Goal: Task Accomplishment & Management: Manage account settings

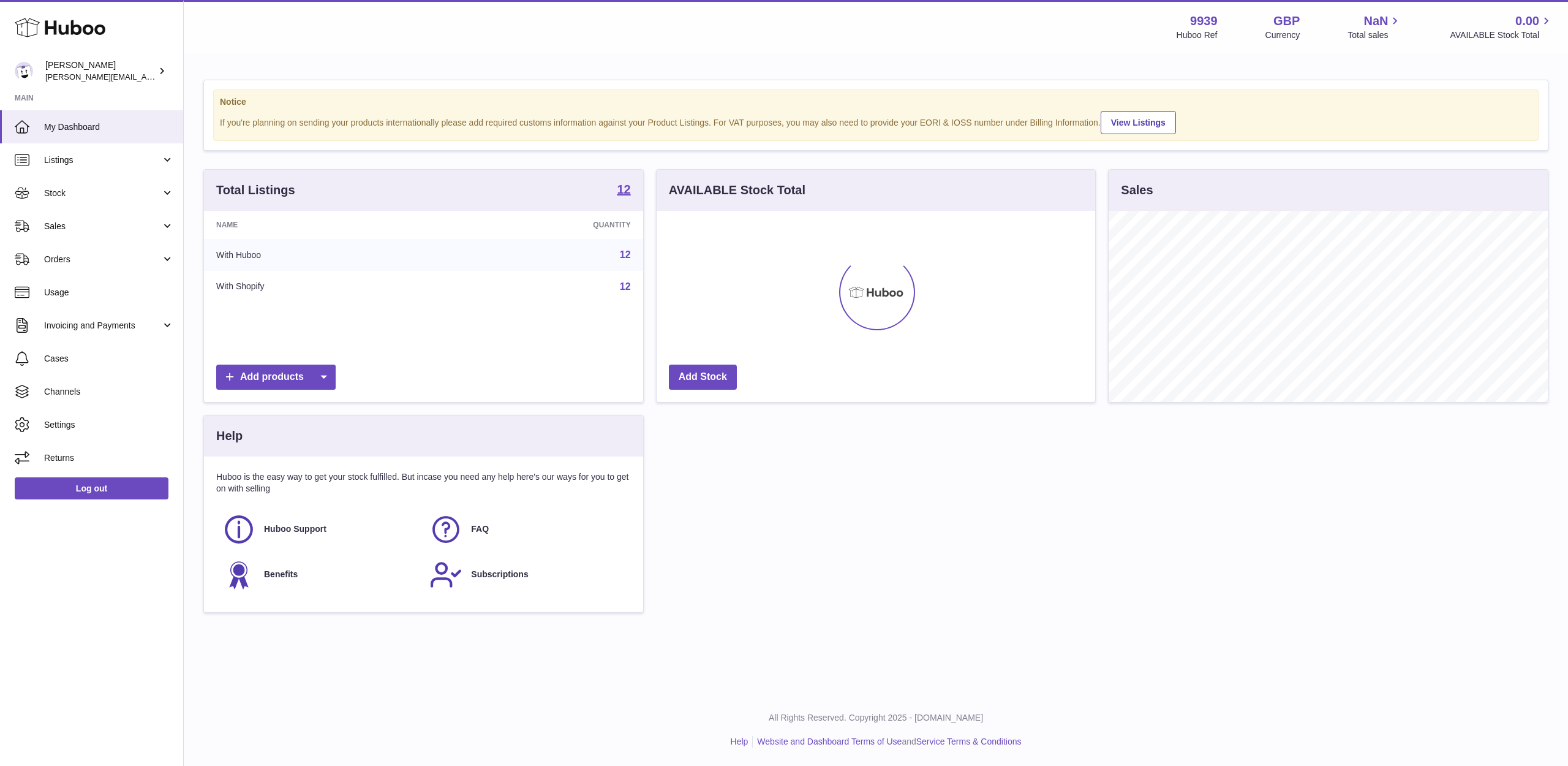
scroll to position [192, 439]
click at [94, 232] on link "Sales" at bounding box center [92, 226] width 183 height 33
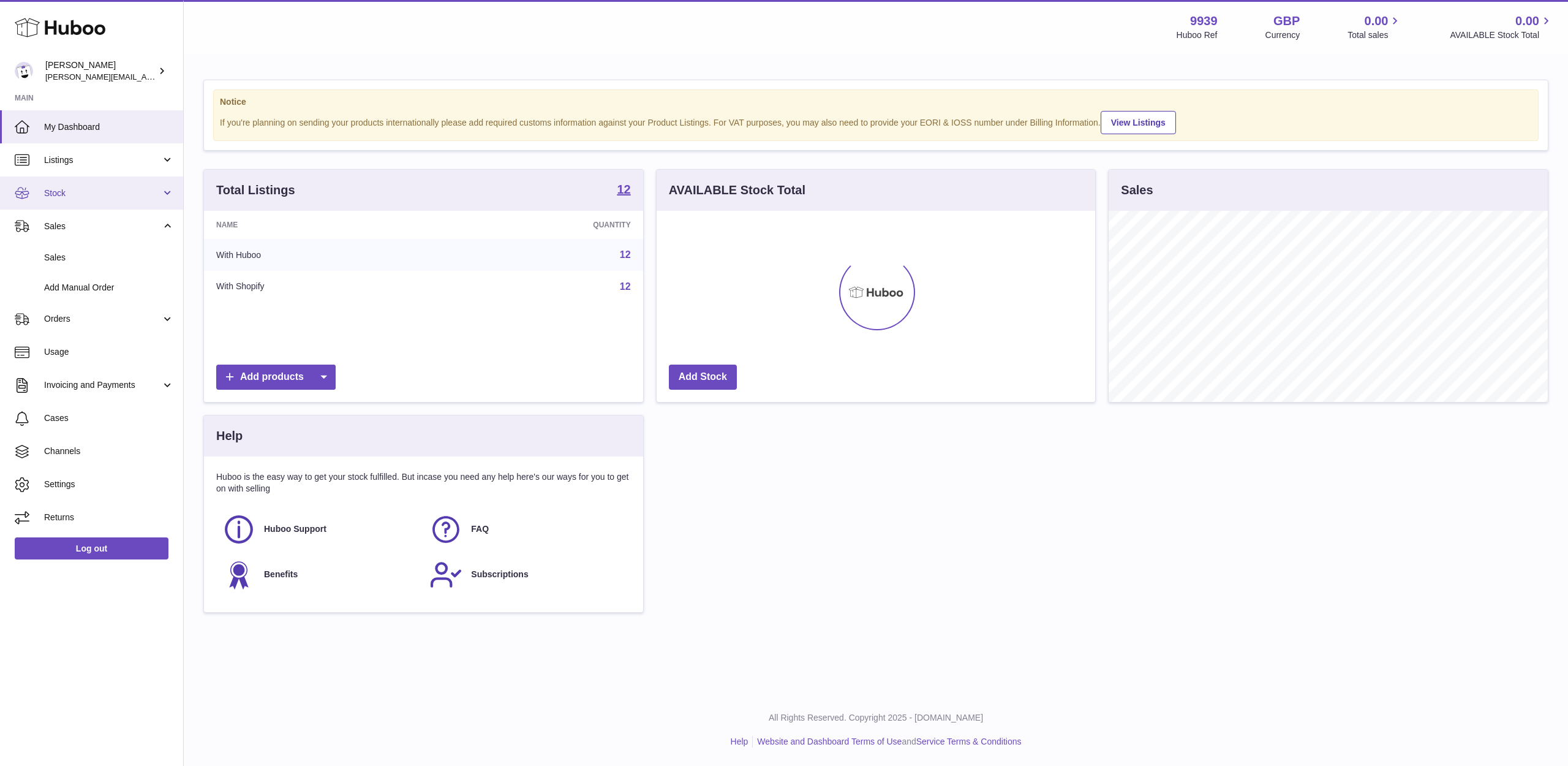
click at [108, 198] on link "Stock" at bounding box center [92, 193] width 183 height 33
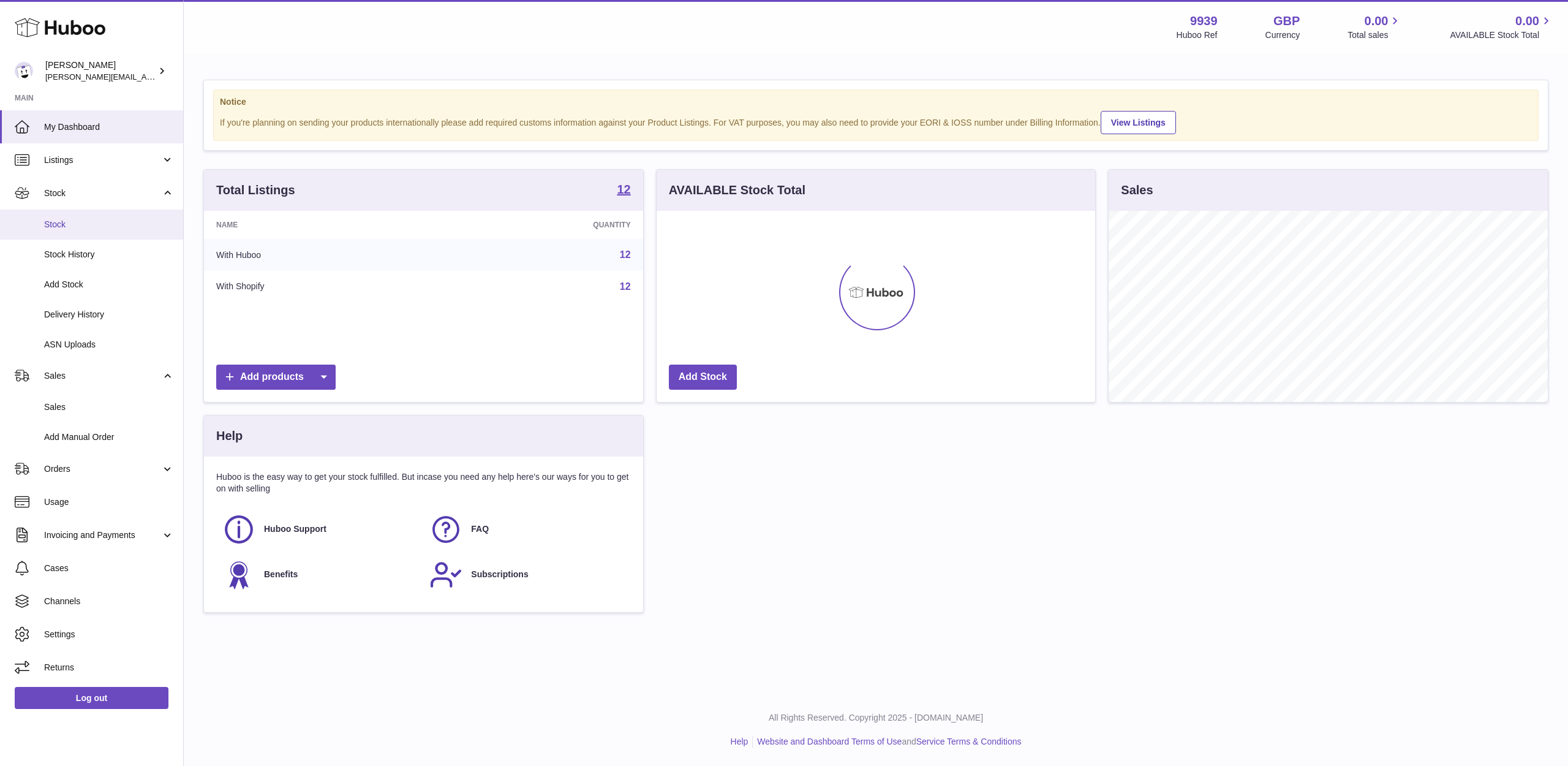
click at [102, 221] on span "Stock" at bounding box center [109, 225] width 130 height 11
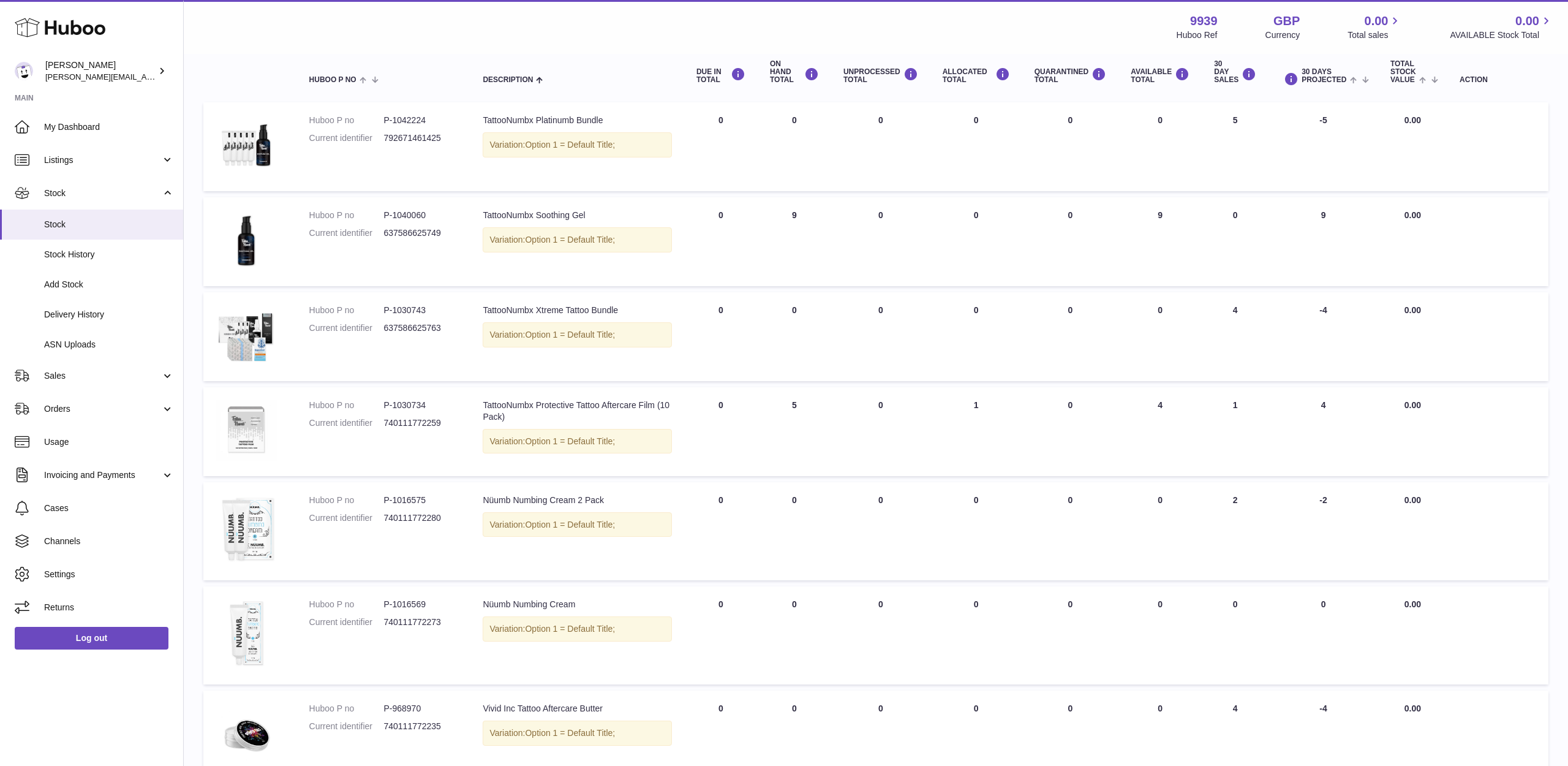
scroll to position [141, 0]
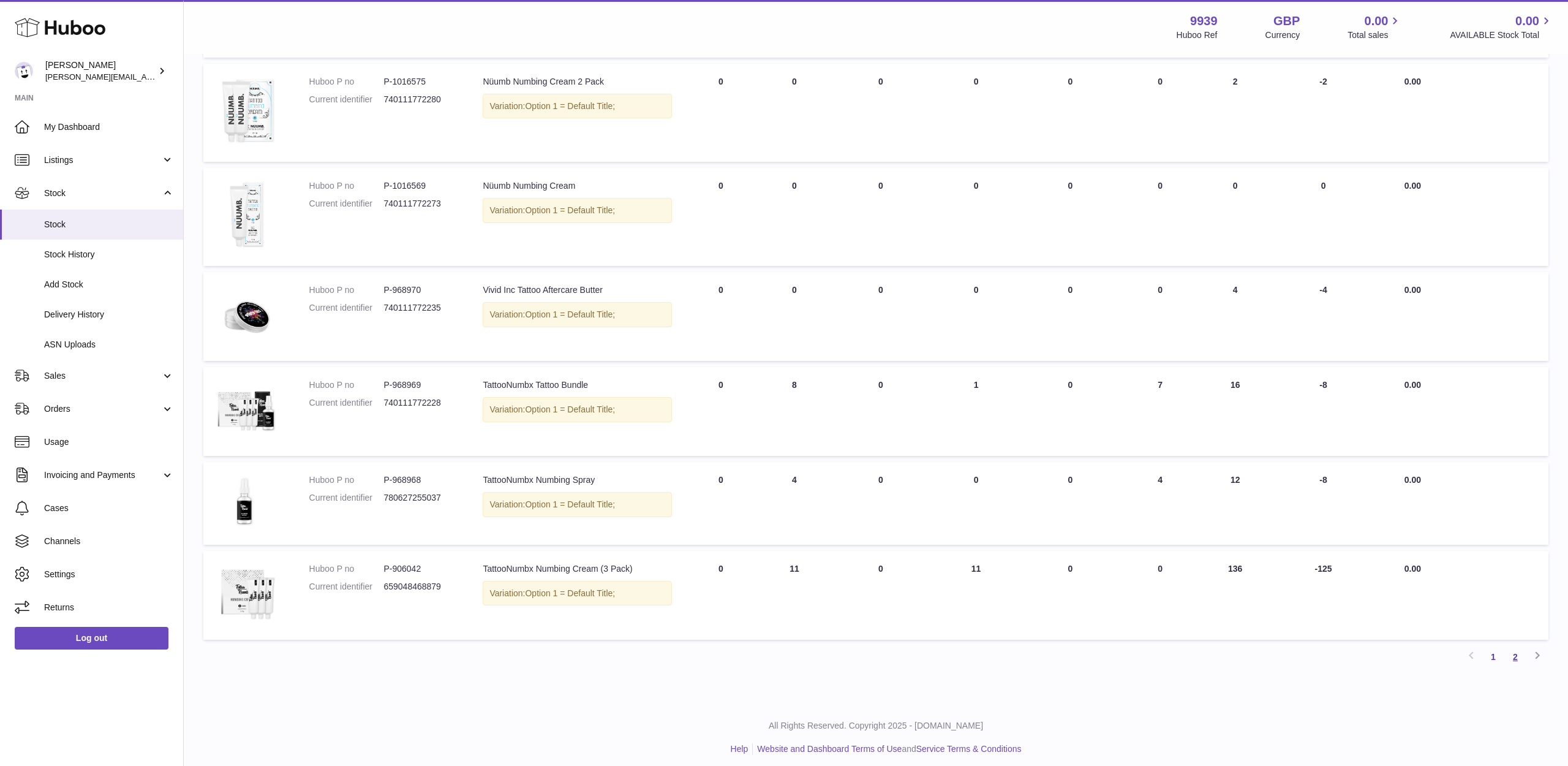
click at [1510, 651] on link "2" at bounding box center [1515, 657] width 22 height 22
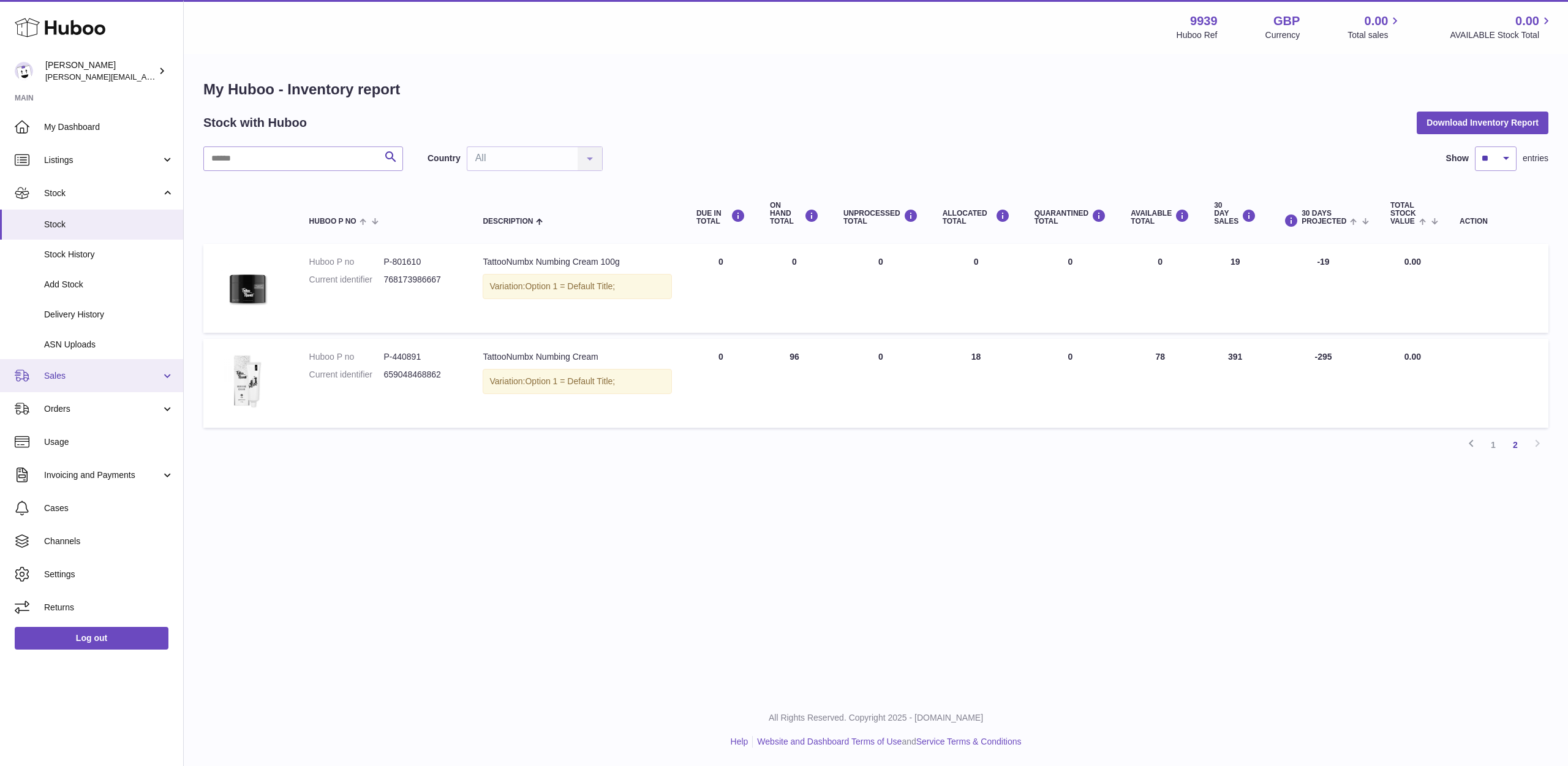
click at [78, 377] on link "Sales" at bounding box center [92, 375] width 183 height 33
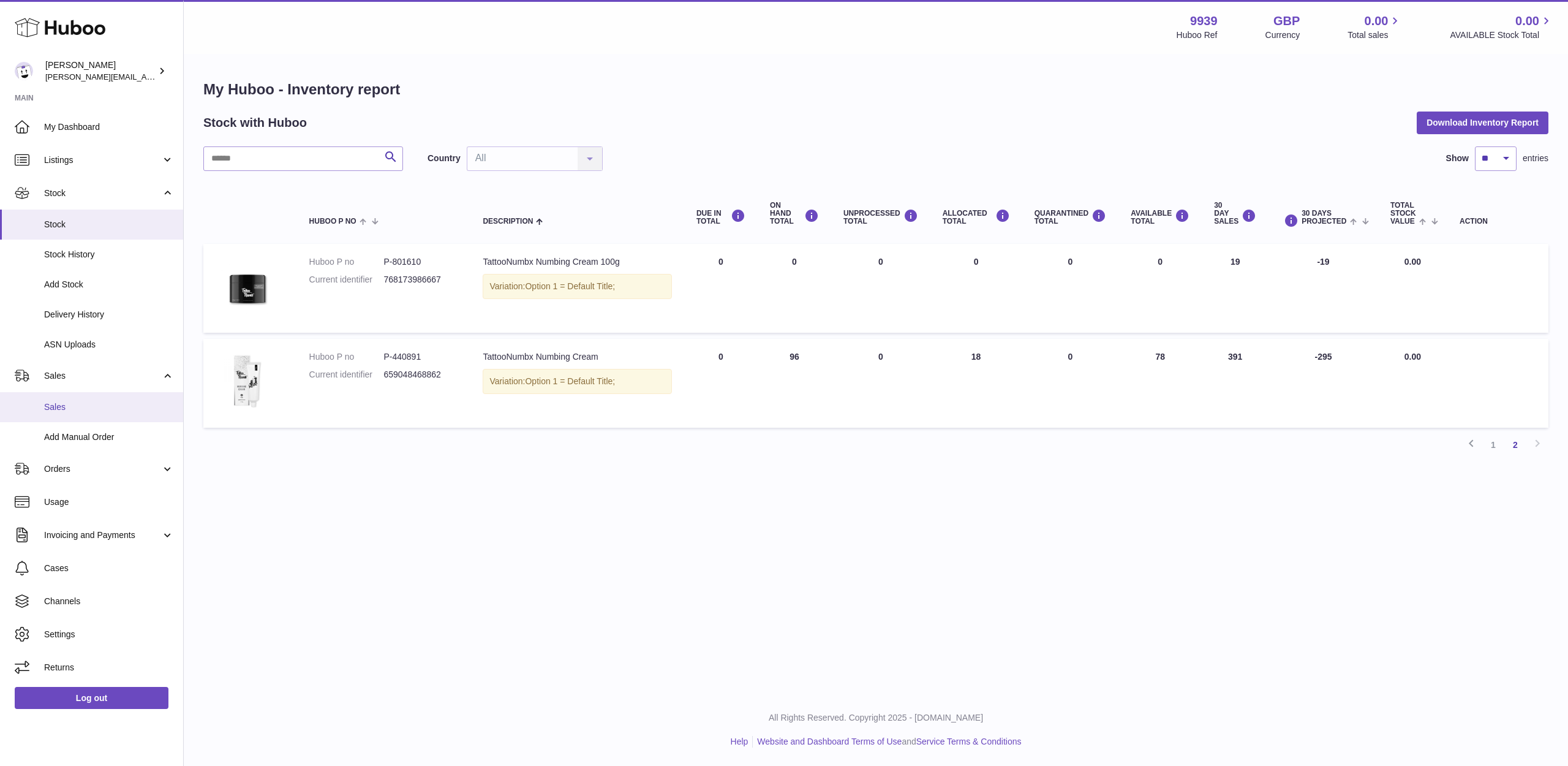
click at [79, 401] on span "Sales" at bounding box center [109, 407] width 130 height 11
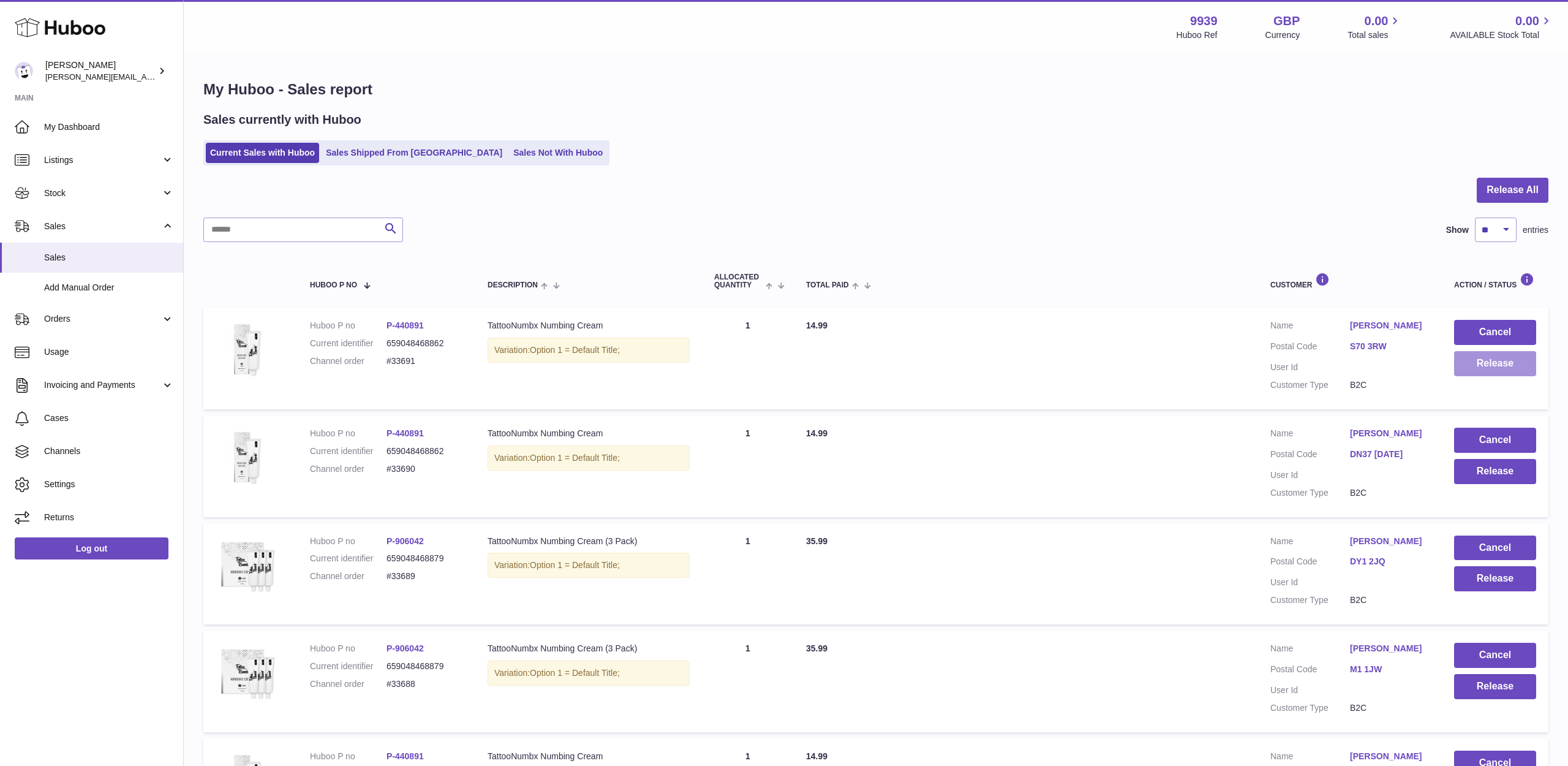
click at [1482, 361] on button "Release" at bounding box center [1495, 363] width 82 height 25
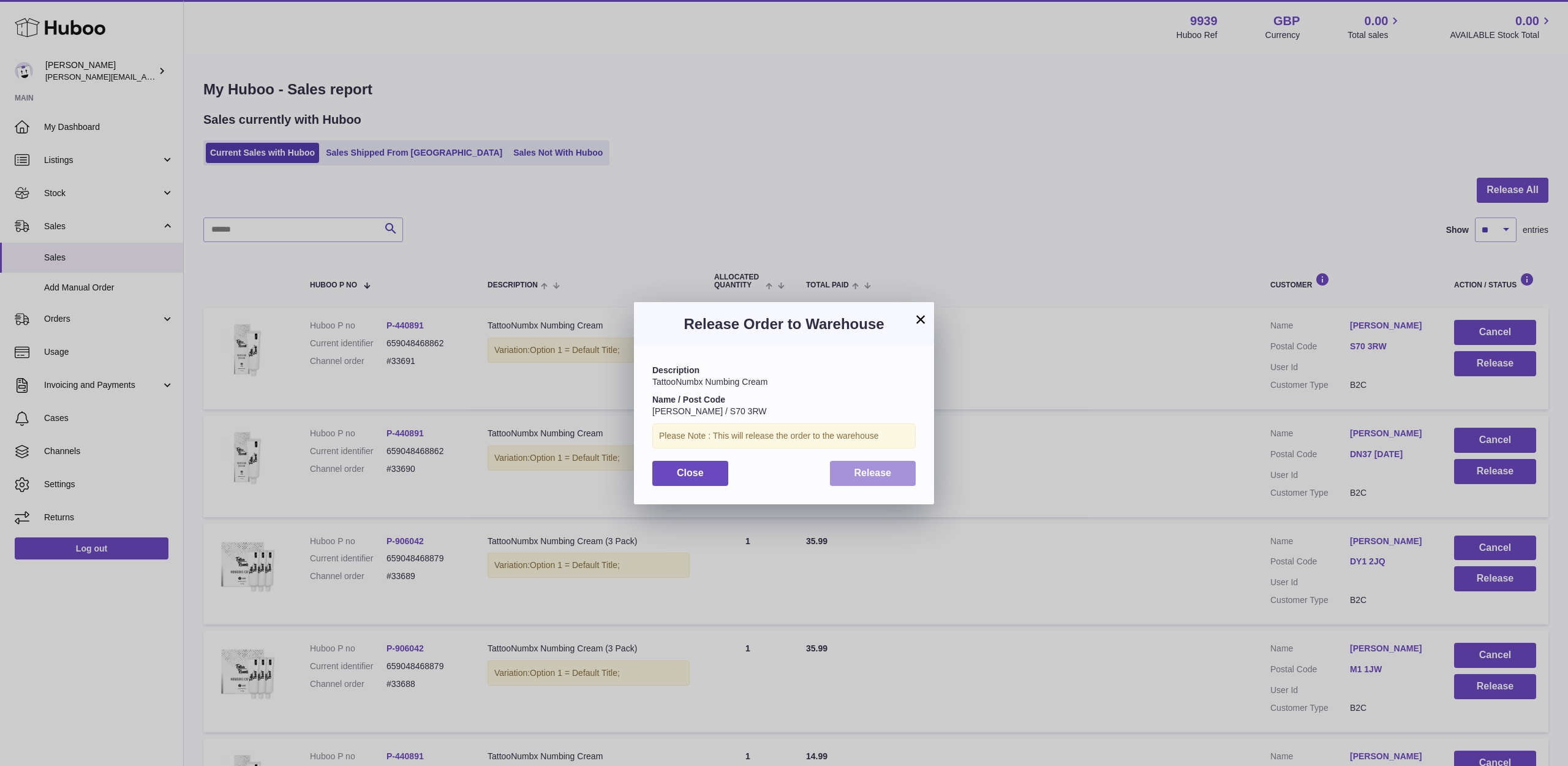
click at [886, 470] on span "Release" at bounding box center [873, 473] width 38 height 10
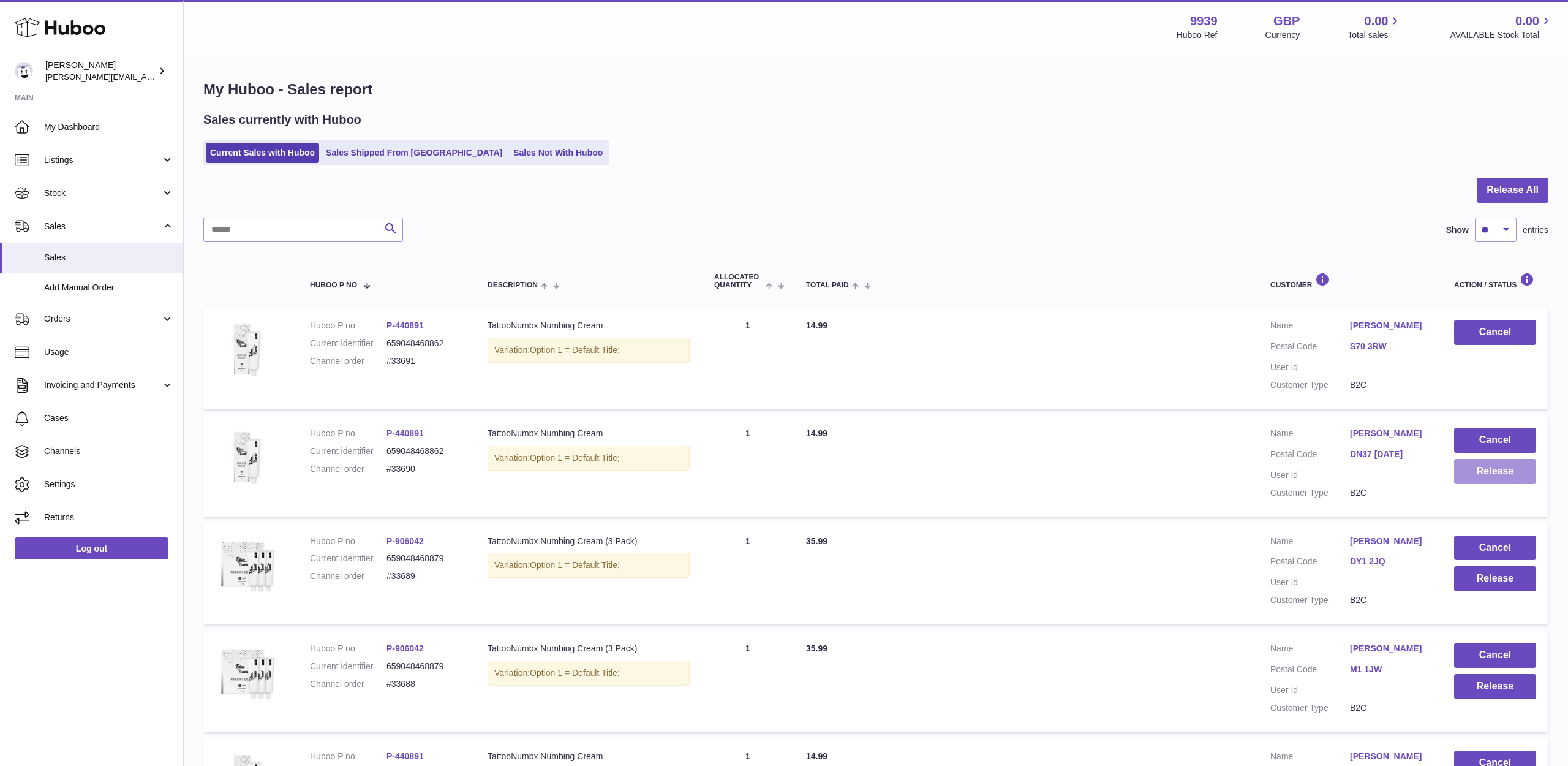
click at [1480, 476] on button "Release" at bounding box center [1495, 471] width 82 height 25
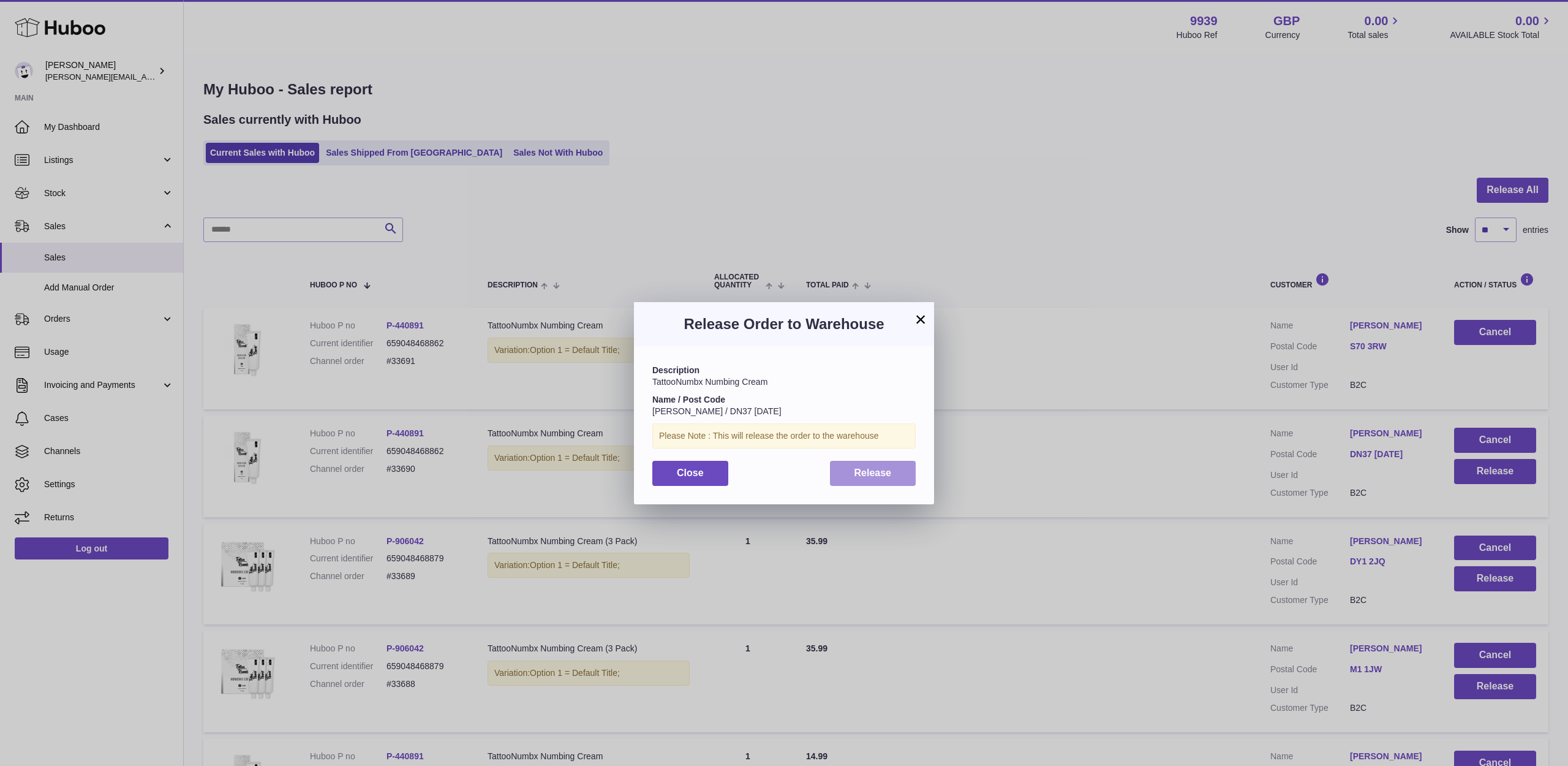
click at [898, 476] on button "Release" at bounding box center [873, 473] width 86 height 25
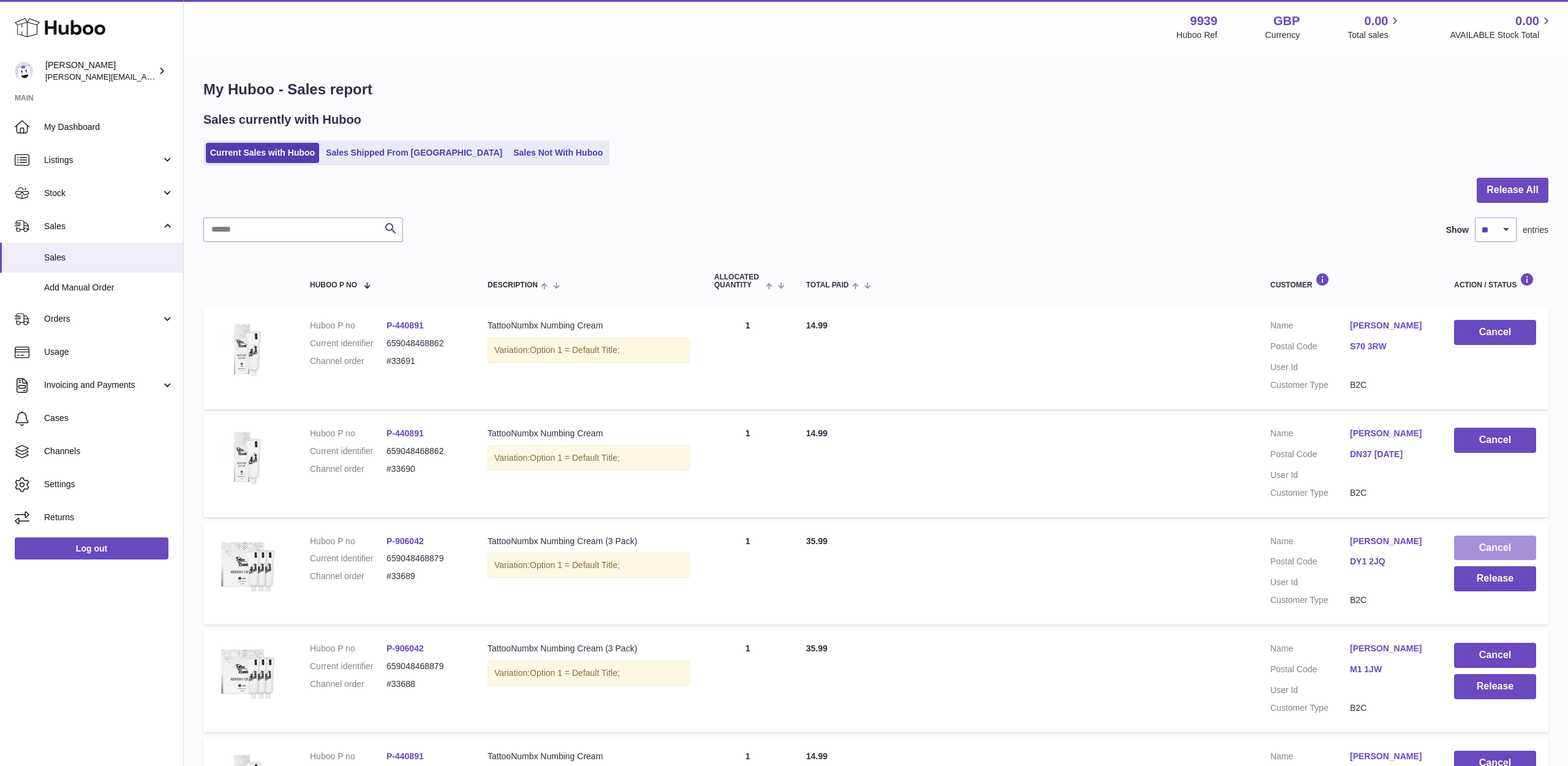
click at [1485, 536] on button "Cancel" at bounding box center [1495, 548] width 82 height 25
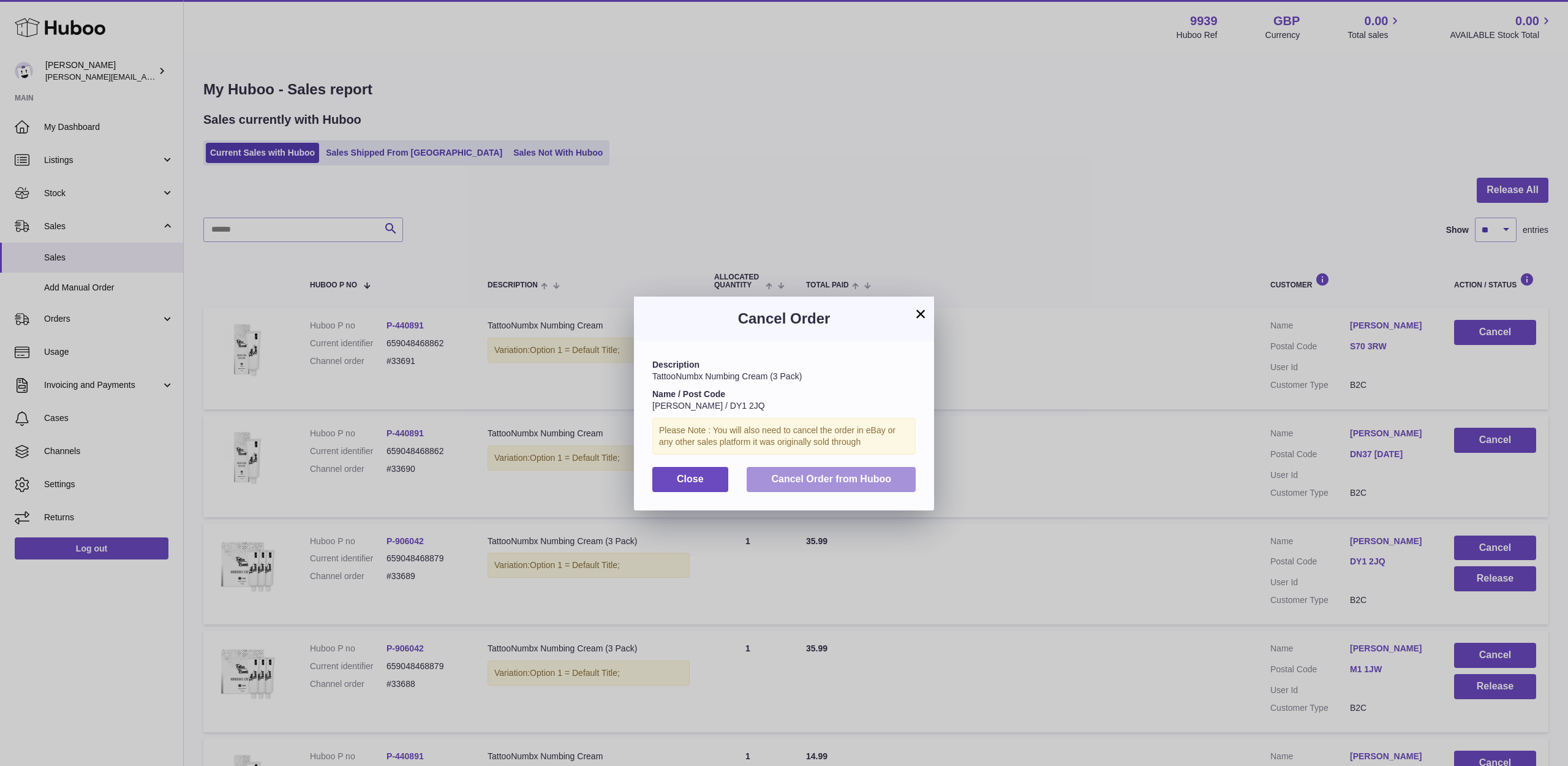
click at [881, 480] on span "Cancel Order from Huboo" at bounding box center [831, 479] width 120 height 10
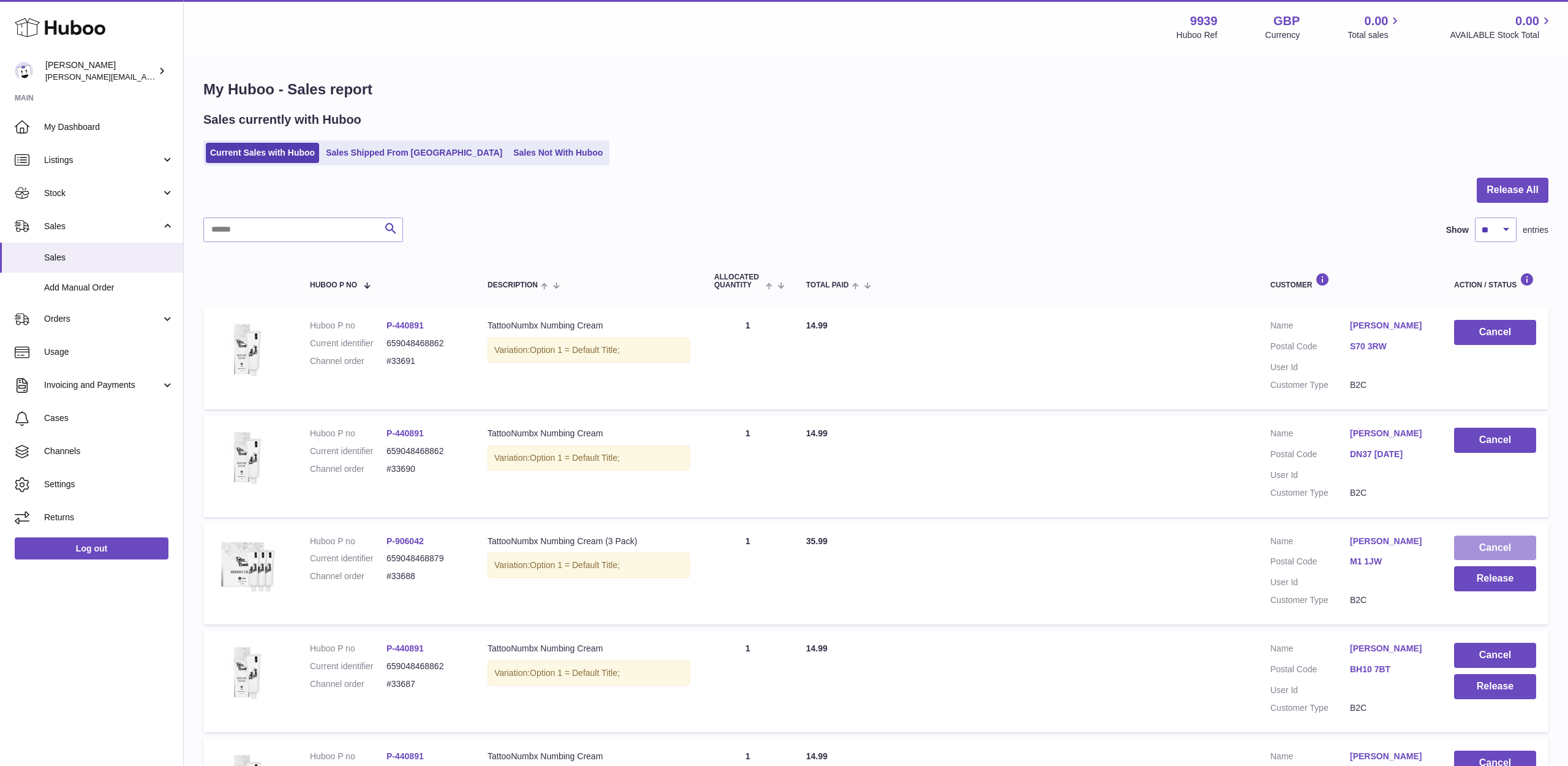
click at [1487, 538] on button "Cancel" at bounding box center [1495, 548] width 82 height 25
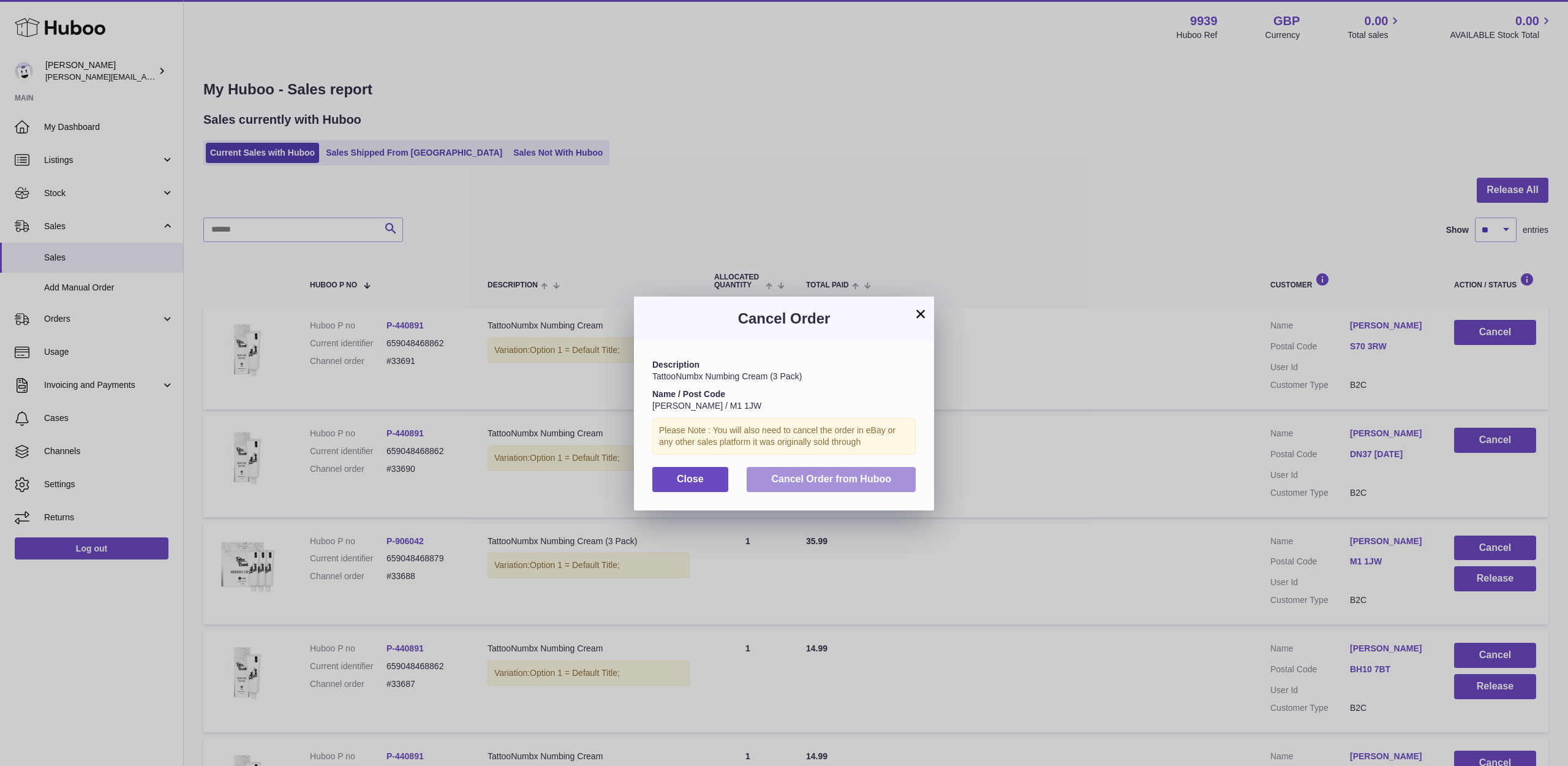
click at [904, 487] on button "Cancel Order from Huboo" at bounding box center [831, 479] width 169 height 25
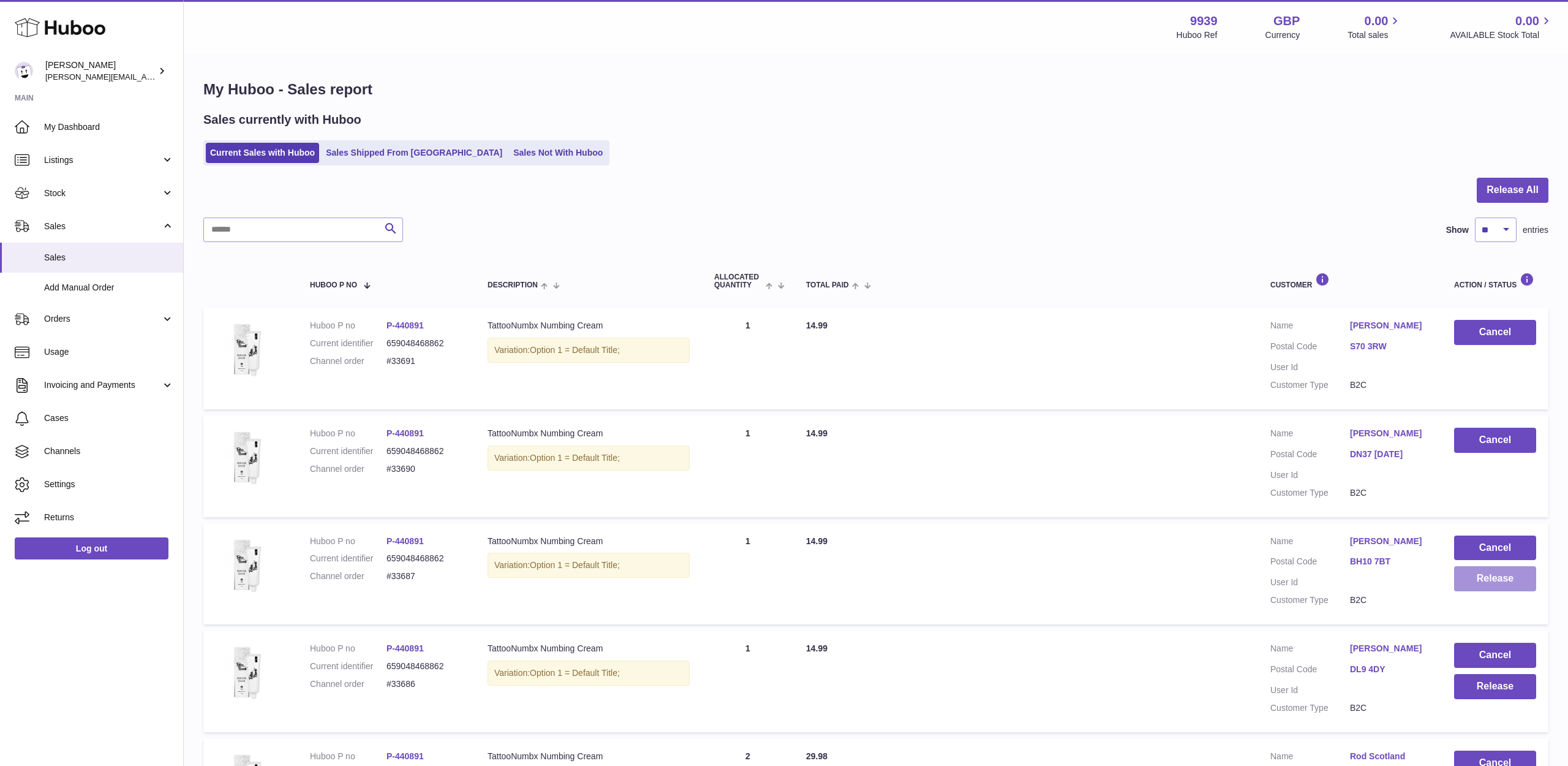
click at [1512, 573] on button "Release" at bounding box center [1495, 578] width 82 height 25
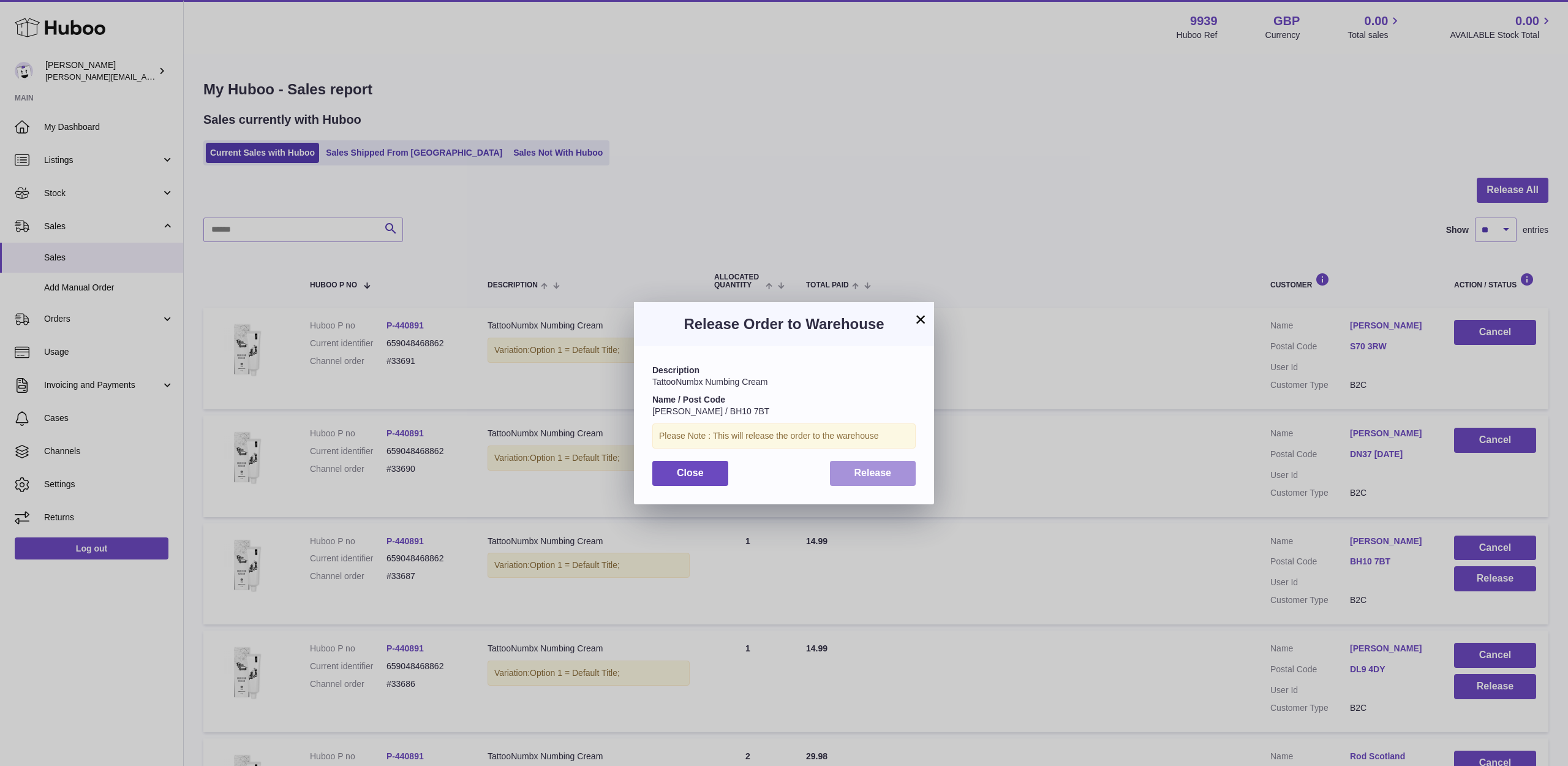
click at [886, 468] on span "Release" at bounding box center [873, 473] width 38 height 10
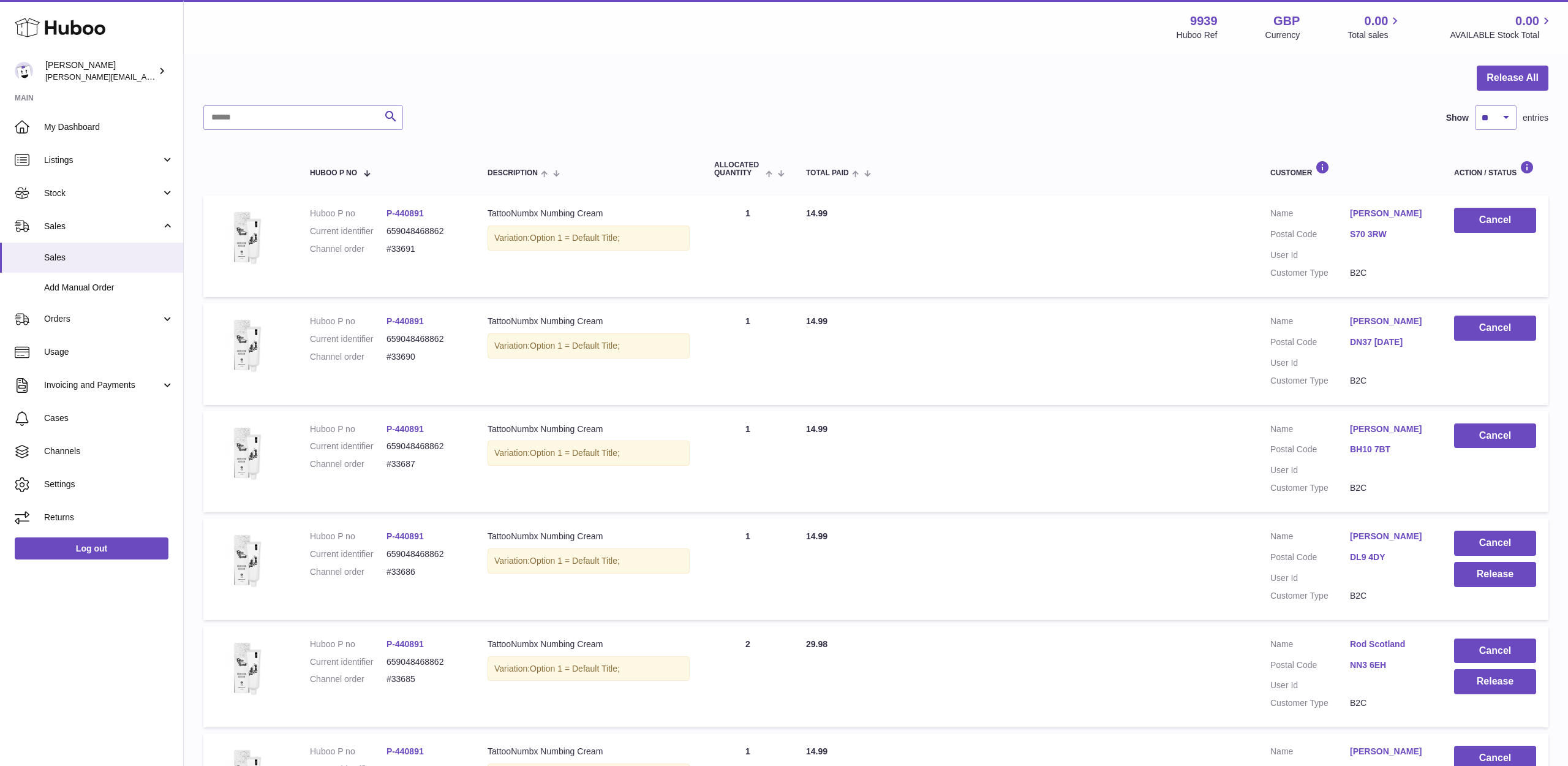
scroll to position [113, 0]
click at [1510, 564] on button "Release" at bounding box center [1495, 573] width 82 height 25
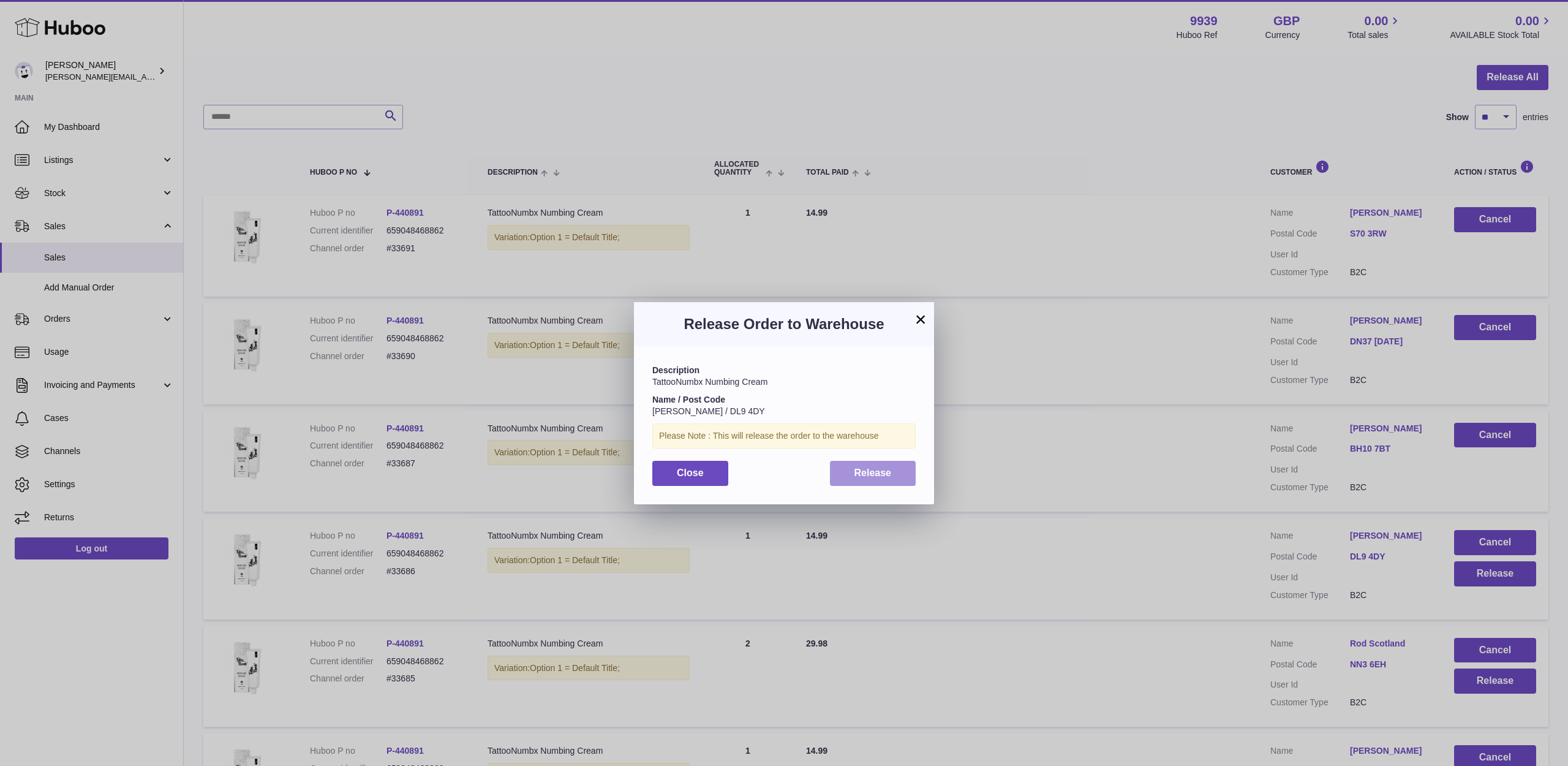
click at [872, 468] on span "Release" at bounding box center [873, 473] width 38 height 10
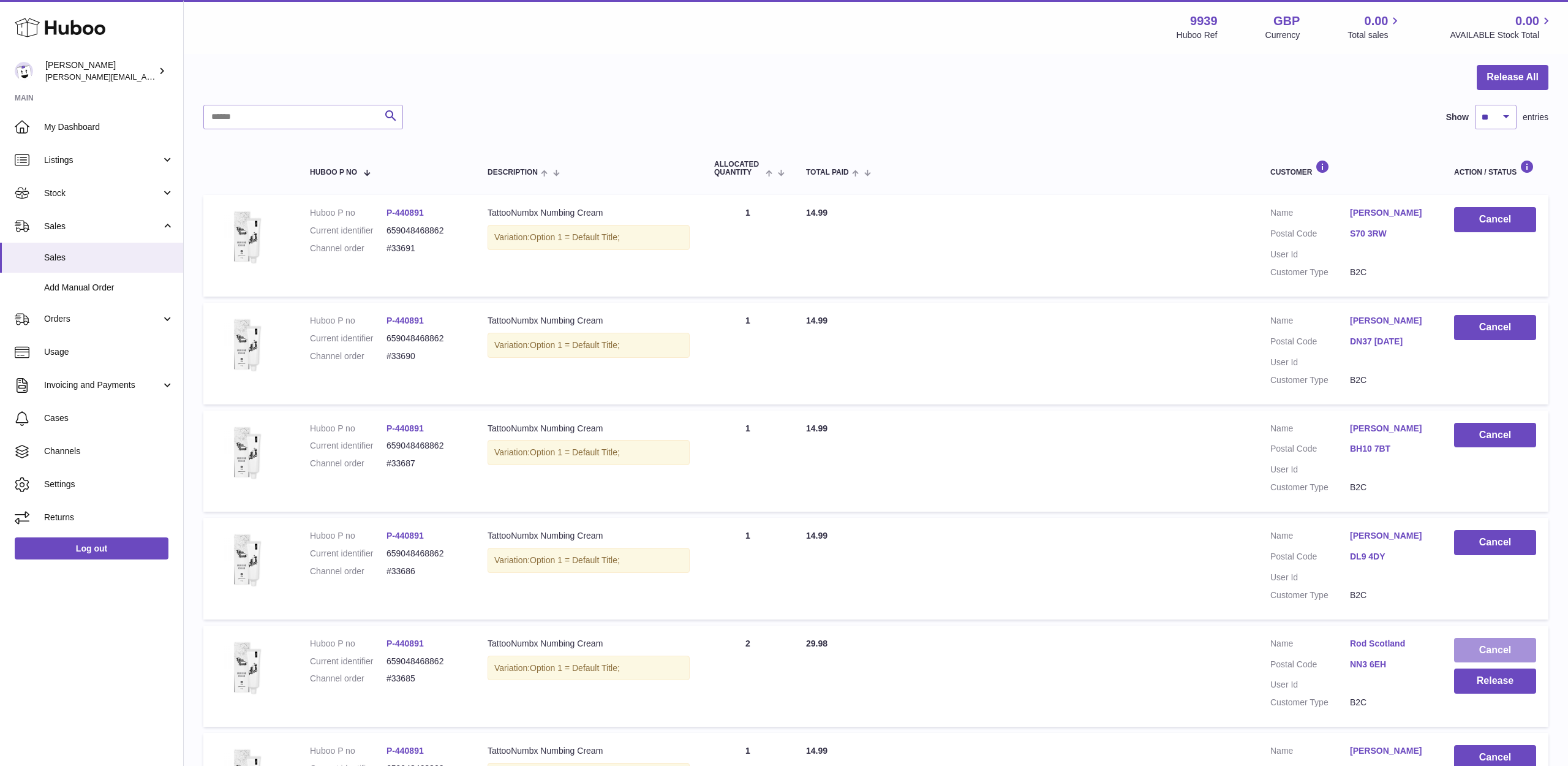
click at [1490, 641] on button "Cancel" at bounding box center [1495, 650] width 82 height 25
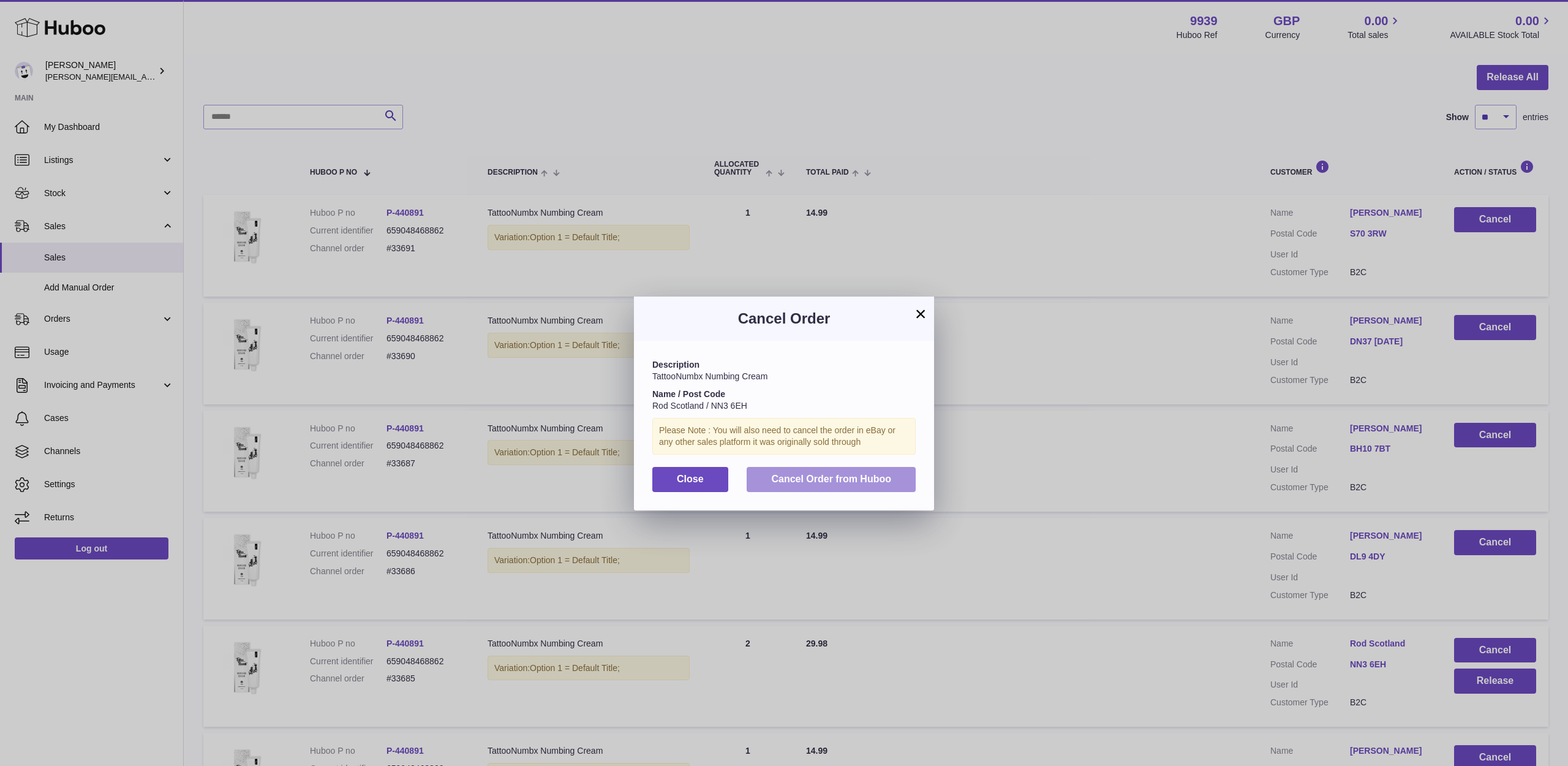
click at [812, 479] on span "Cancel Order from Huboo" at bounding box center [831, 479] width 120 height 10
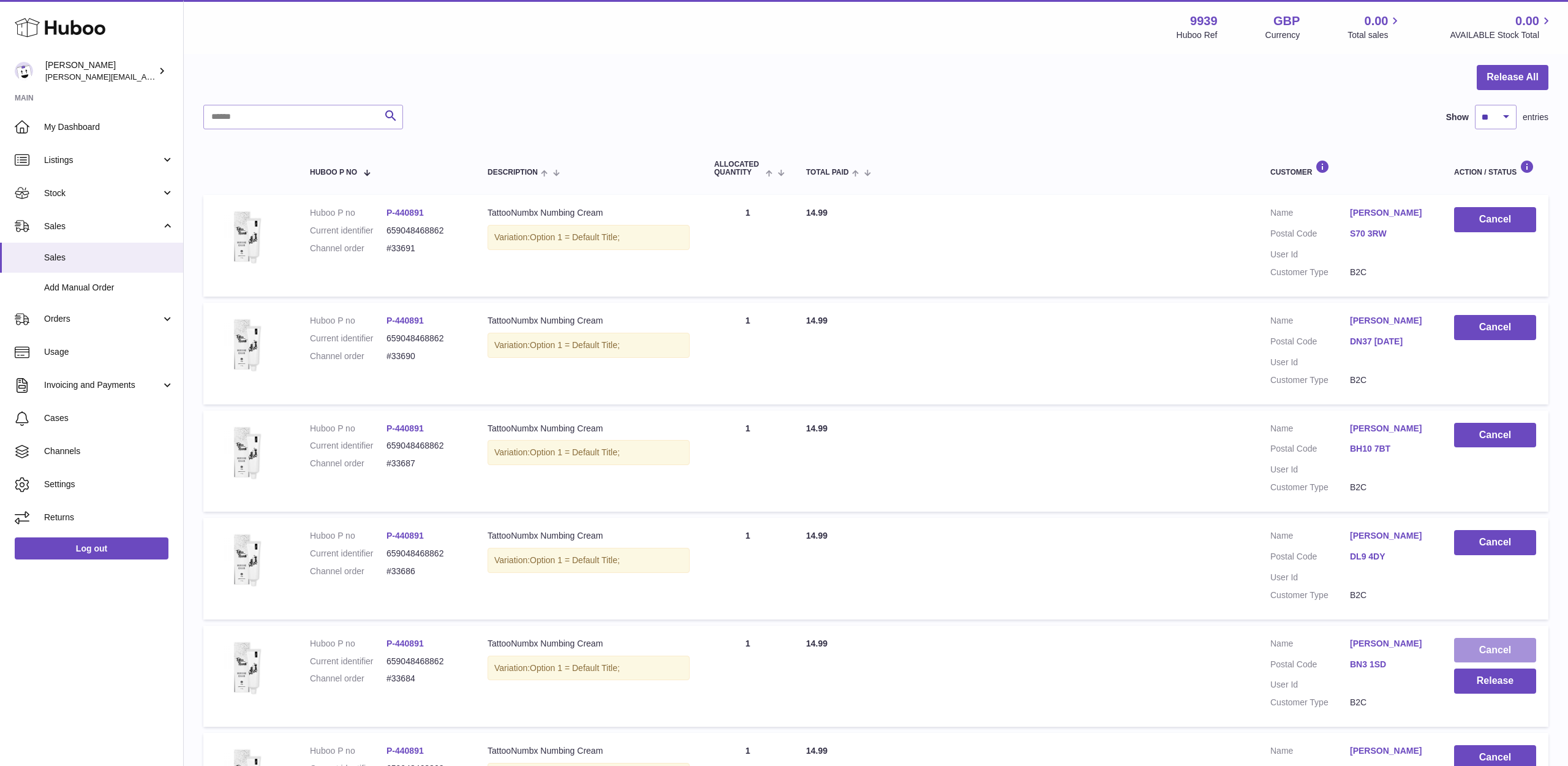
click at [1493, 638] on button "Cancel" at bounding box center [1495, 650] width 82 height 25
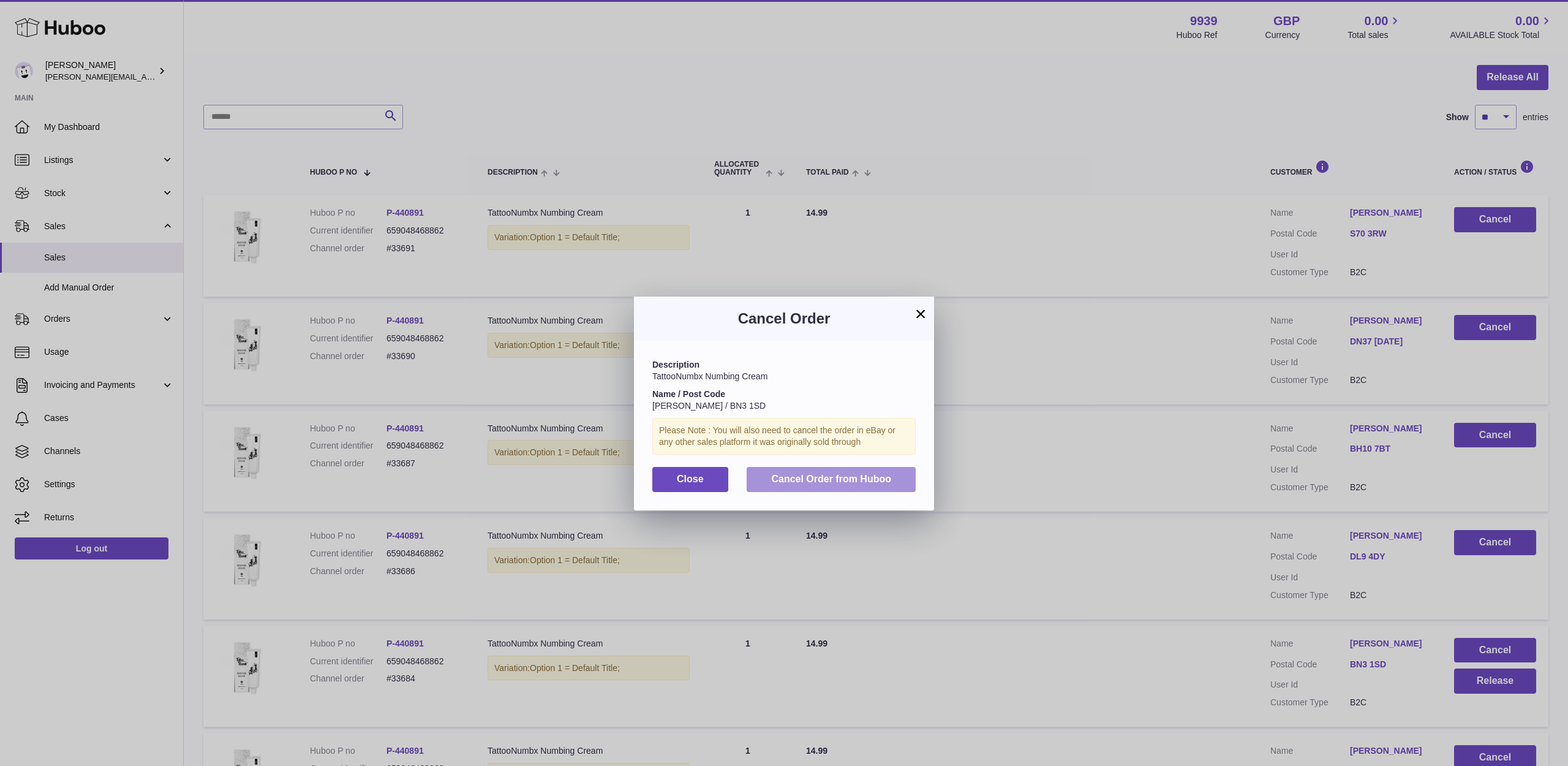
click at [870, 484] on button "Cancel Order from Huboo" at bounding box center [831, 479] width 169 height 25
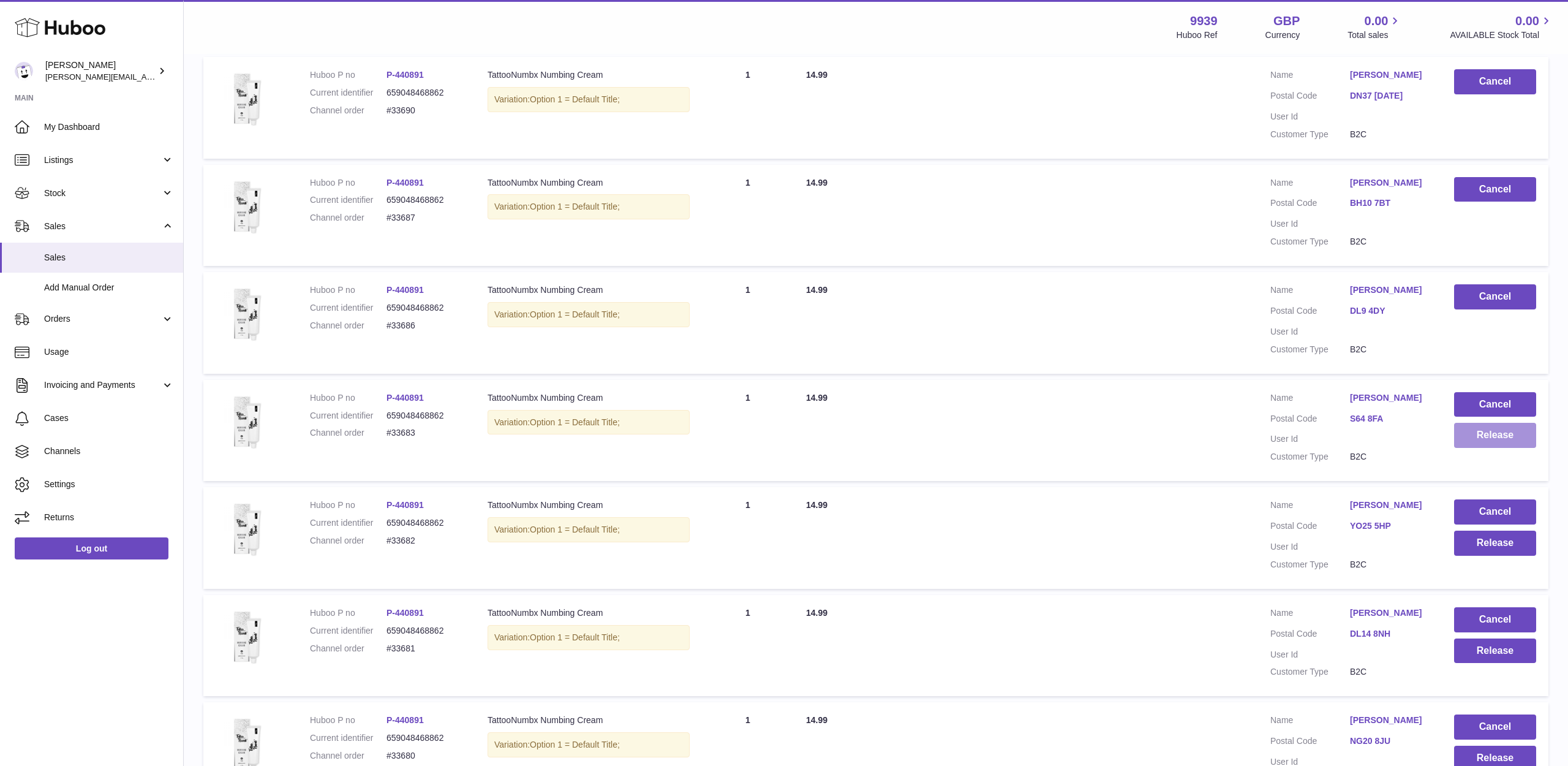
scroll to position [360, 0]
click at [1480, 426] on button "Release" at bounding box center [1495, 433] width 82 height 25
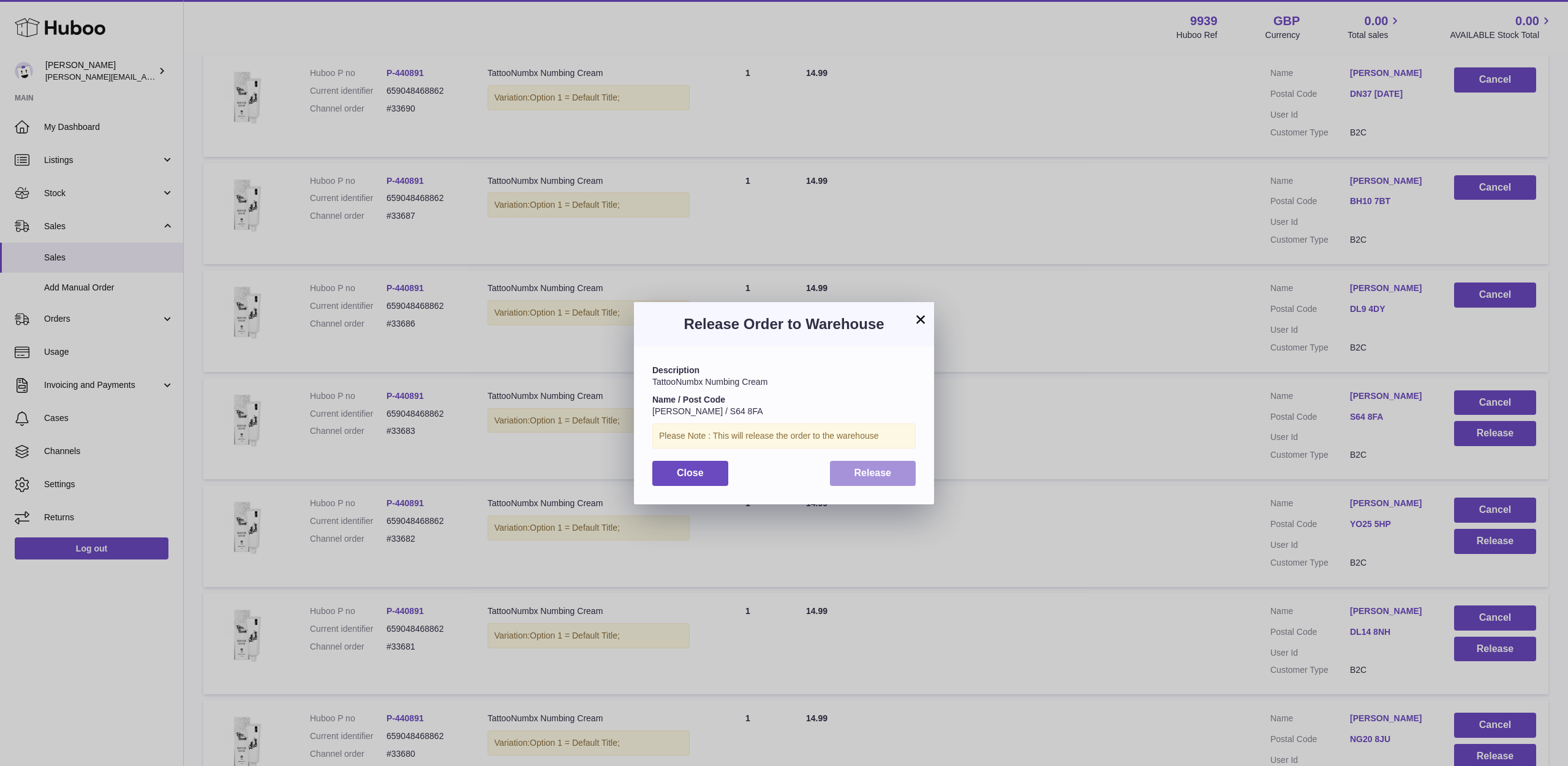
click at [896, 461] on button "Release" at bounding box center [873, 473] width 86 height 25
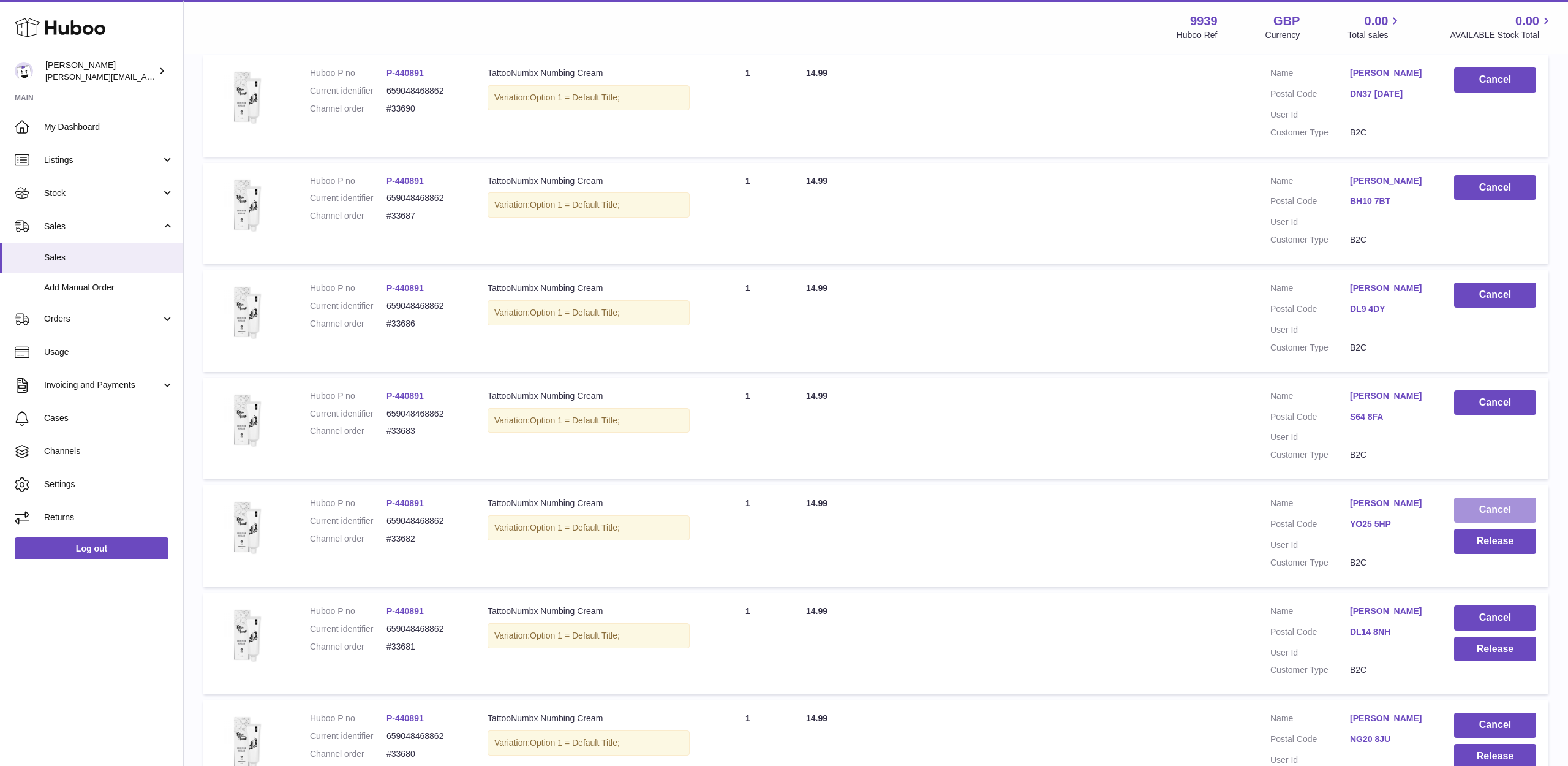
click at [1467, 498] on button "Cancel" at bounding box center [1495, 510] width 82 height 25
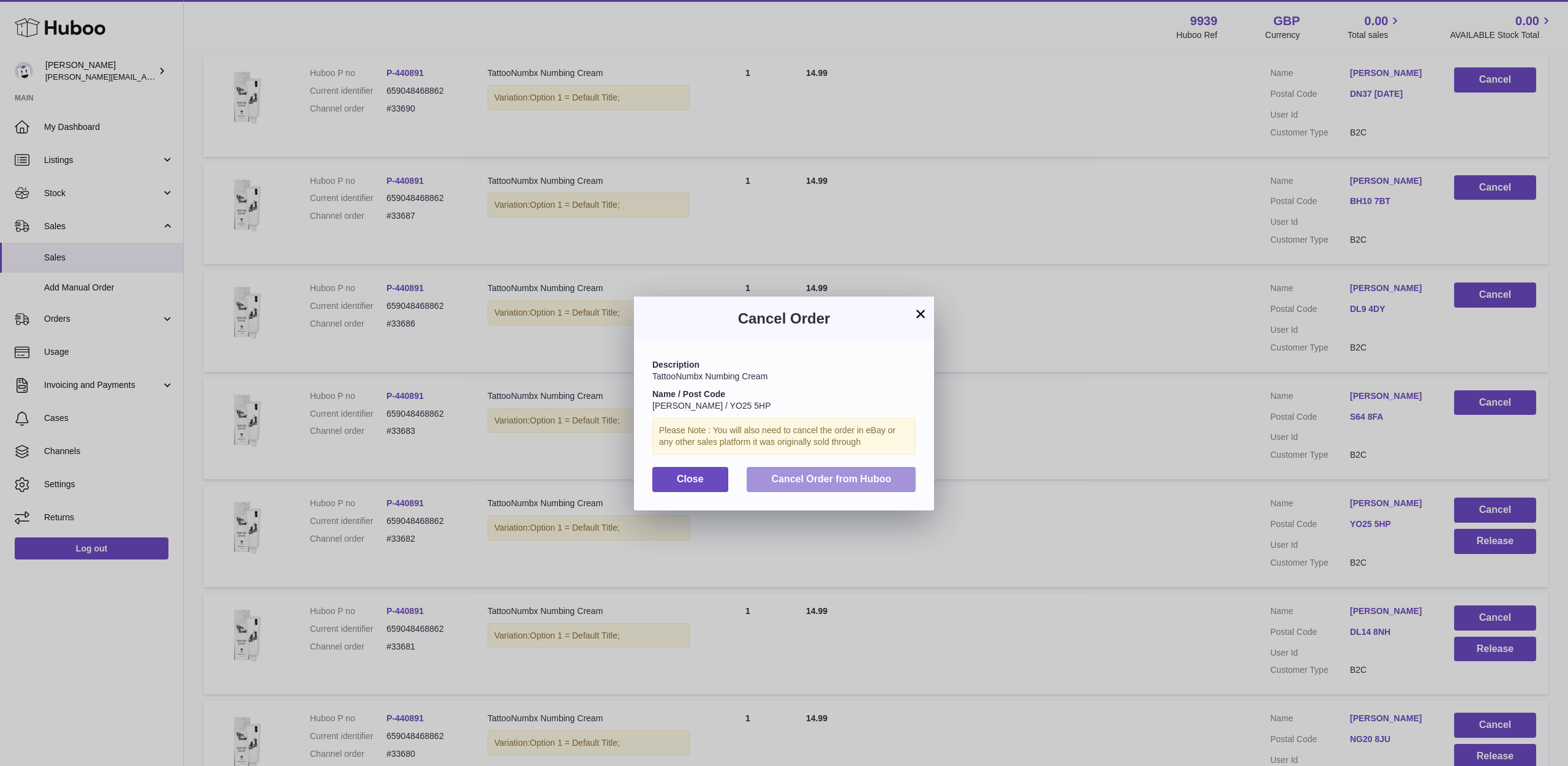
click at [813, 477] on span "Cancel Order from Huboo" at bounding box center [831, 479] width 120 height 10
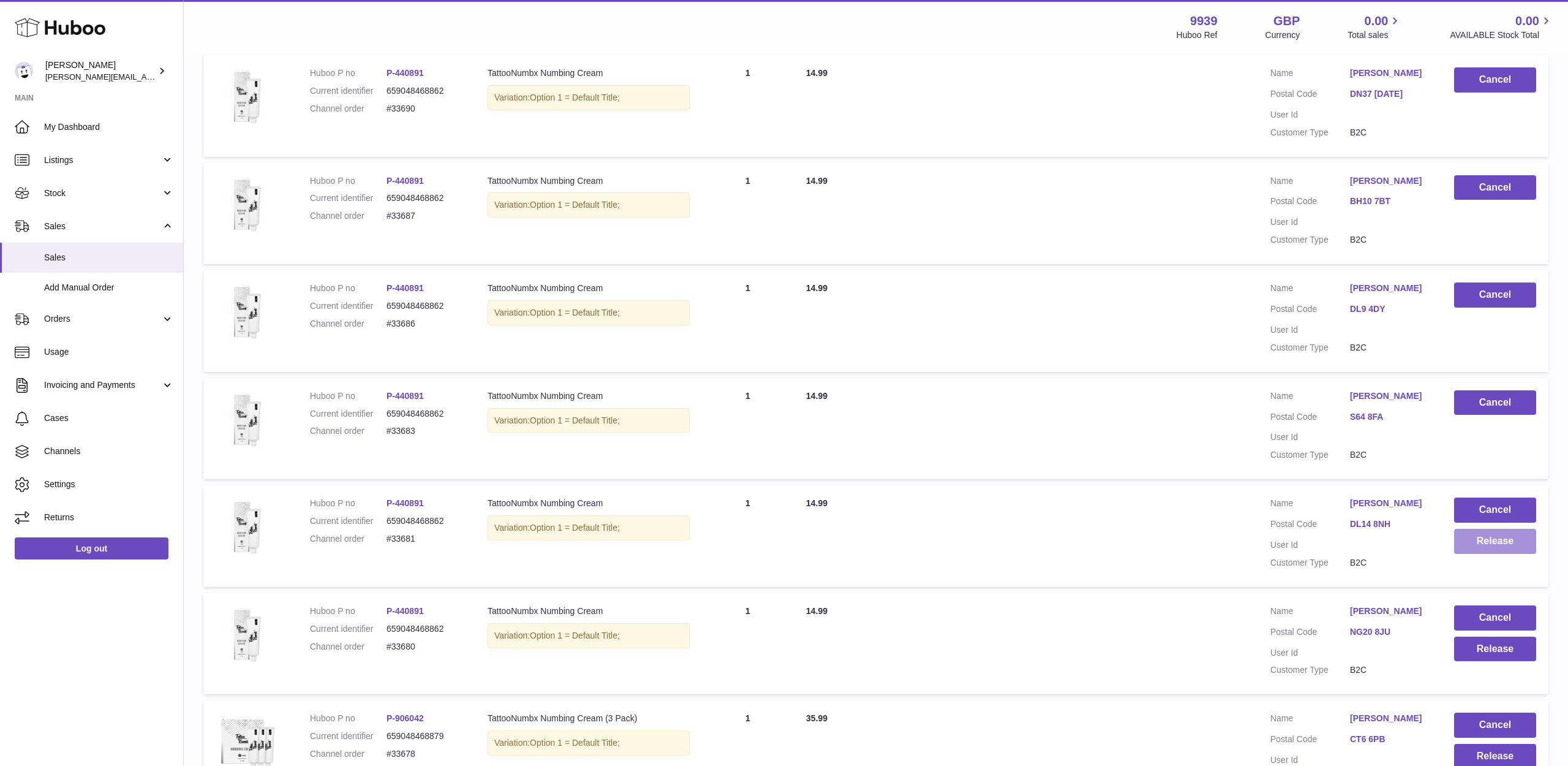
click at [1480, 531] on button "Release" at bounding box center [1495, 541] width 82 height 25
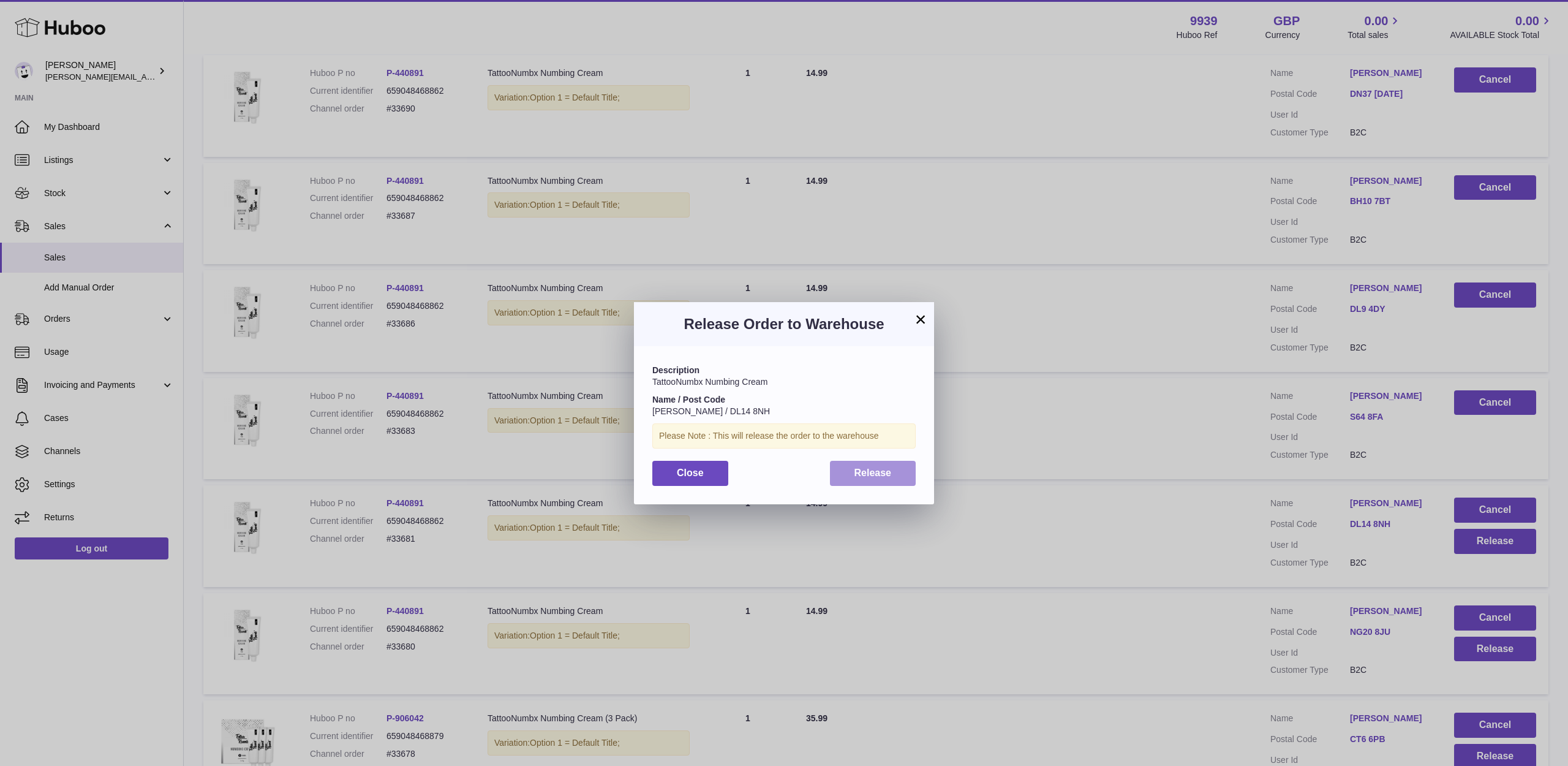
click at [849, 467] on button "Release" at bounding box center [873, 473] width 86 height 25
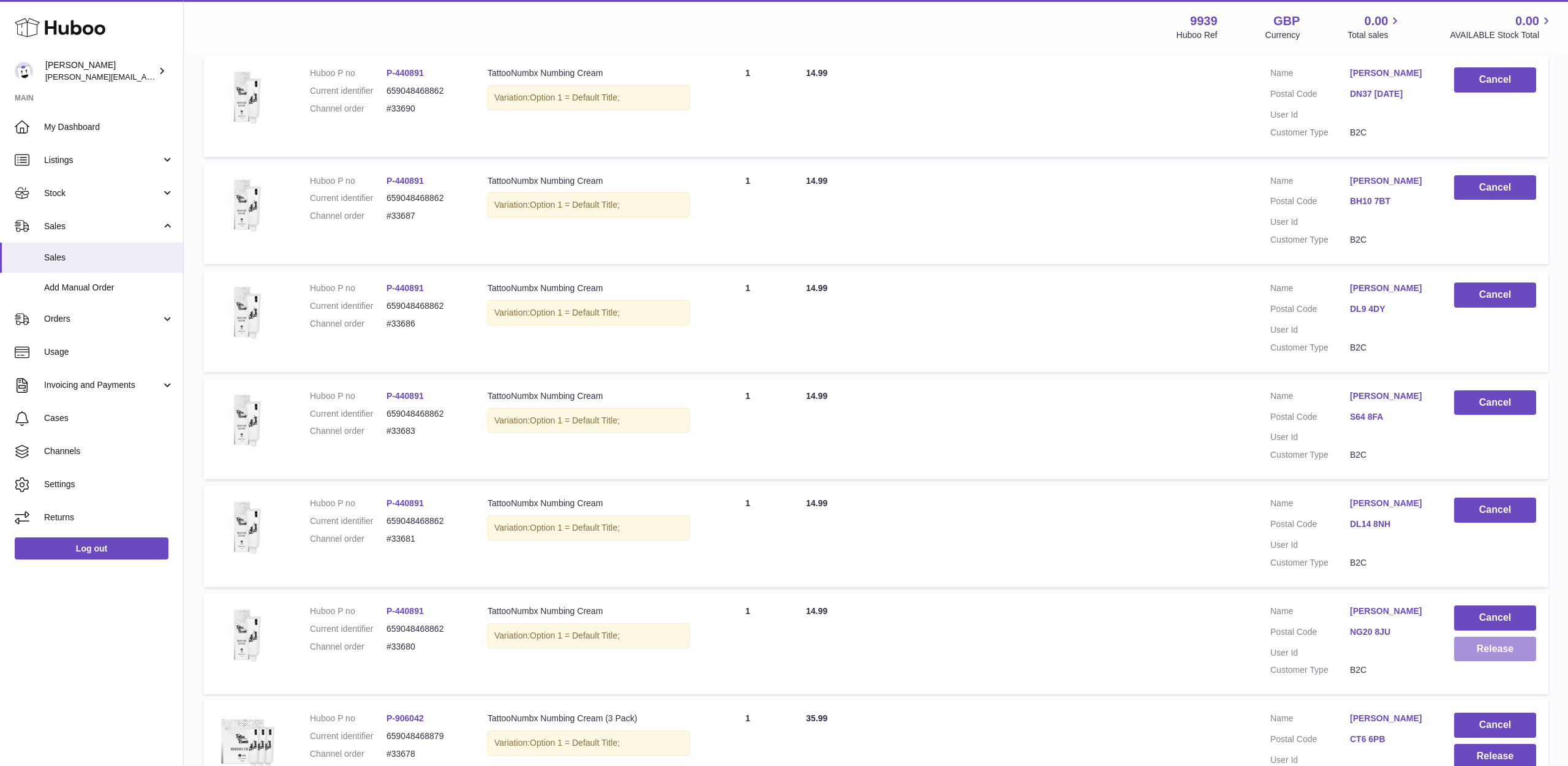
click at [1466, 637] on button "Release" at bounding box center [1495, 649] width 82 height 25
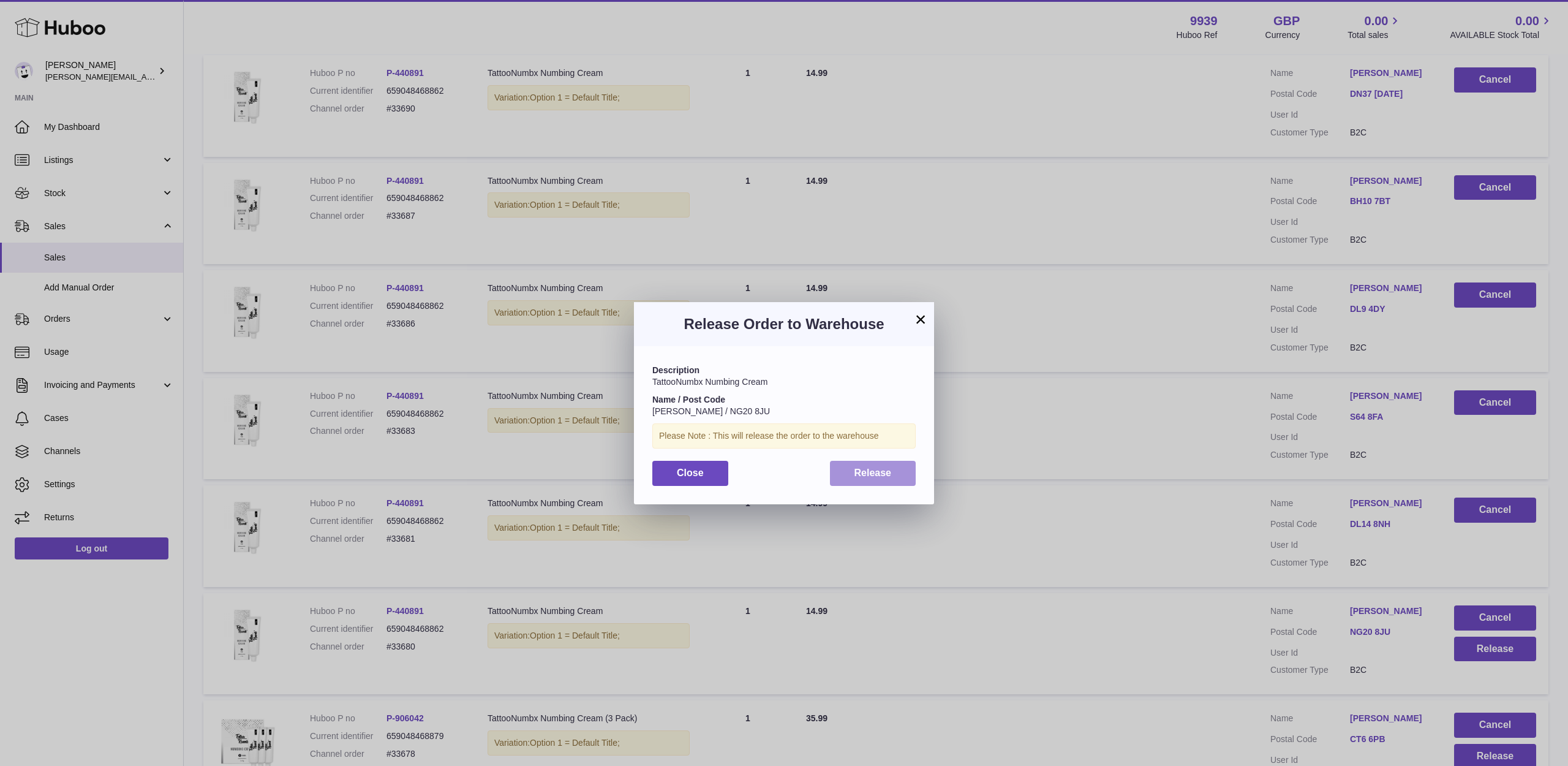
click at [908, 470] on button "Release" at bounding box center [873, 473] width 86 height 25
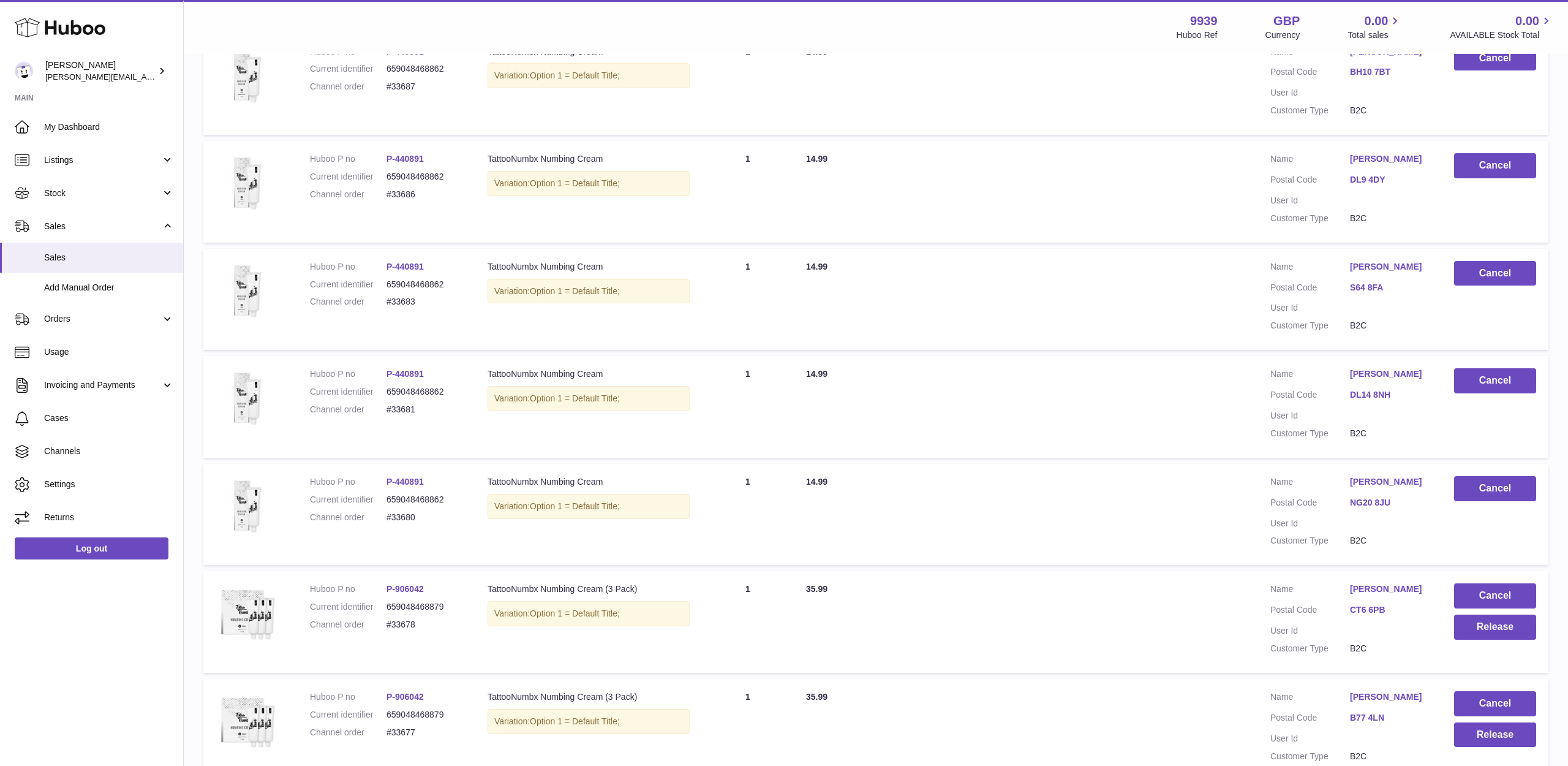
scroll to position [574, 0]
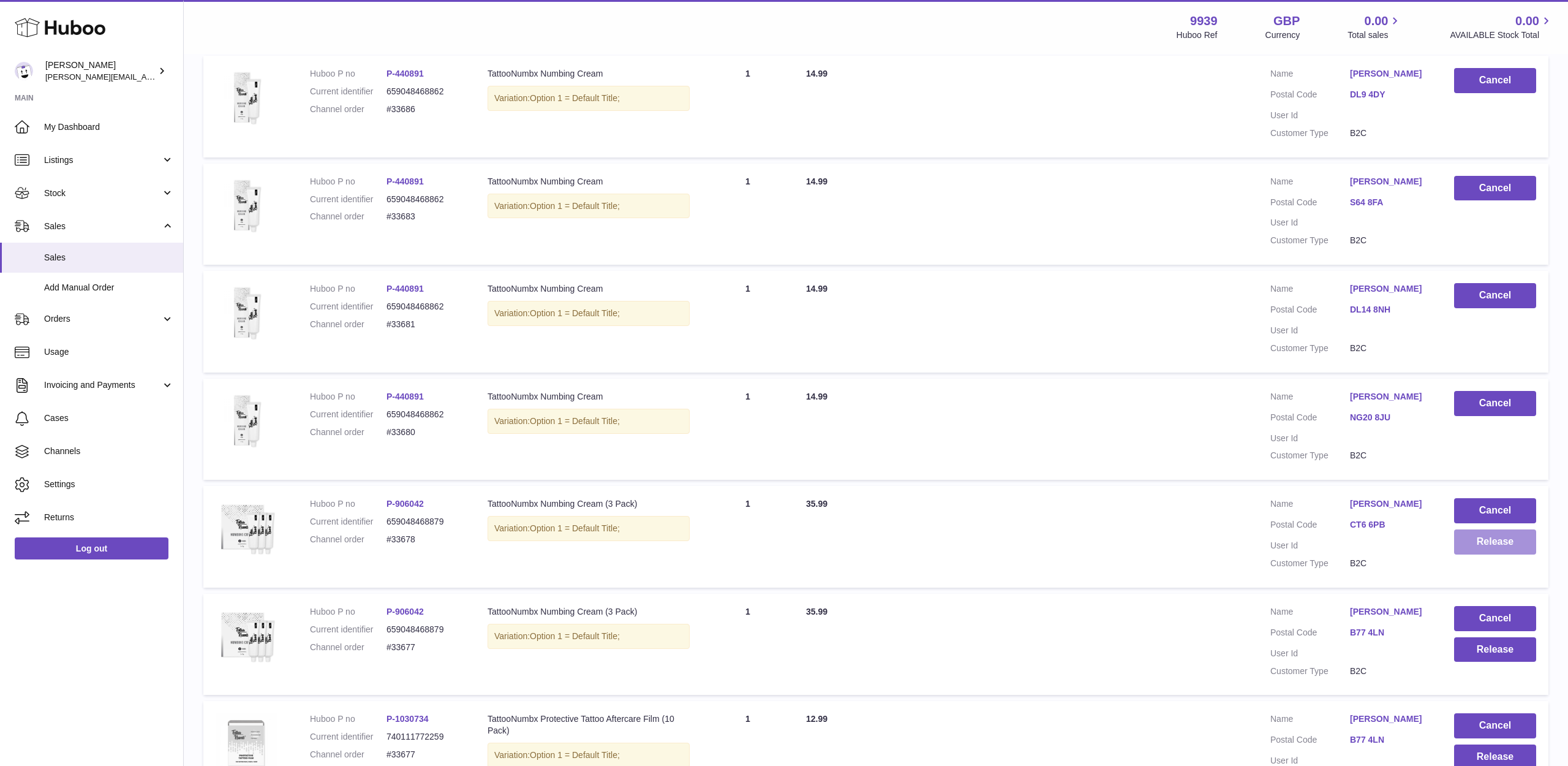
click at [1481, 529] on button "Release" at bounding box center [1495, 541] width 82 height 25
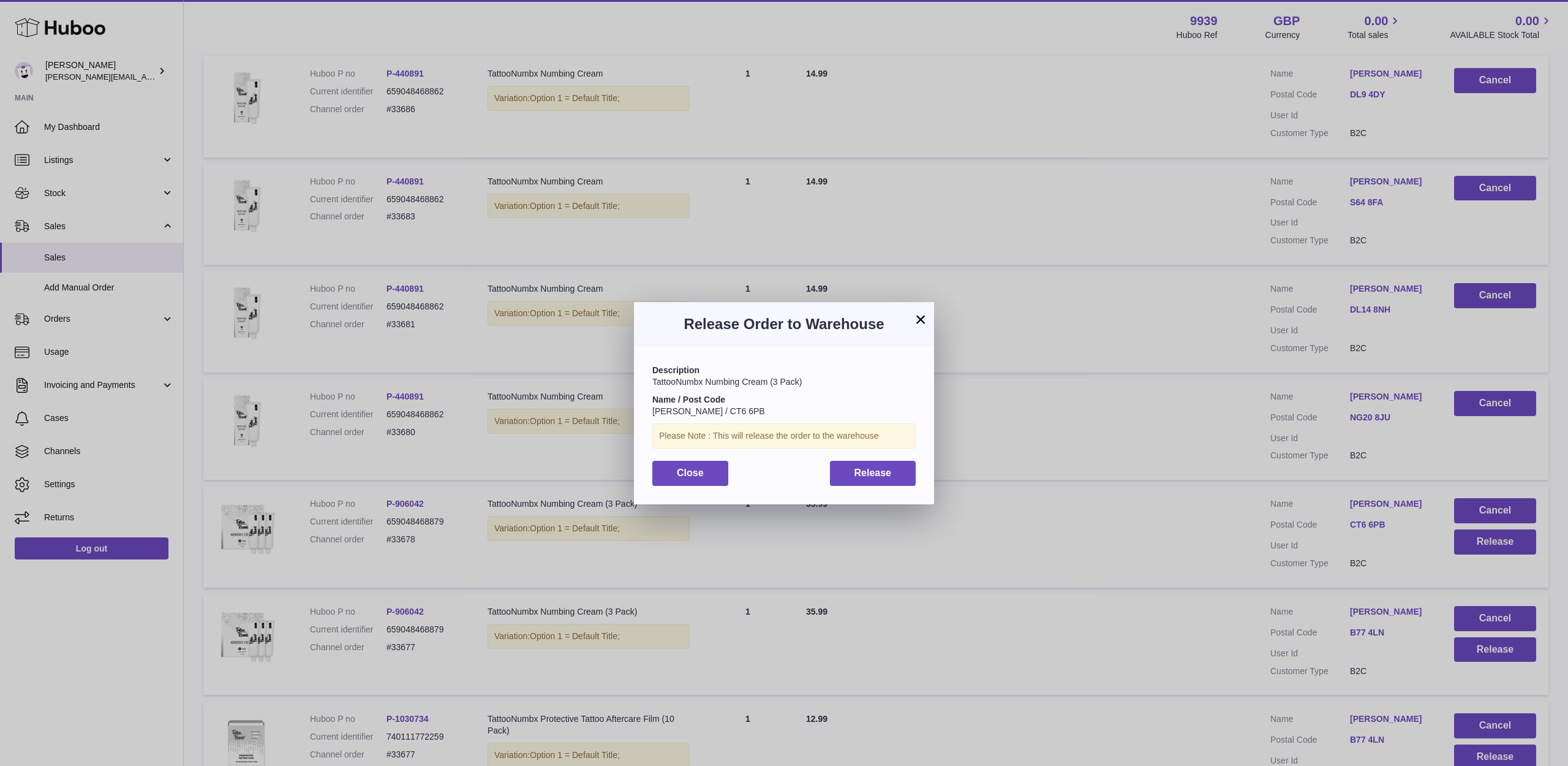
click at [920, 323] on button "×" at bounding box center [920, 319] width 15 height 15
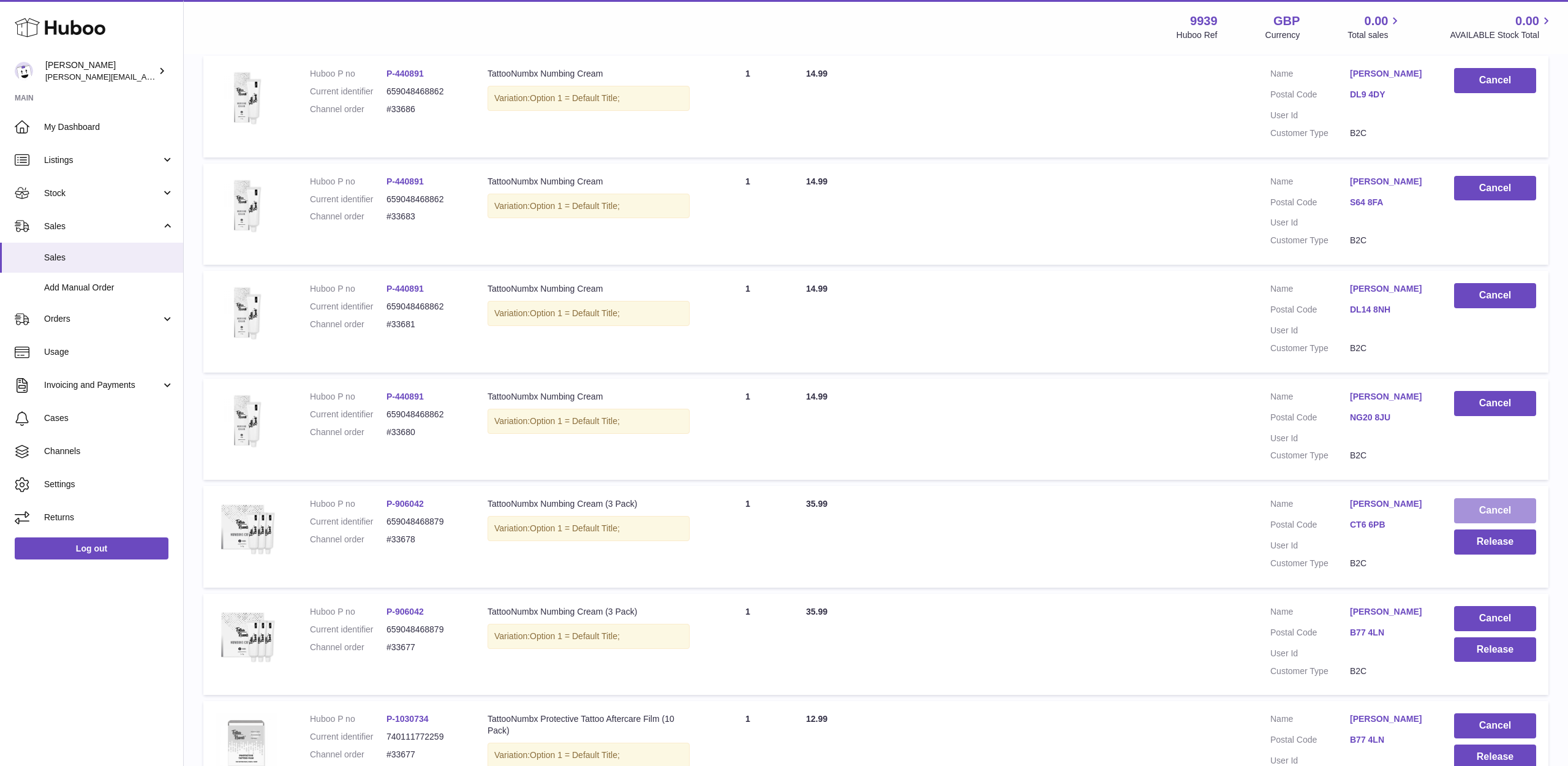
click at [1474, 498] on button "Cancel" at bounding box center [1495, 510] width 82 height 25
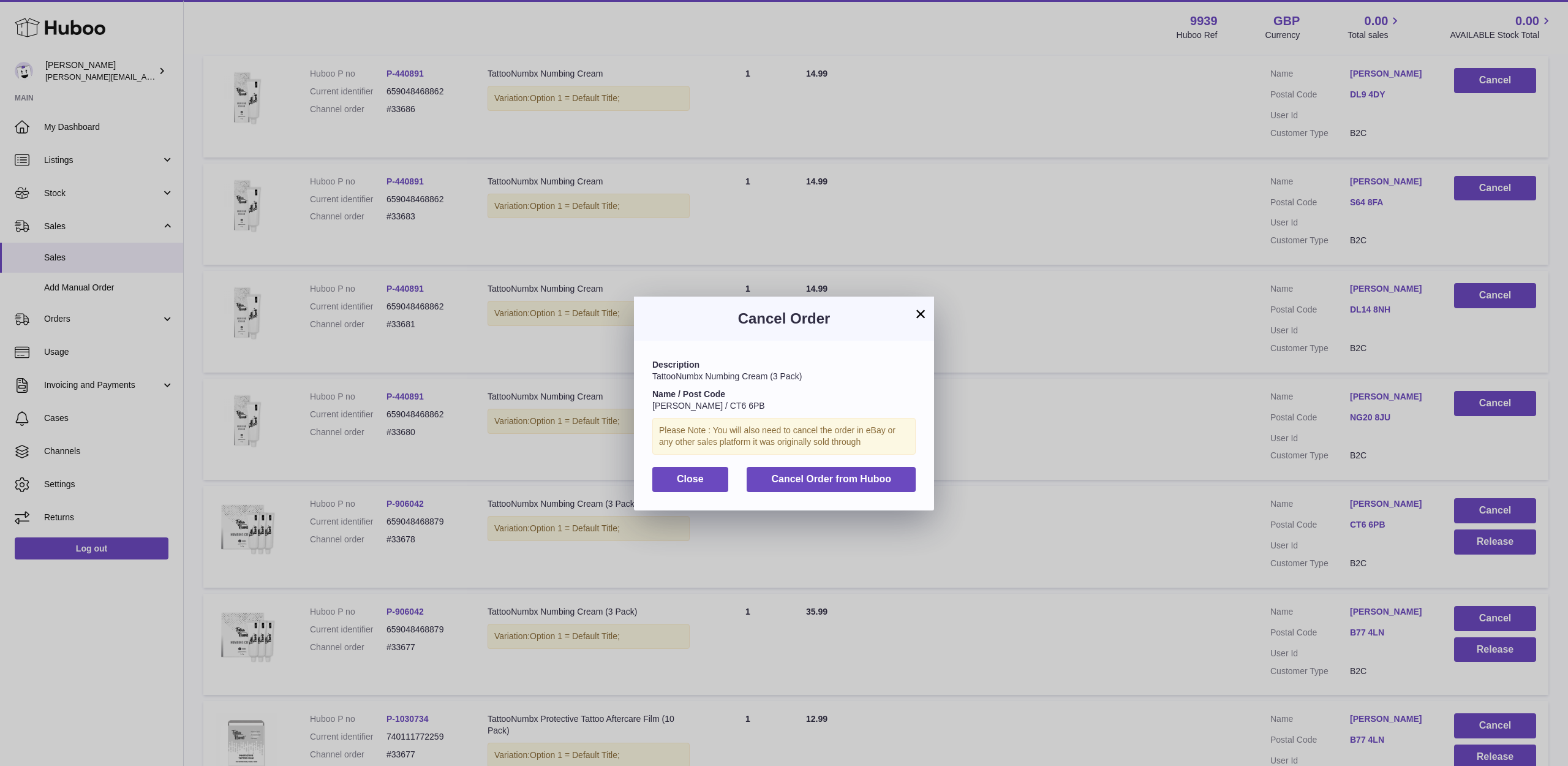
click at [874, 458] on div "Description TattooNumbx Numbing Cream (3 Pack) Name / Post Code [PERSON_NAME] /…" at bounding box center [784, 426] width 300 height 169
click at [876, 467] on button "Cancel Order from Huboo" at bounding box center [831, 479] width 169 height 25
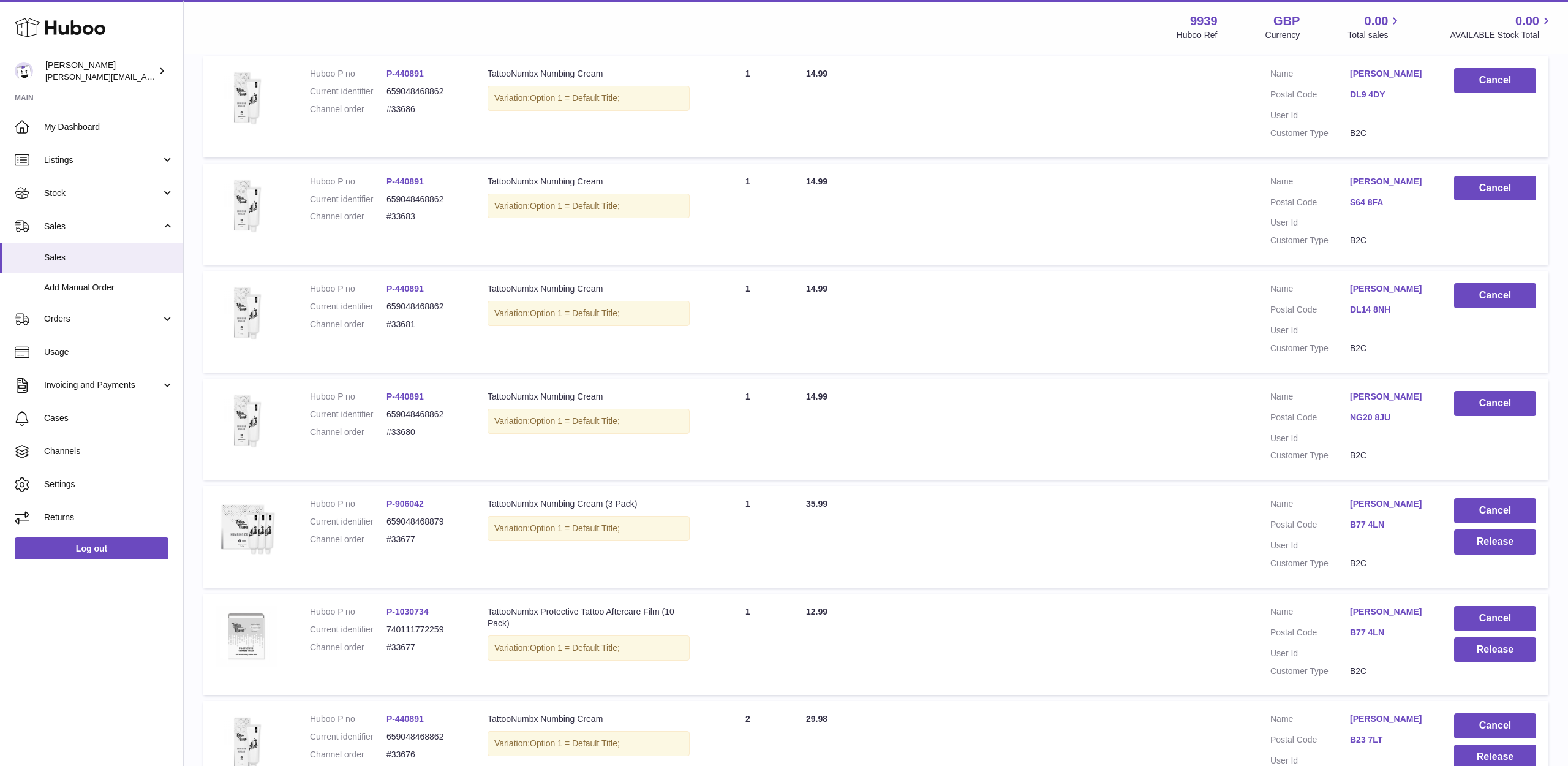
click at [1380, 606] on link "[PERSON_NAME]" at bounding box center [1389, 612] width 79 height 11
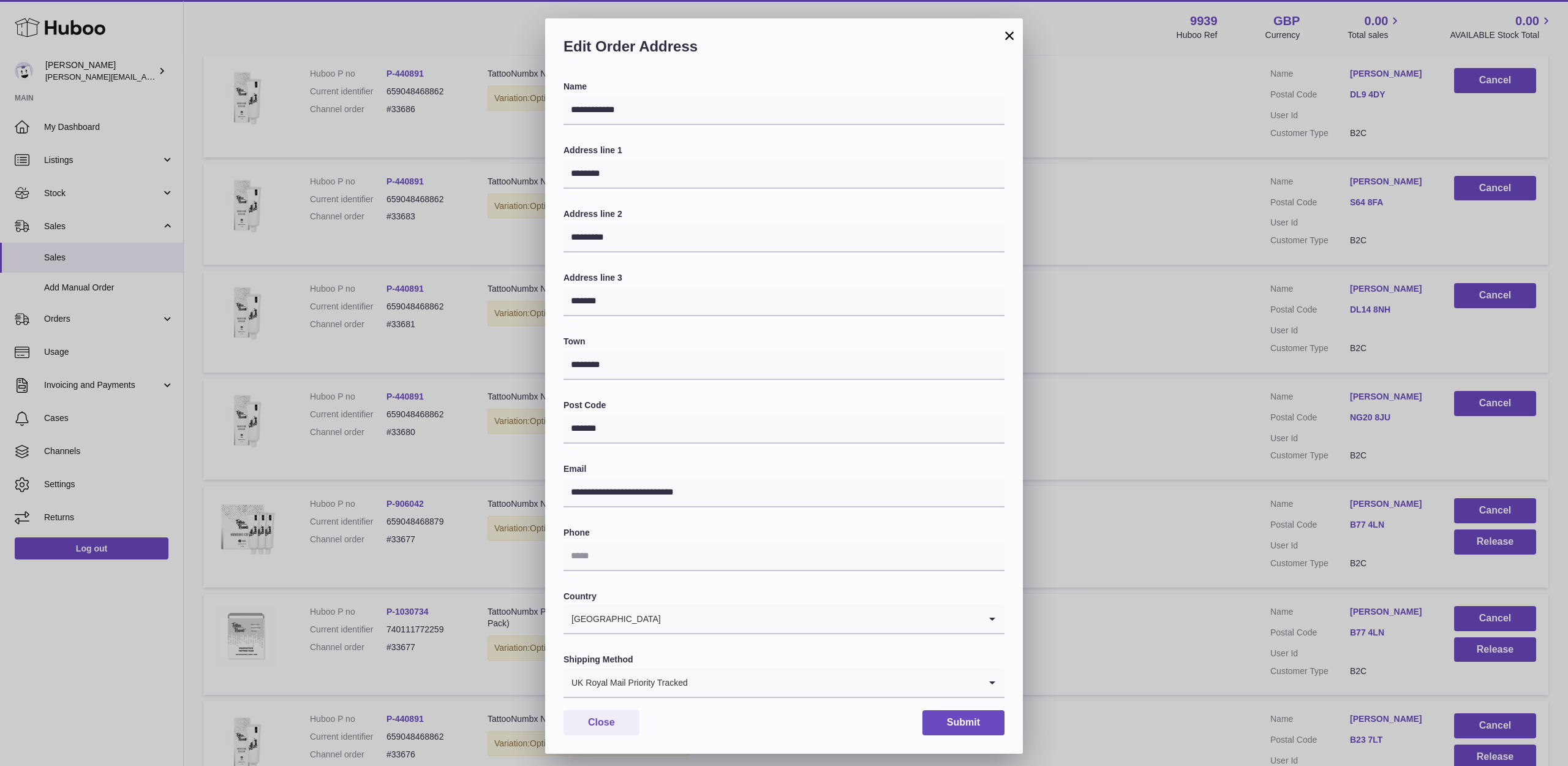
scroll to position [32, 0]
click at [617, 710] on button "Close" at bounding box center [601, 722] width 76 height 25
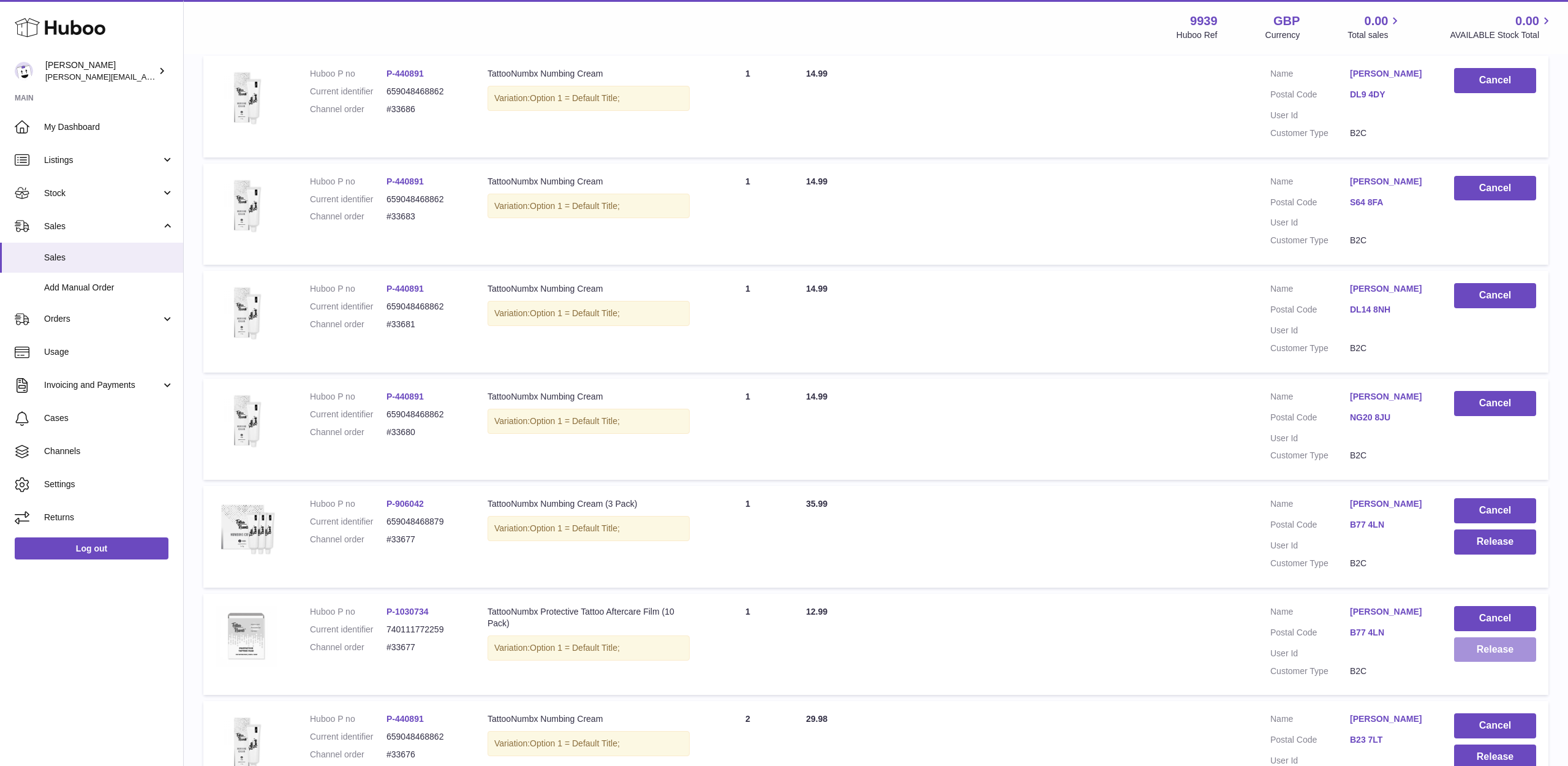
click at [1468, 637] on button "Release" at bounding box center [1495, 650] width 82 height 25
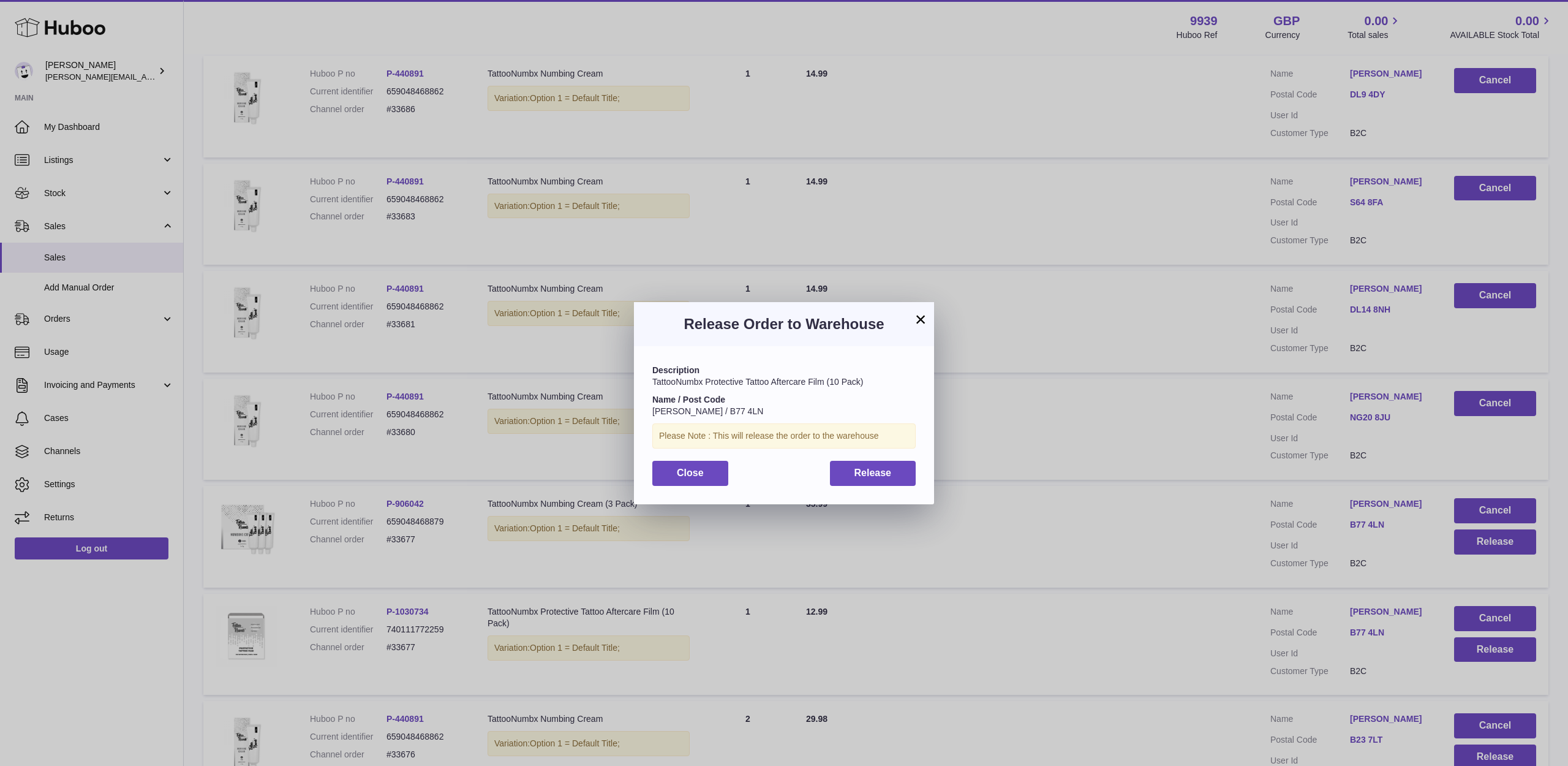
click at [879, 473] on span "Release" at bounding box center [873, 473] width 38 height 10
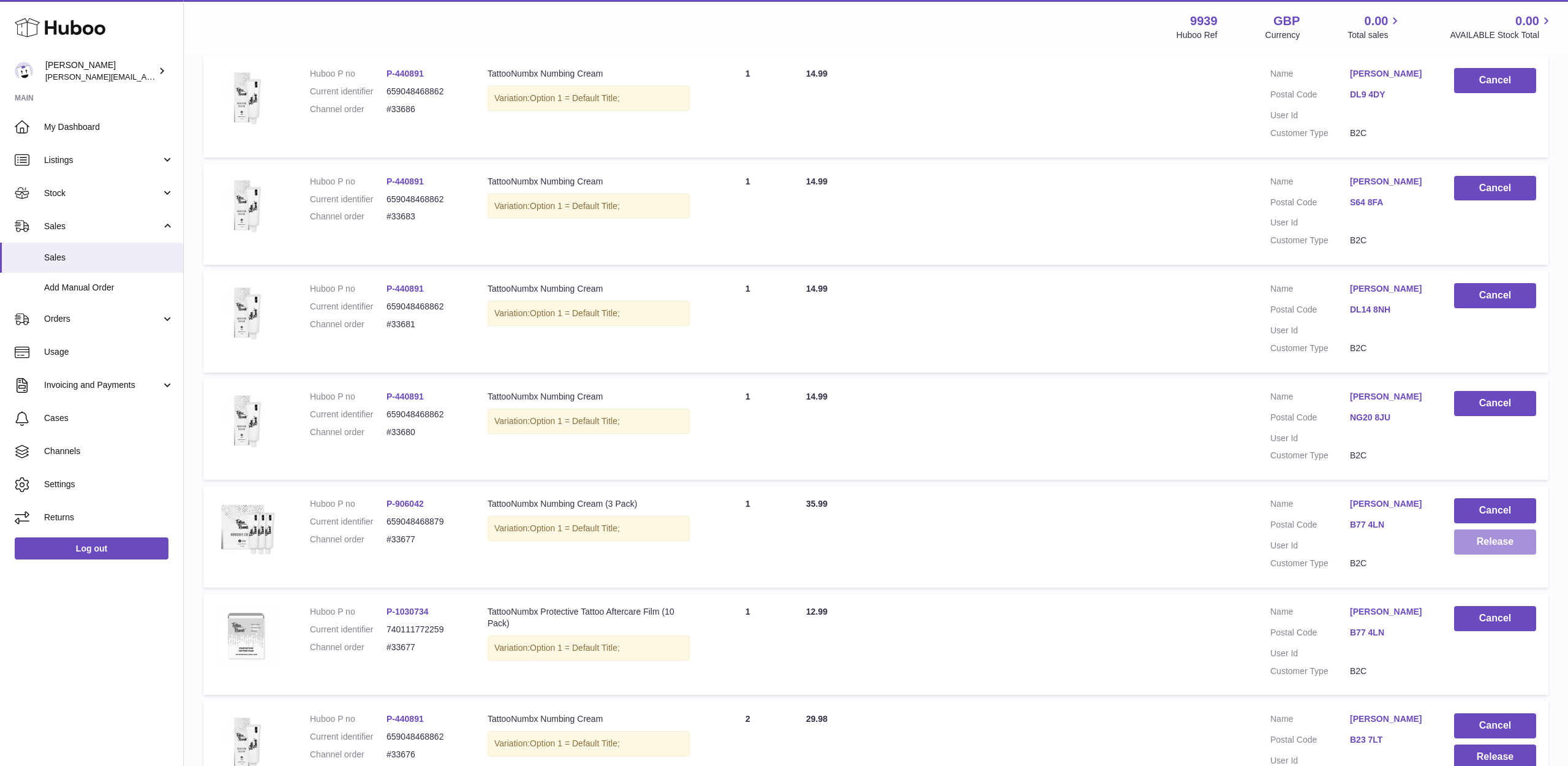
click at [1490, 529] on button "Release" at bounding box center [1495, 541] width 82 height 25
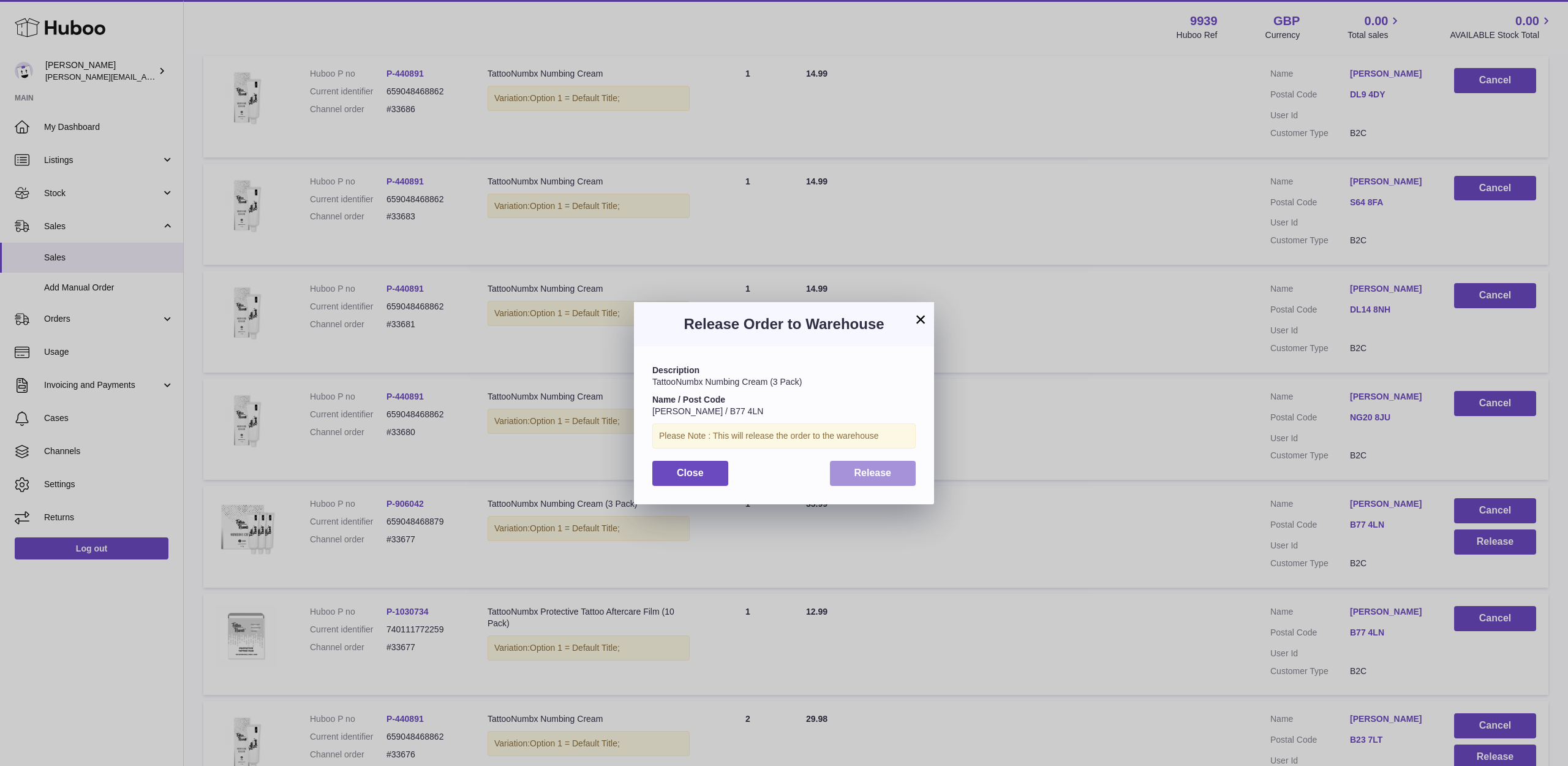
click at [882, 476] on button "Release" at bounding box center [873, 473] width 86 height 25
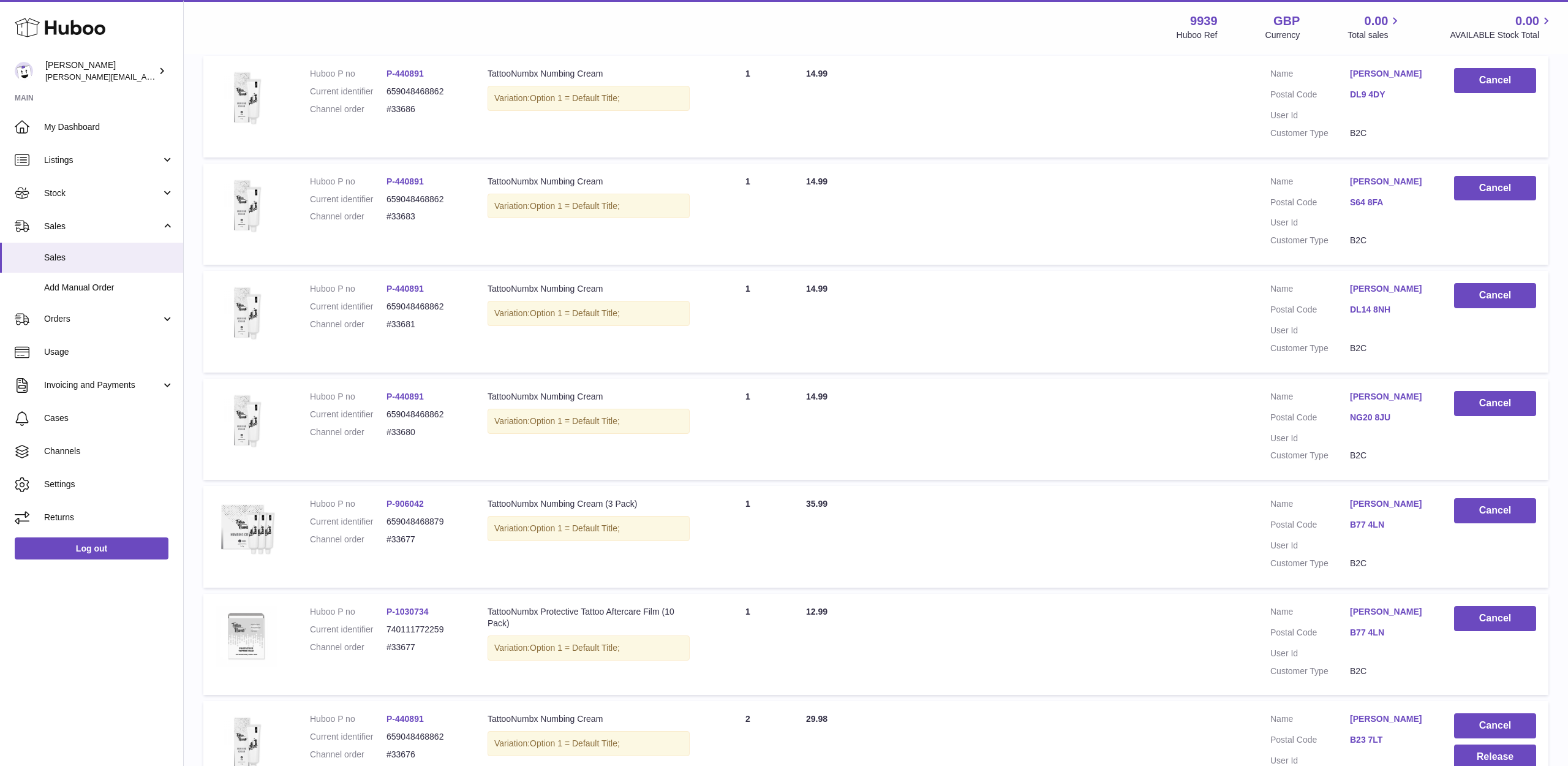
click at [1377, 498] on link "[PERSON_NAME]" at bounding box center [1389, 504] width 79 height 11
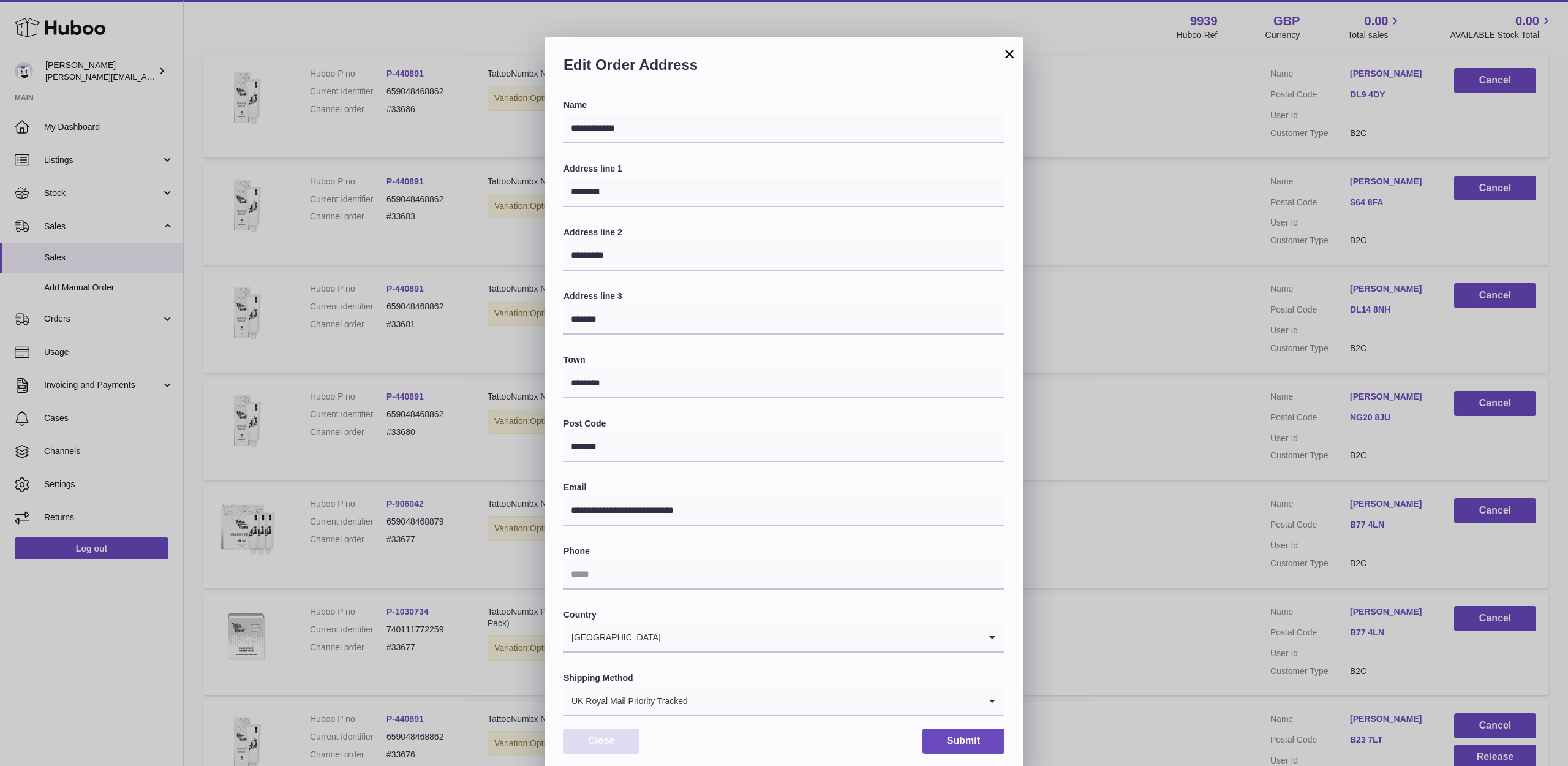
click at [621, 728] on button "Close" at bounding box center [601, 741] width 76 height 25
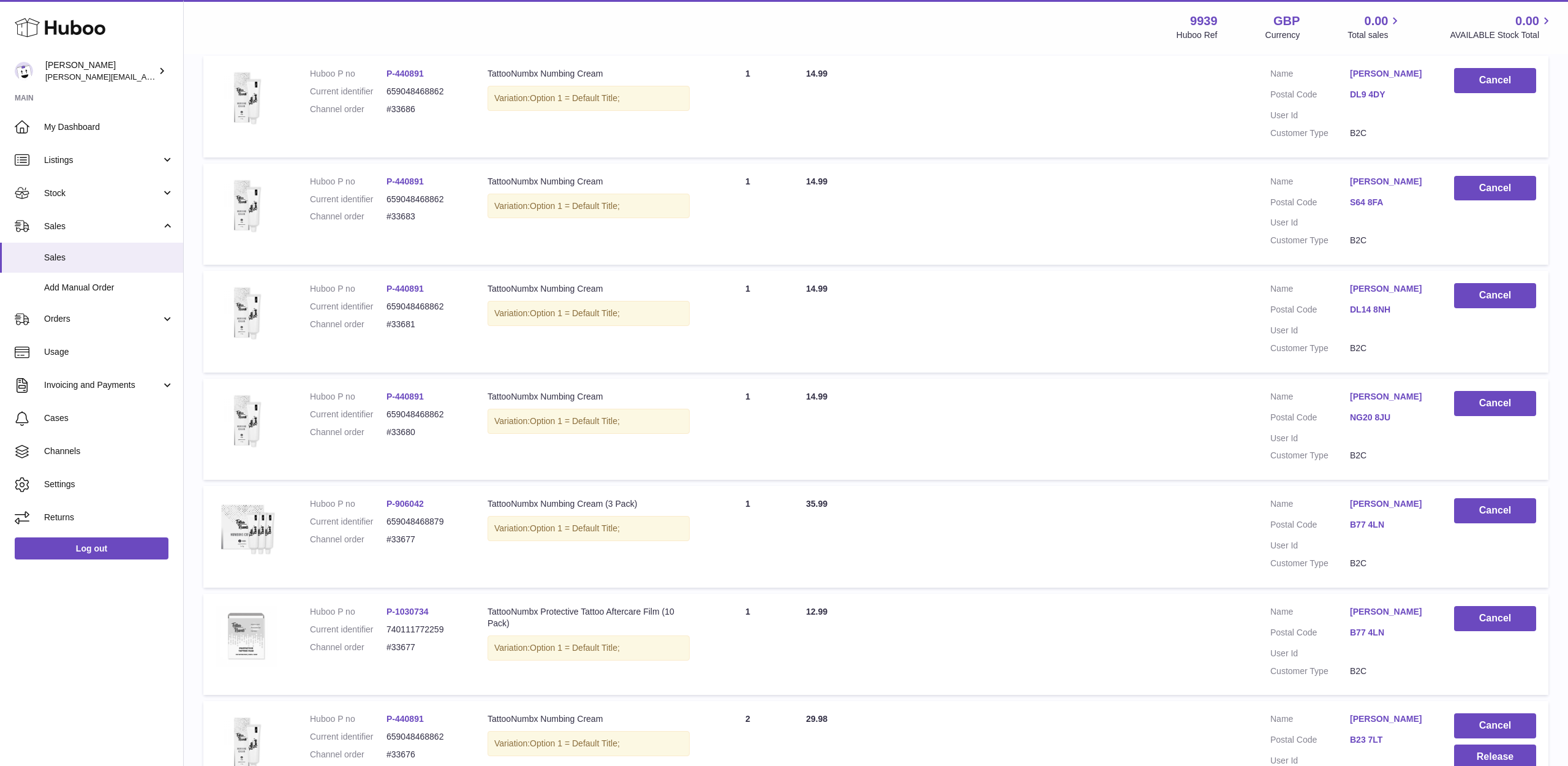
click at [1366, 606] on dd "[PERSON_NAME]" at bounding box center [1389, 613] width 79 height 15
click at [1372, 606] on link "[PERSON_NAME]" at bounding box center [1389, 612] width 79 height 11
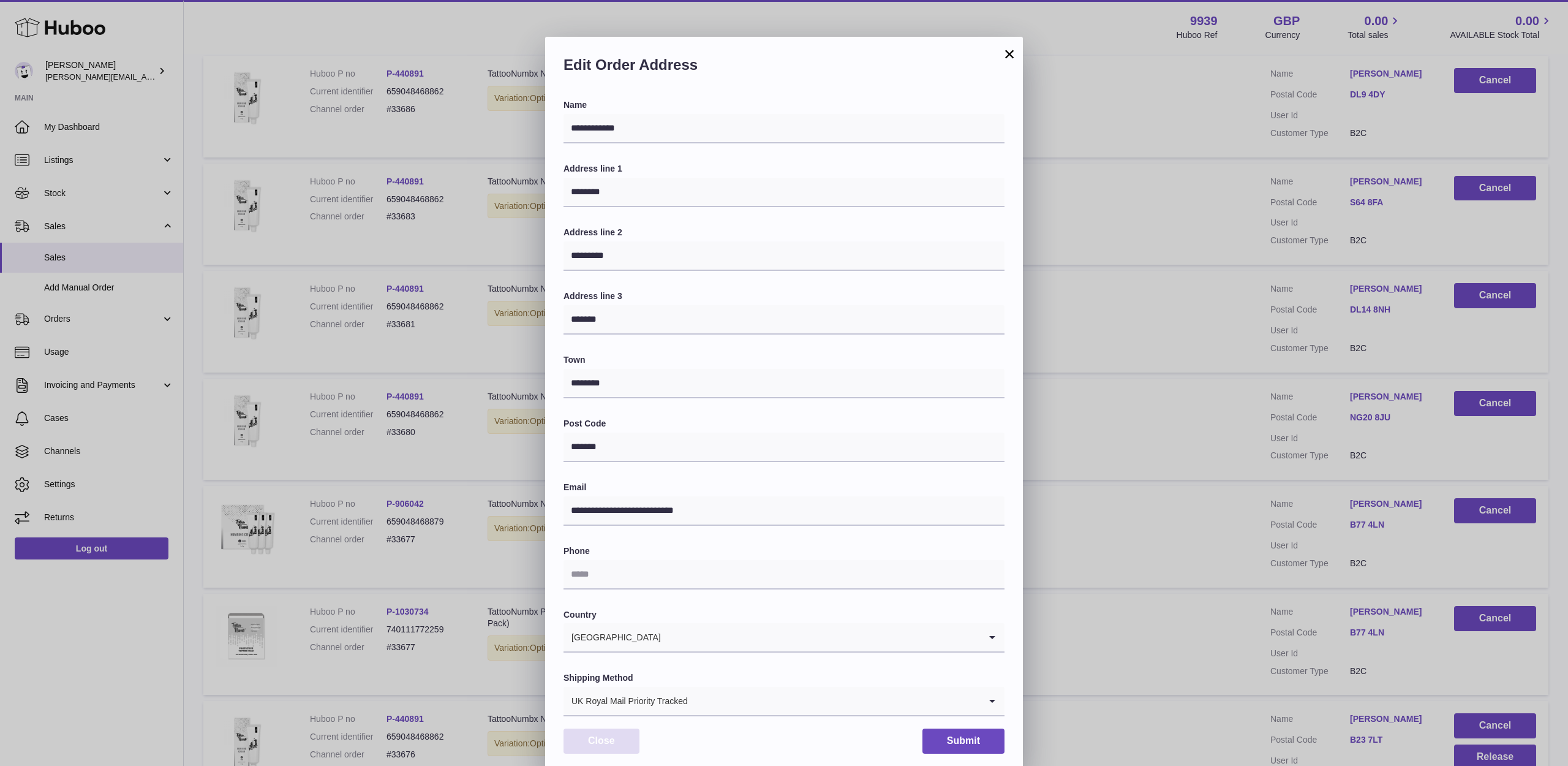
click at [591, 744] on button "Close" at bounding box center [601, 741] width 76 height 25
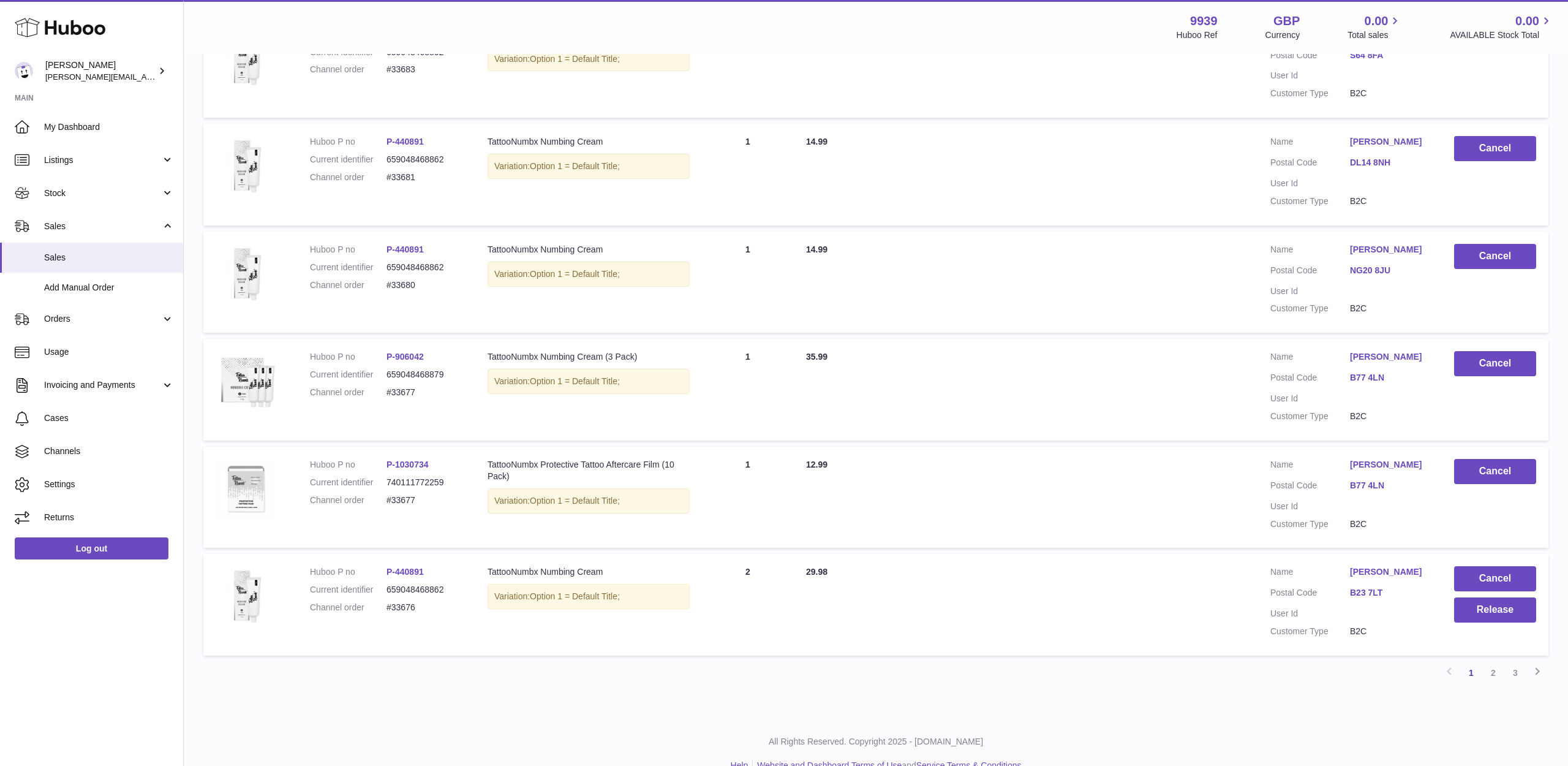
scroll to position [721, 0]
click at [1490, 567] on button "Cancel" at bounding box center [1495, 579] width 82 height 25
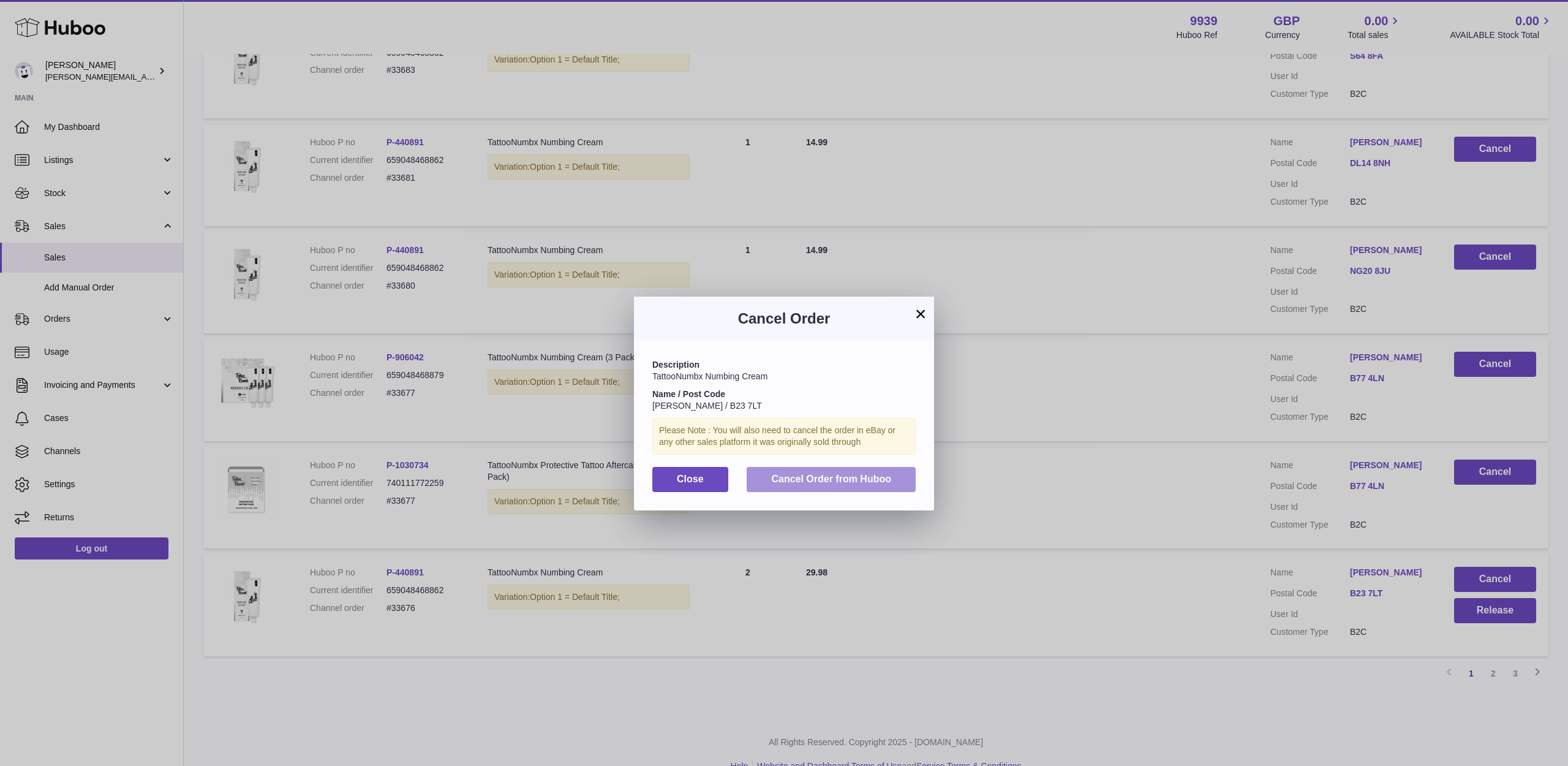
click at [765, 481] on button "Cancel Order from Huboo" at bounding box center [831, 479] width 169 height 25
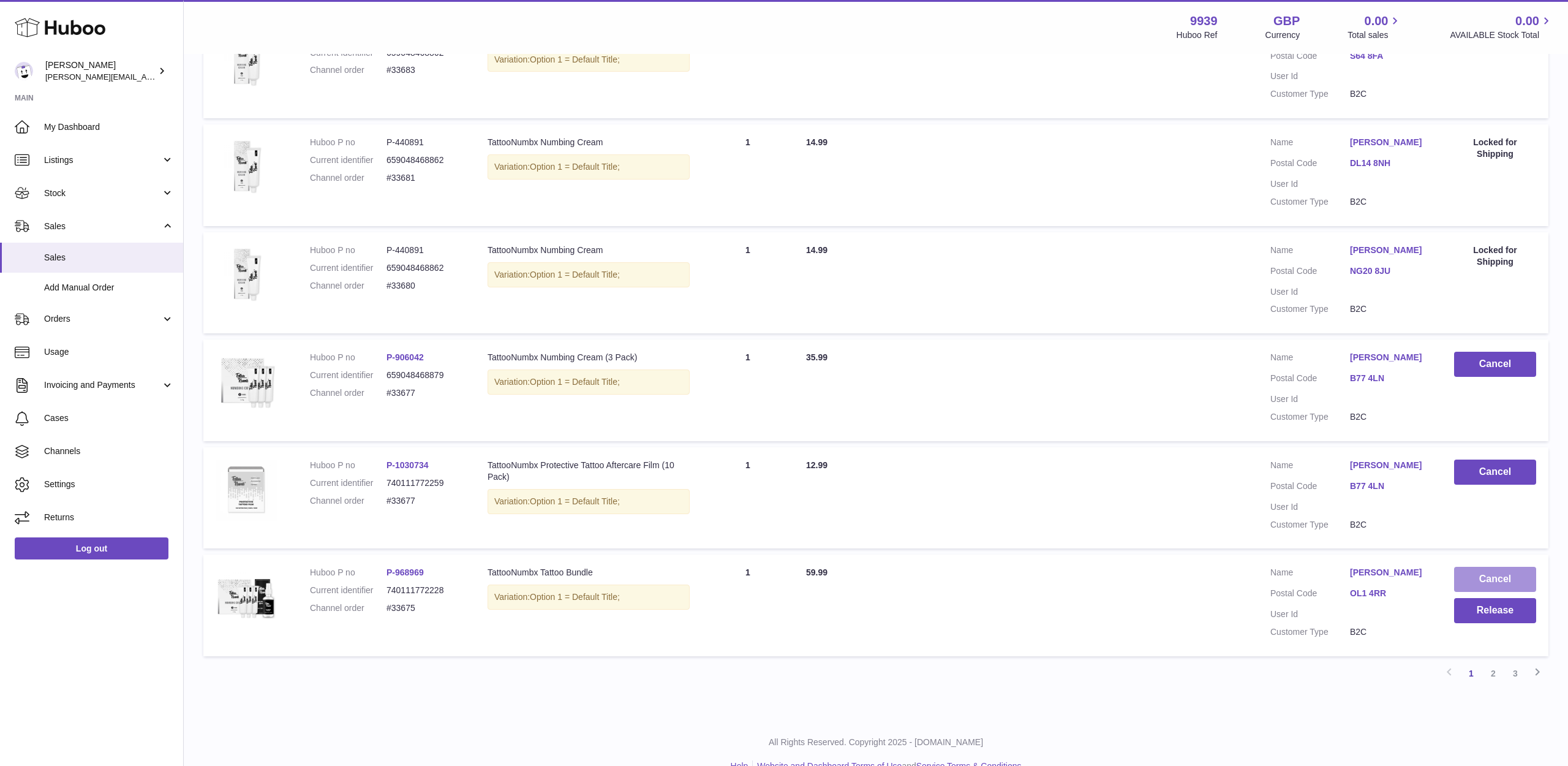
click at [1476, 568] on button "Cancel" at bounding box center [1495, 579] width 82 height 25
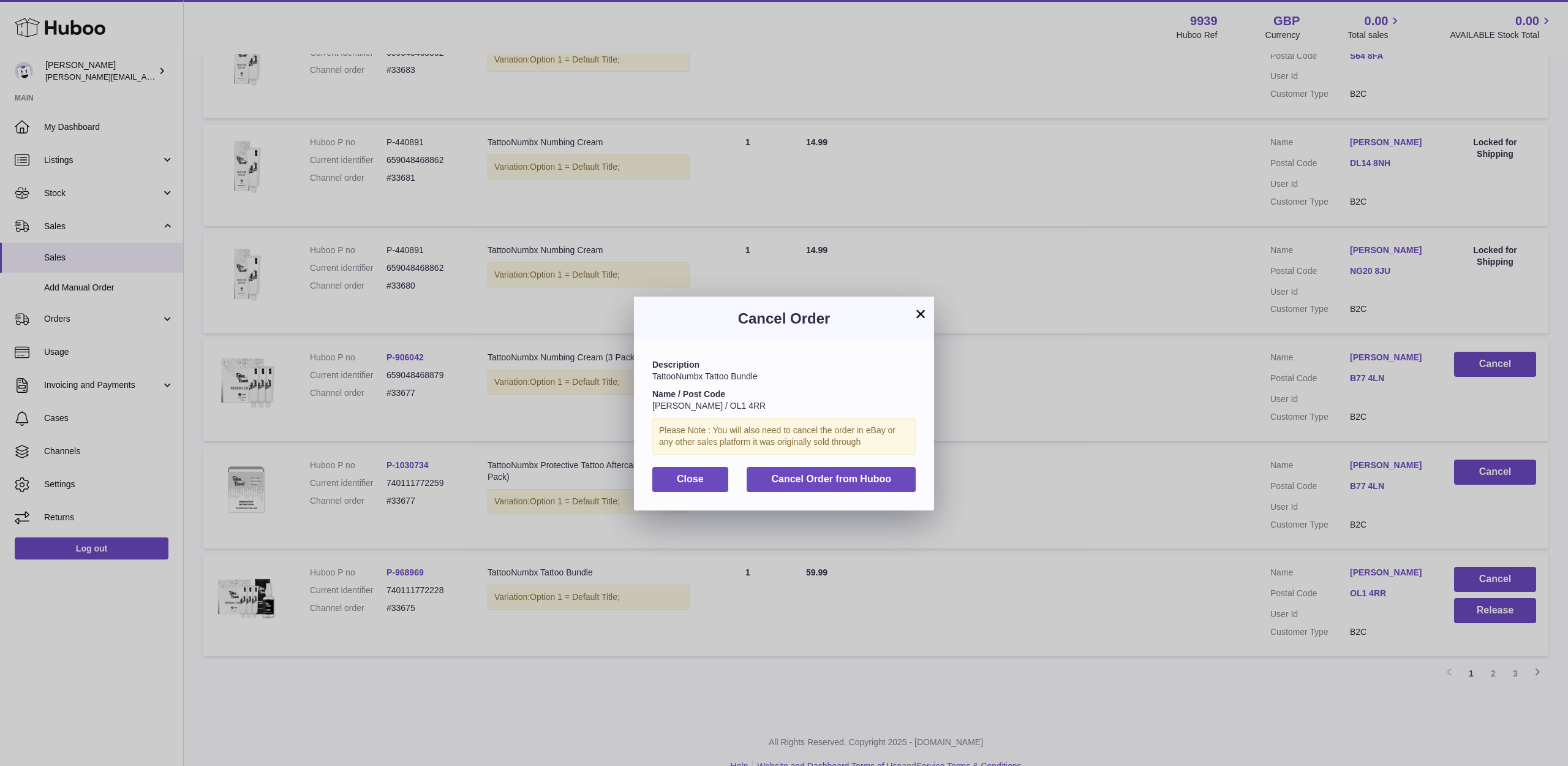
click at [923, 319] on button "×" at bounding box center [920, 314] width 15 height 15
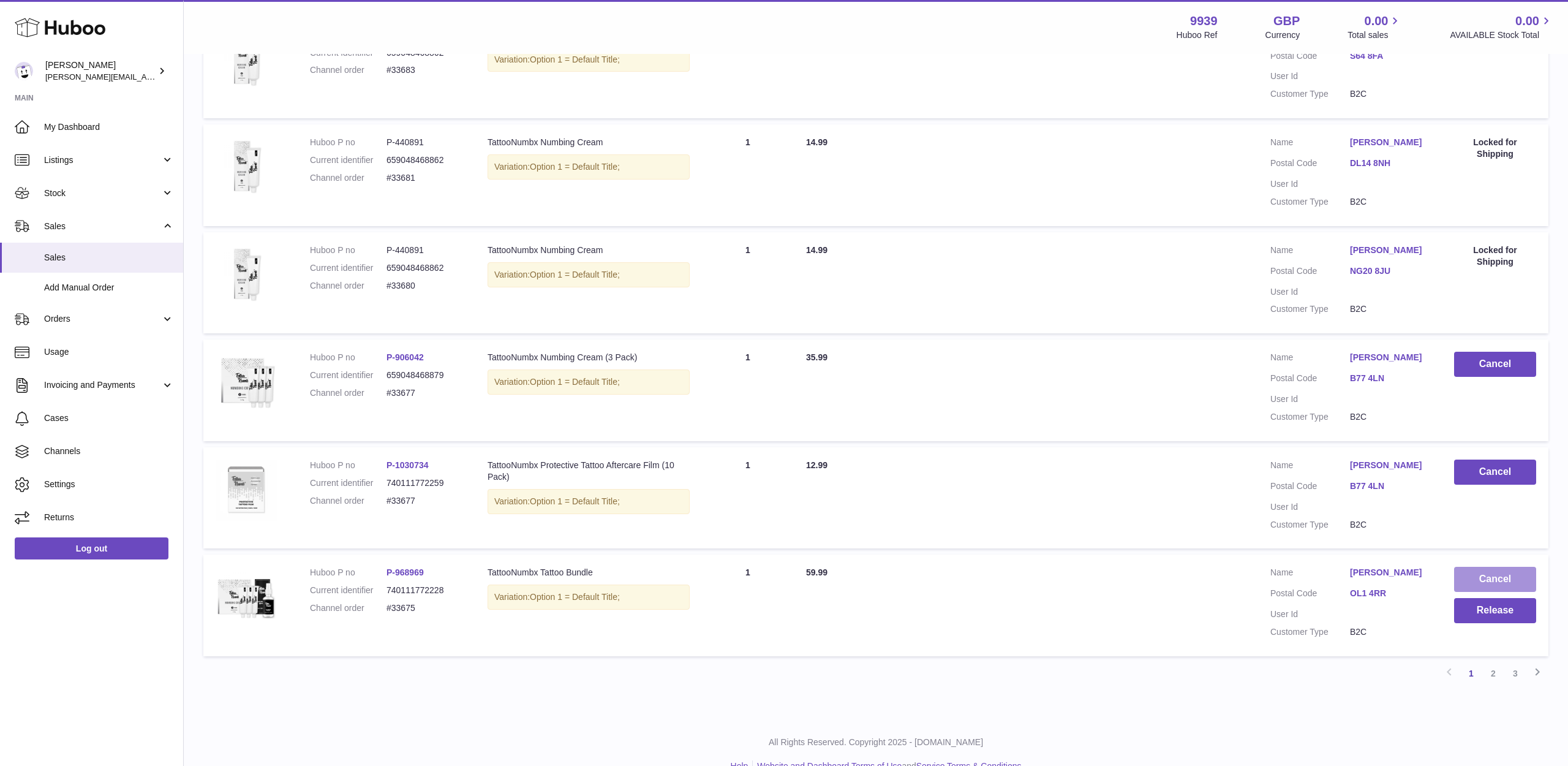
click at [1476, 567] on button "Cancel" at bounding box center [1495, 579] width 82 height 25
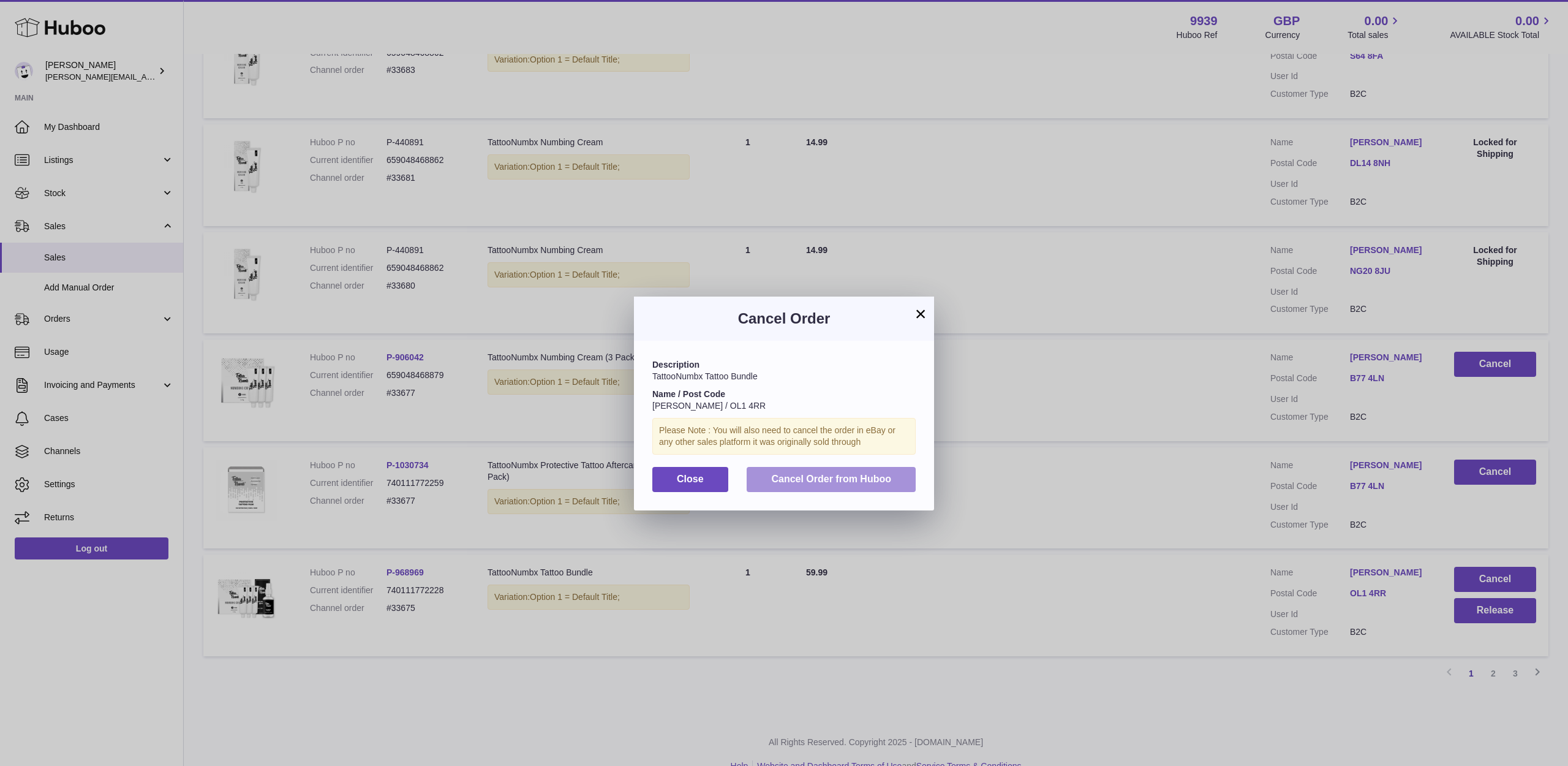
click at [879, 482] on button "Cancel Order from Huboo" at bounding box center [831, 479] width 169 height 25
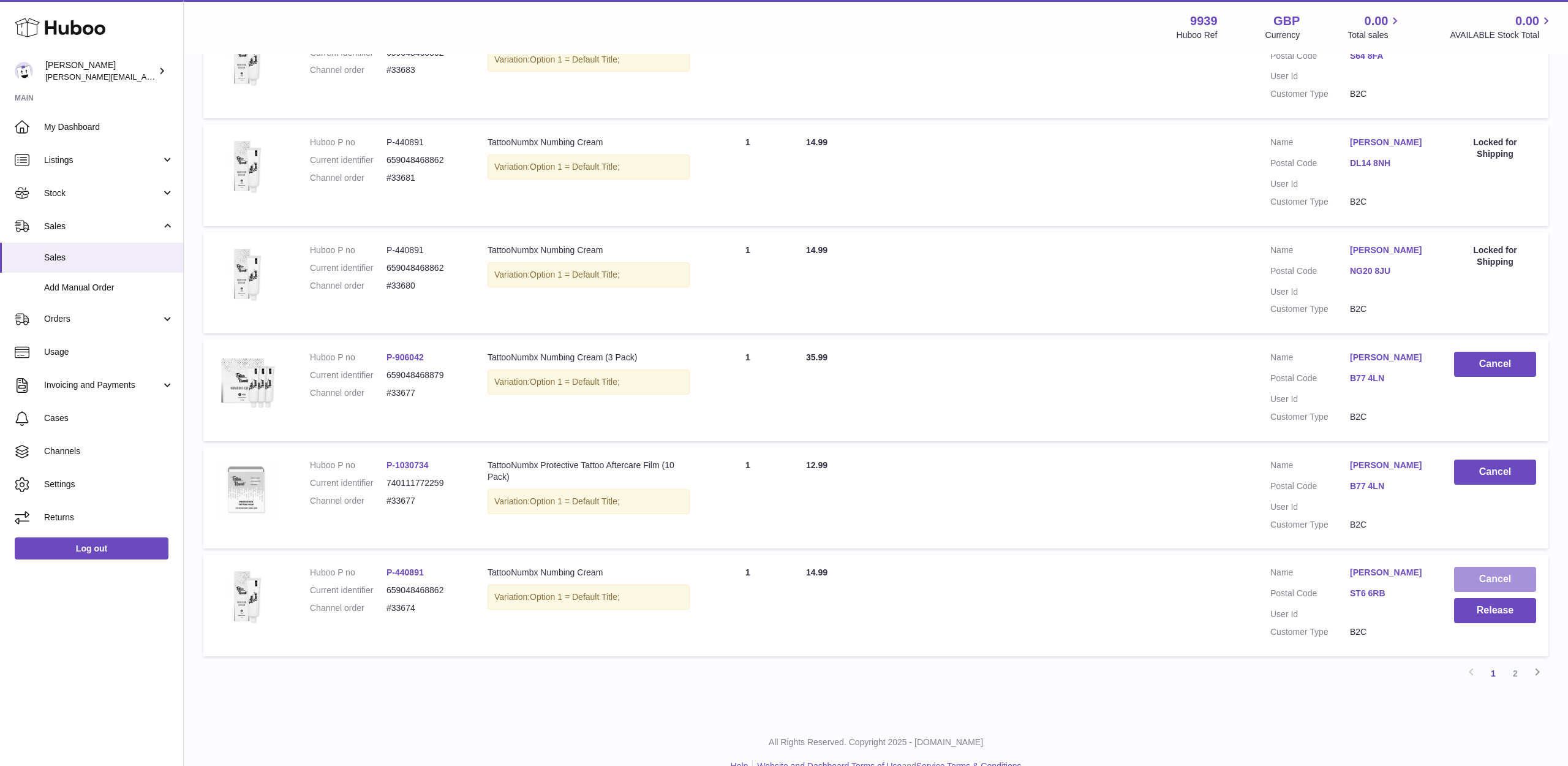
click at [1473, 567] on button "Cancel" at bounding box center [1495, 579] width 82 height 25
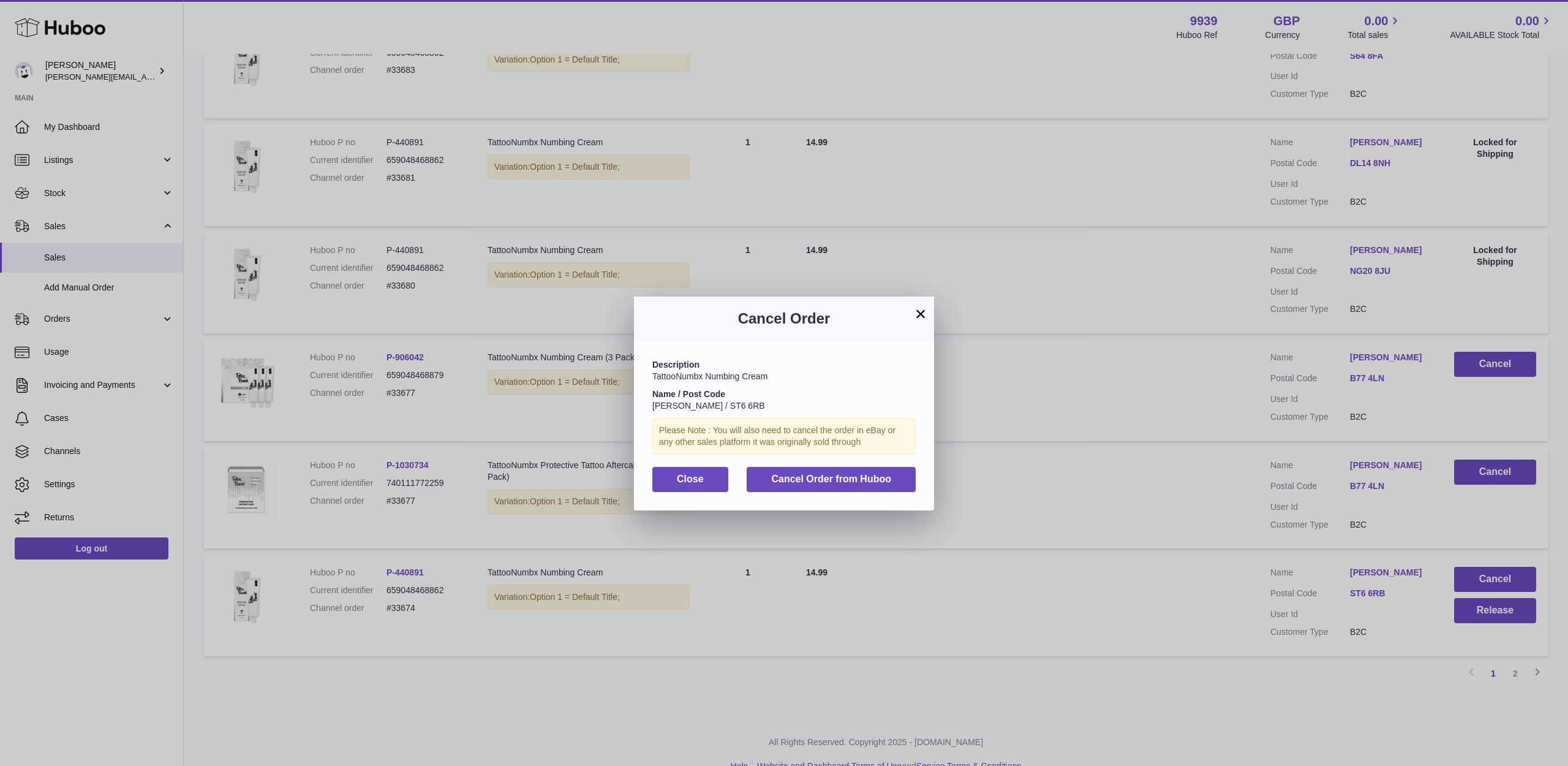
click at [891, 468] on button "Cancel Order from Huboo" at bounding box center [831, 479] width 169 height 25
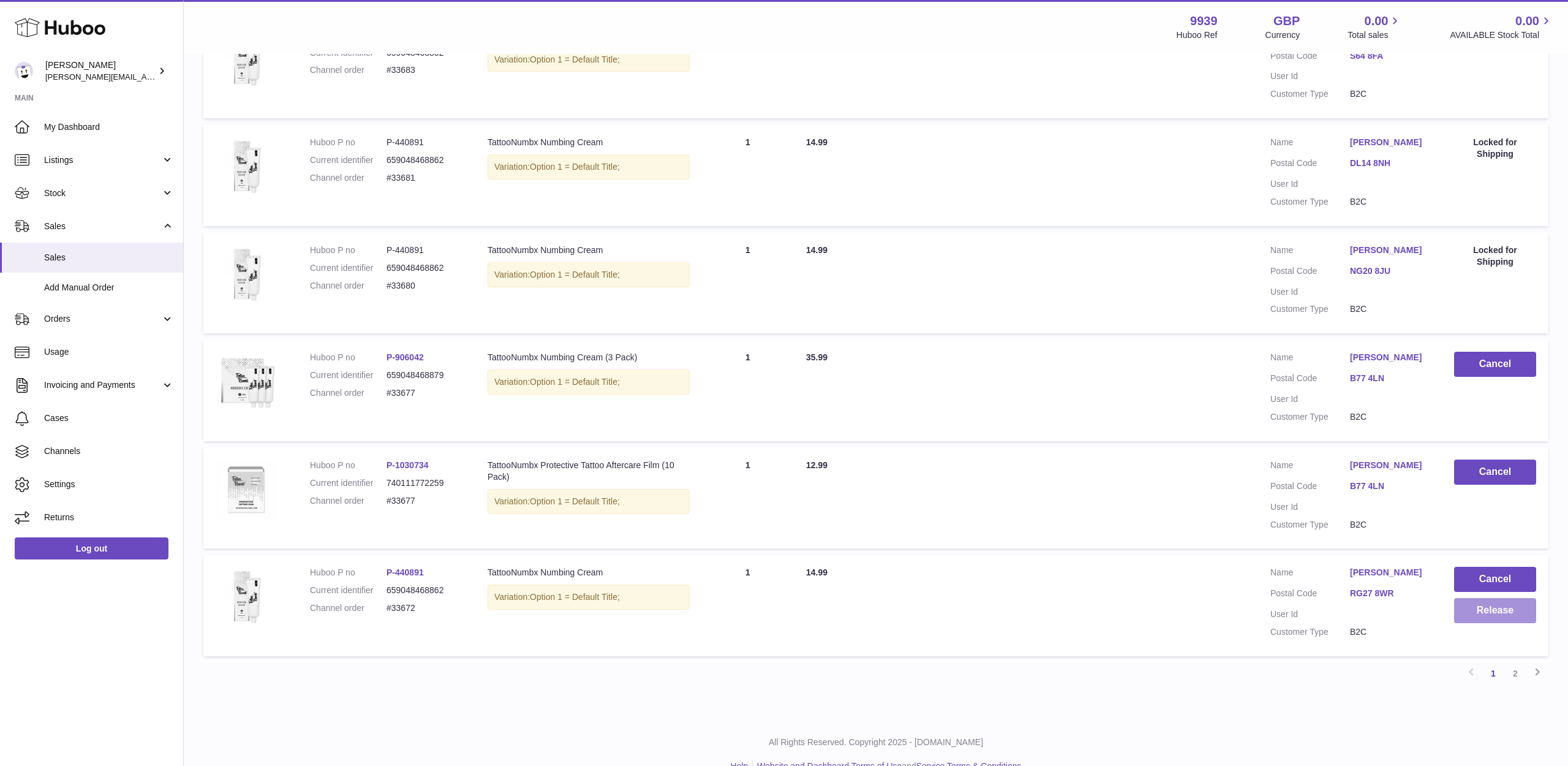
click at [1471, 598] on button "Release" at bounding box center [1495, 610] width 82 height 25
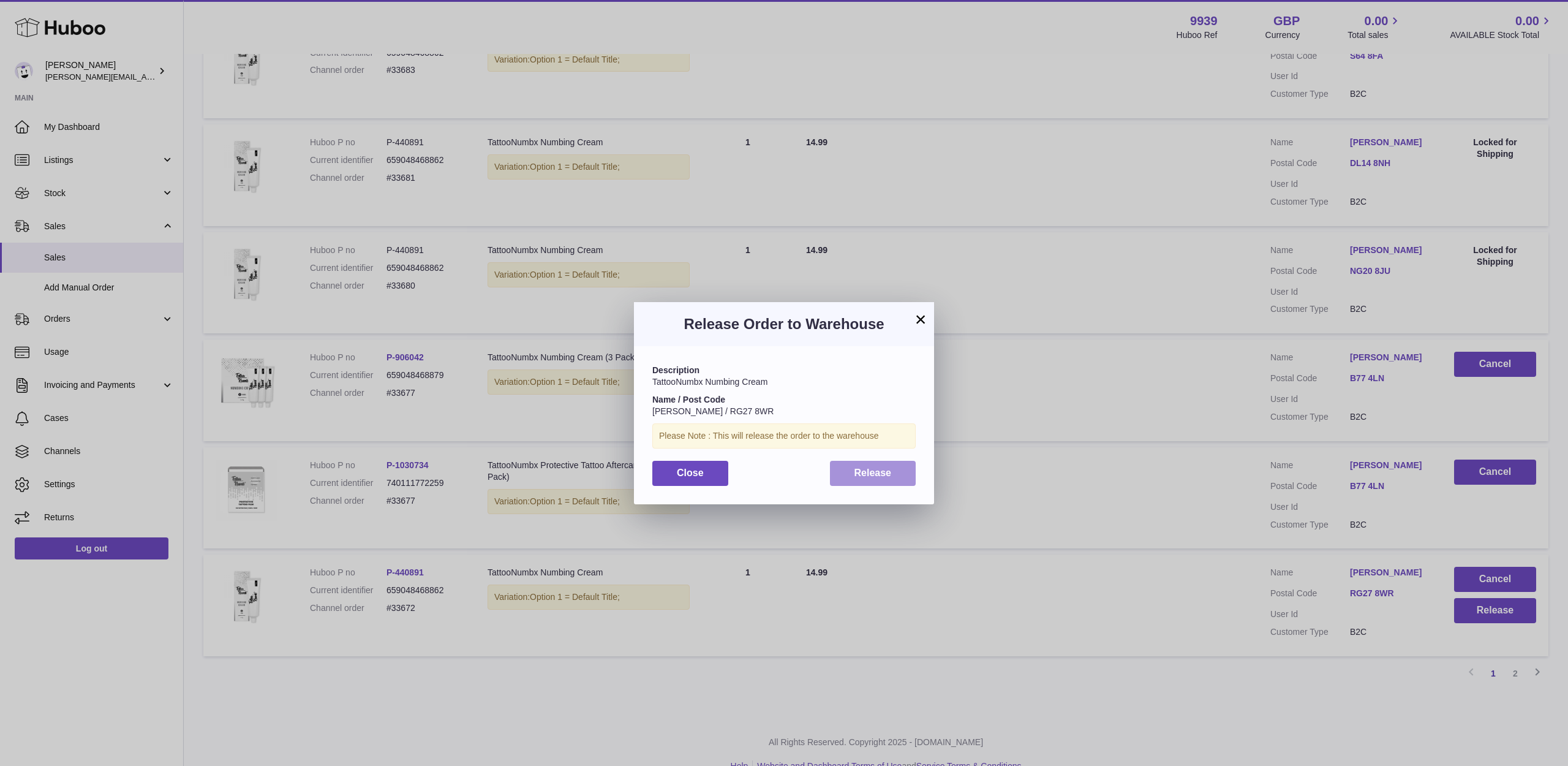
click at [876, 475] on span "Release" at bounding box center [873, 473] width 38 height 10
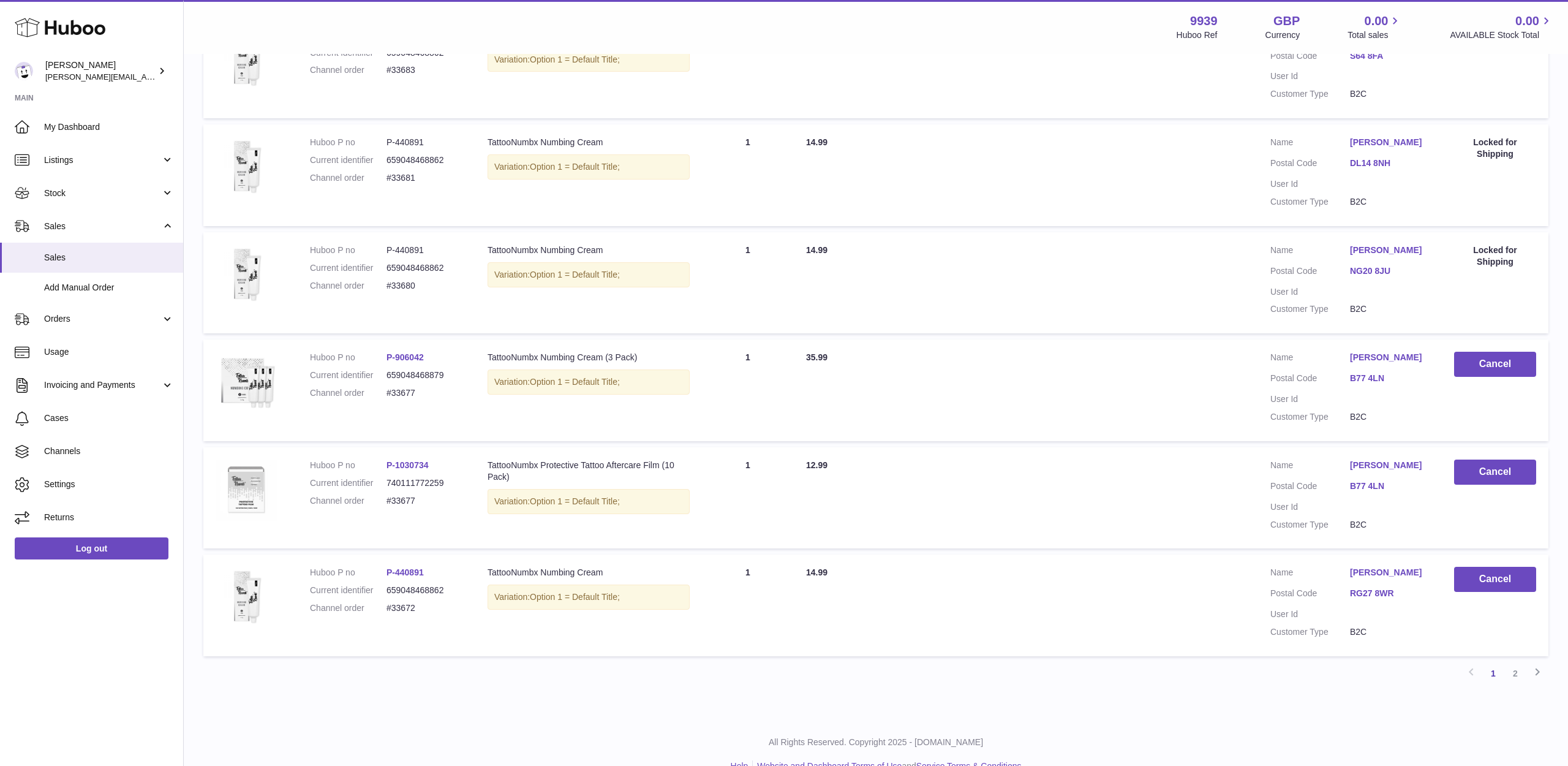
click at [490, 1] on div "Menu Huboo 9939 Huboo Ref GBP Currency 0.00 Total sales 0.00 AVAILABLE Stock To…" at bounding box center [876, 27] width 1384 height 54
click at [1513, 662] on link "2" at bounding box center [1515, 673] width 22 height 22
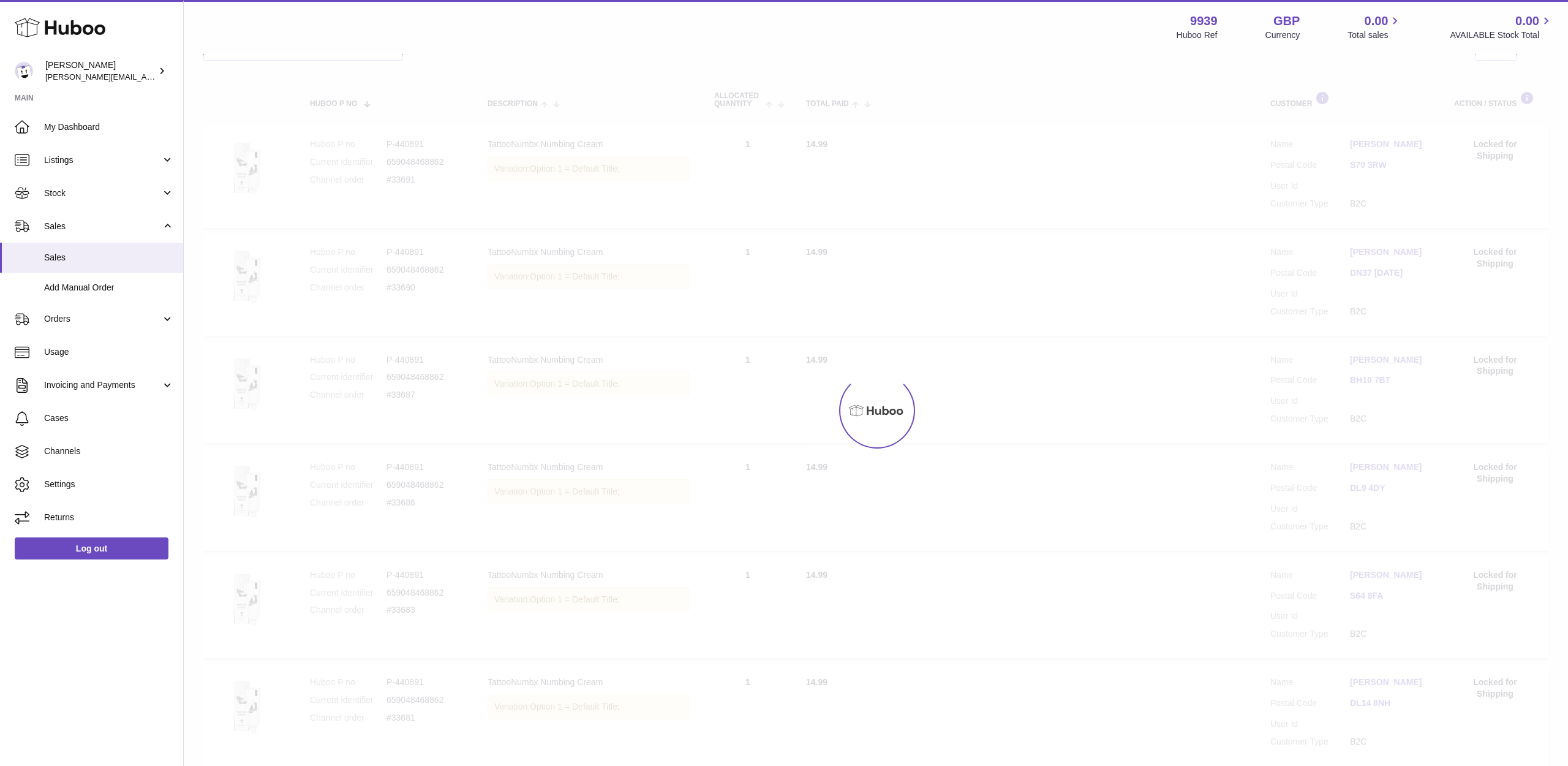
scroll to position [55, 0]
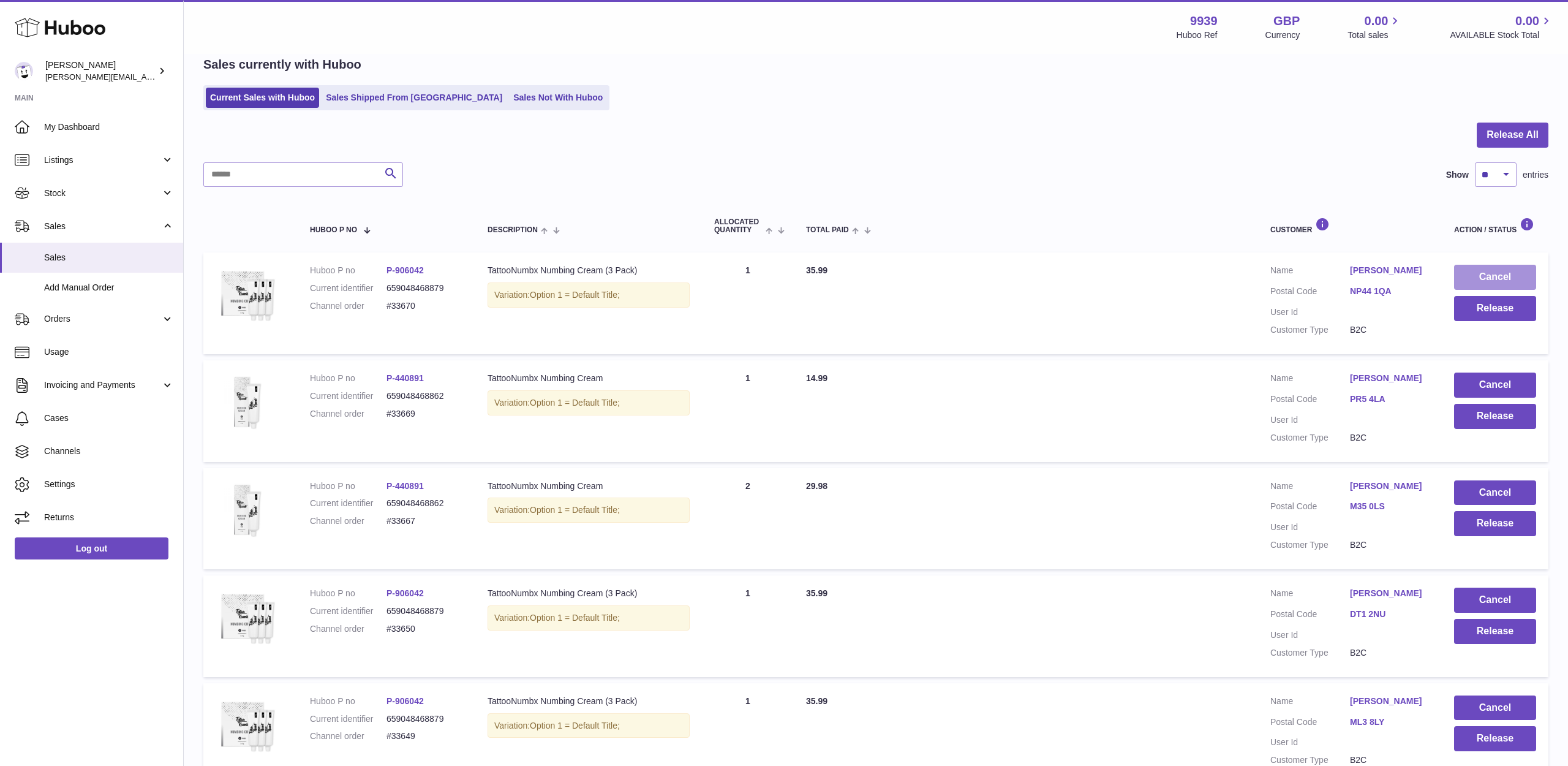
click at [1493, 277] on button "Cancel" at bounding box center [1495, 277] width 82 height 25
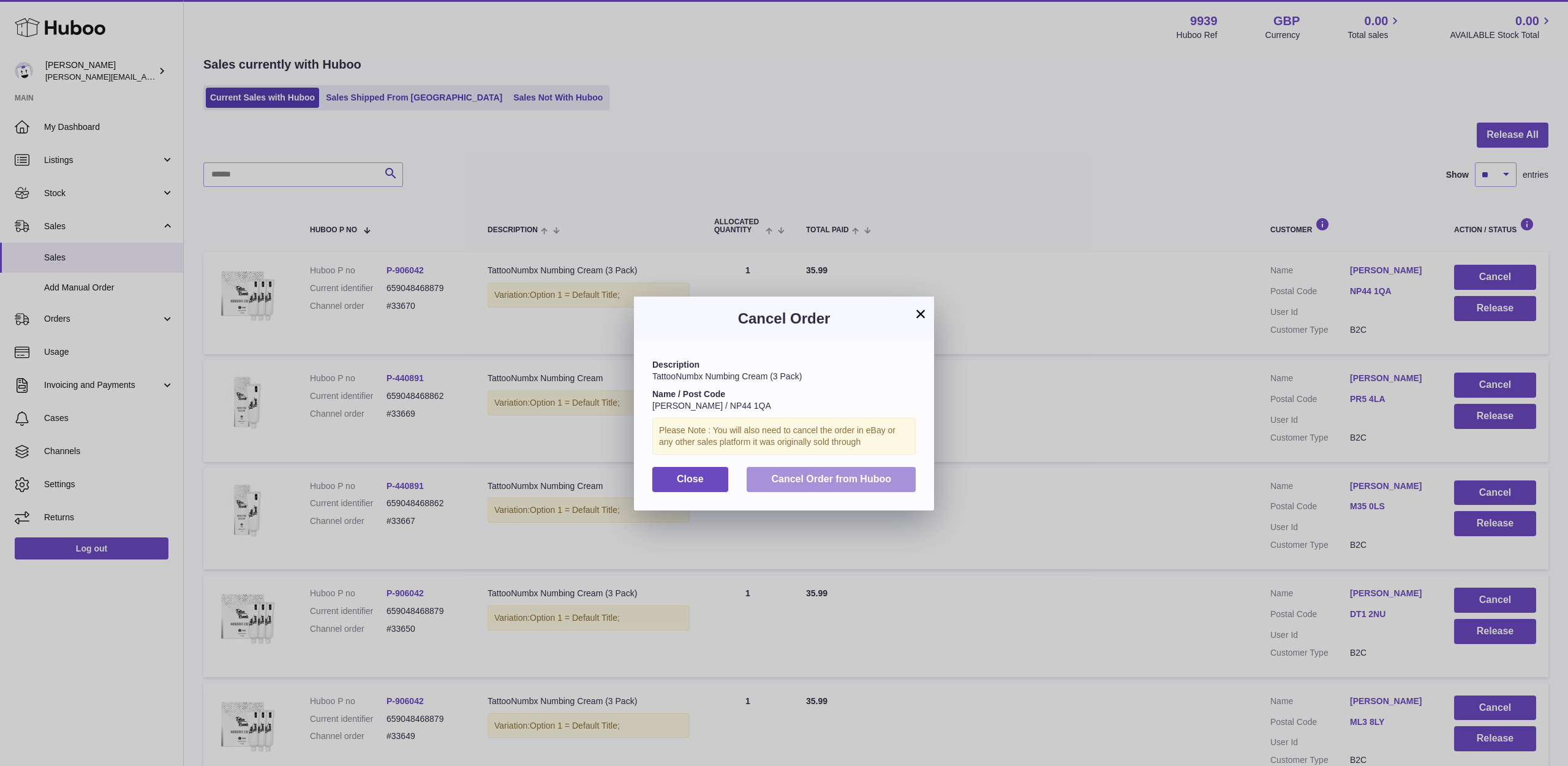
click at [808, 482] on button "Cancel Order from Huboo" at bounding box center [831, 479] width 169 height 25
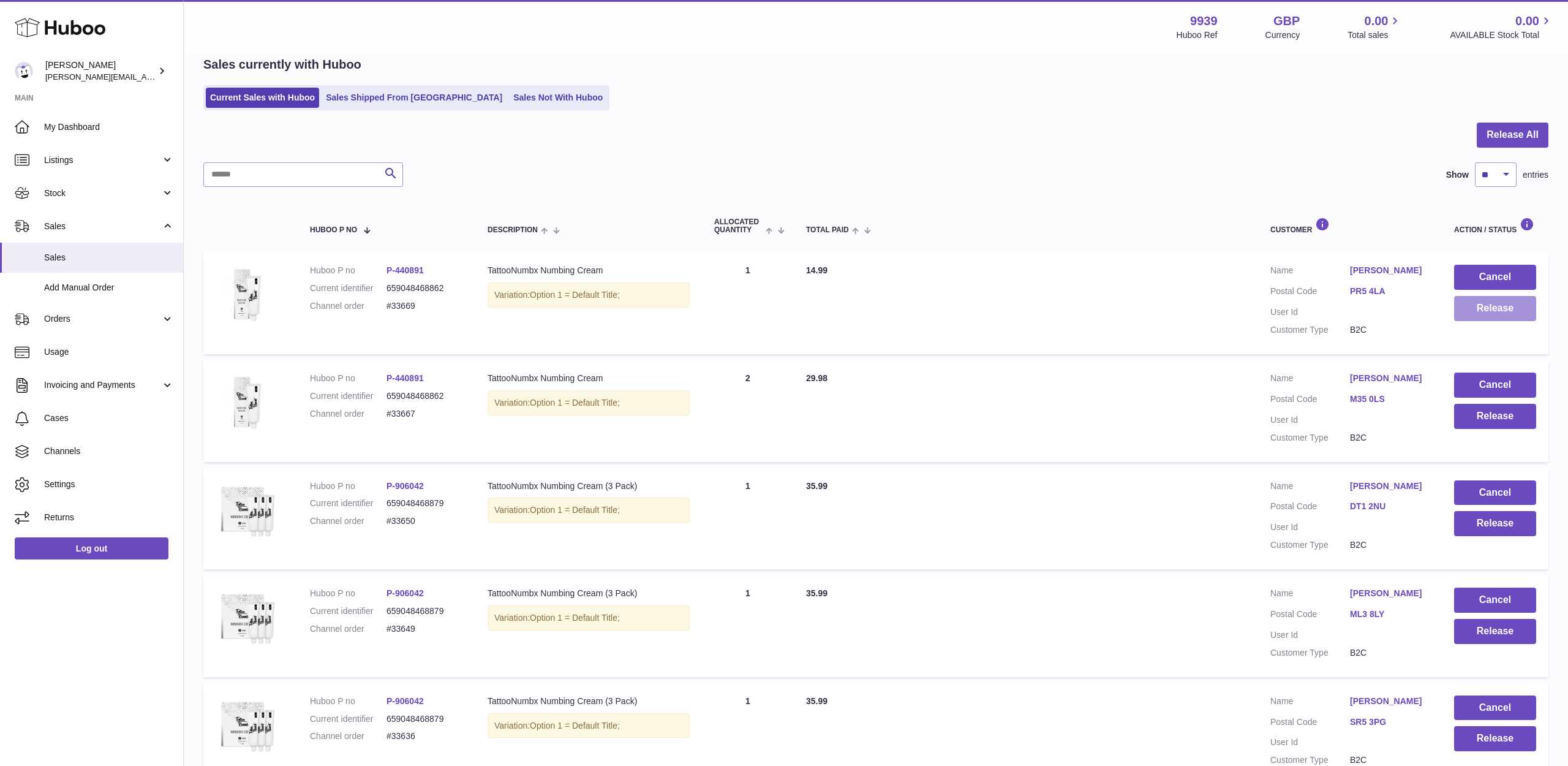
click at [1501, 312] on button "Release" at bounding box center [1495, 308] width 82 height 25
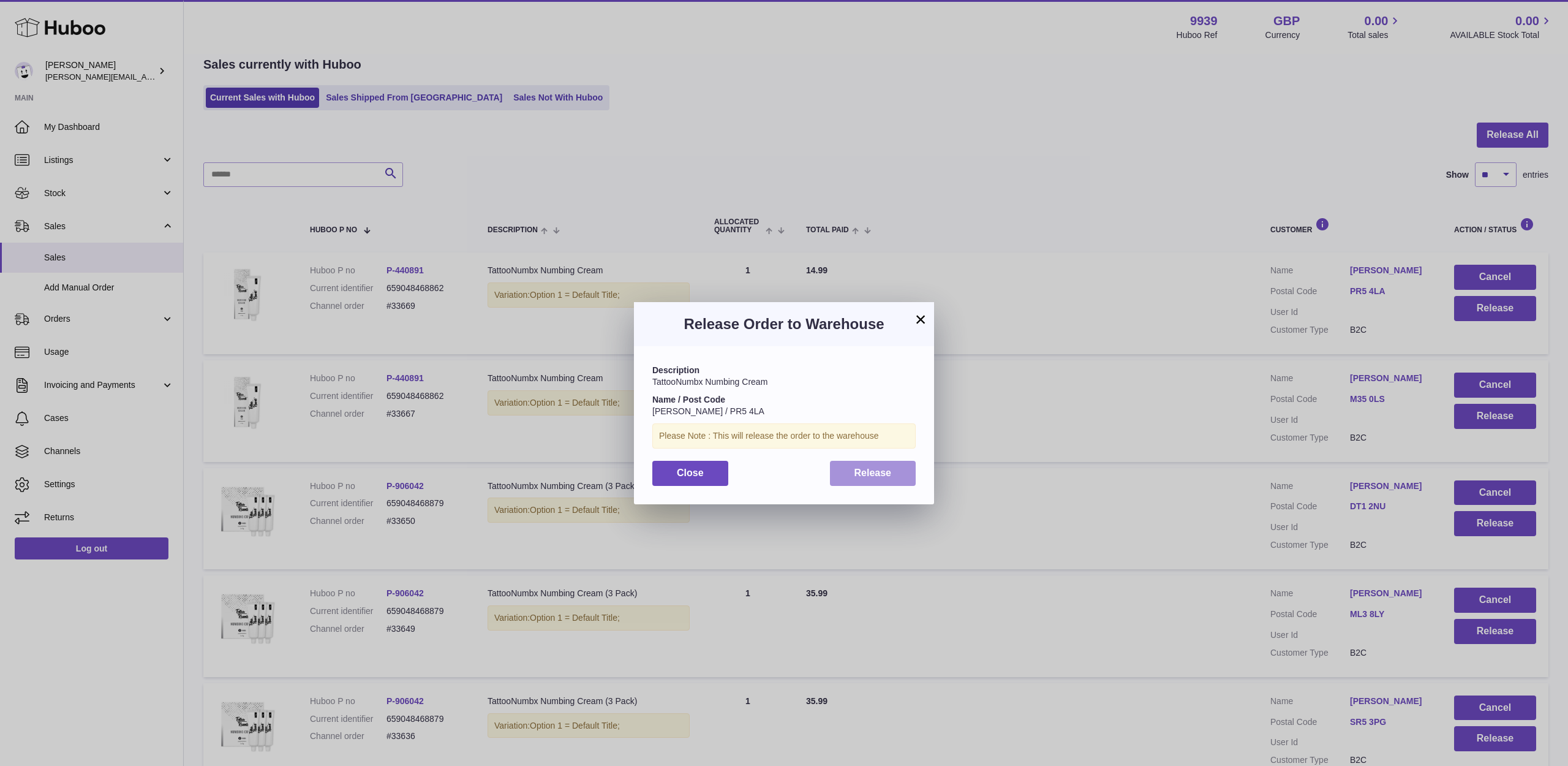
click at [895, 471] on button "Release" at bounding box center [873, 473] width 86 height 25
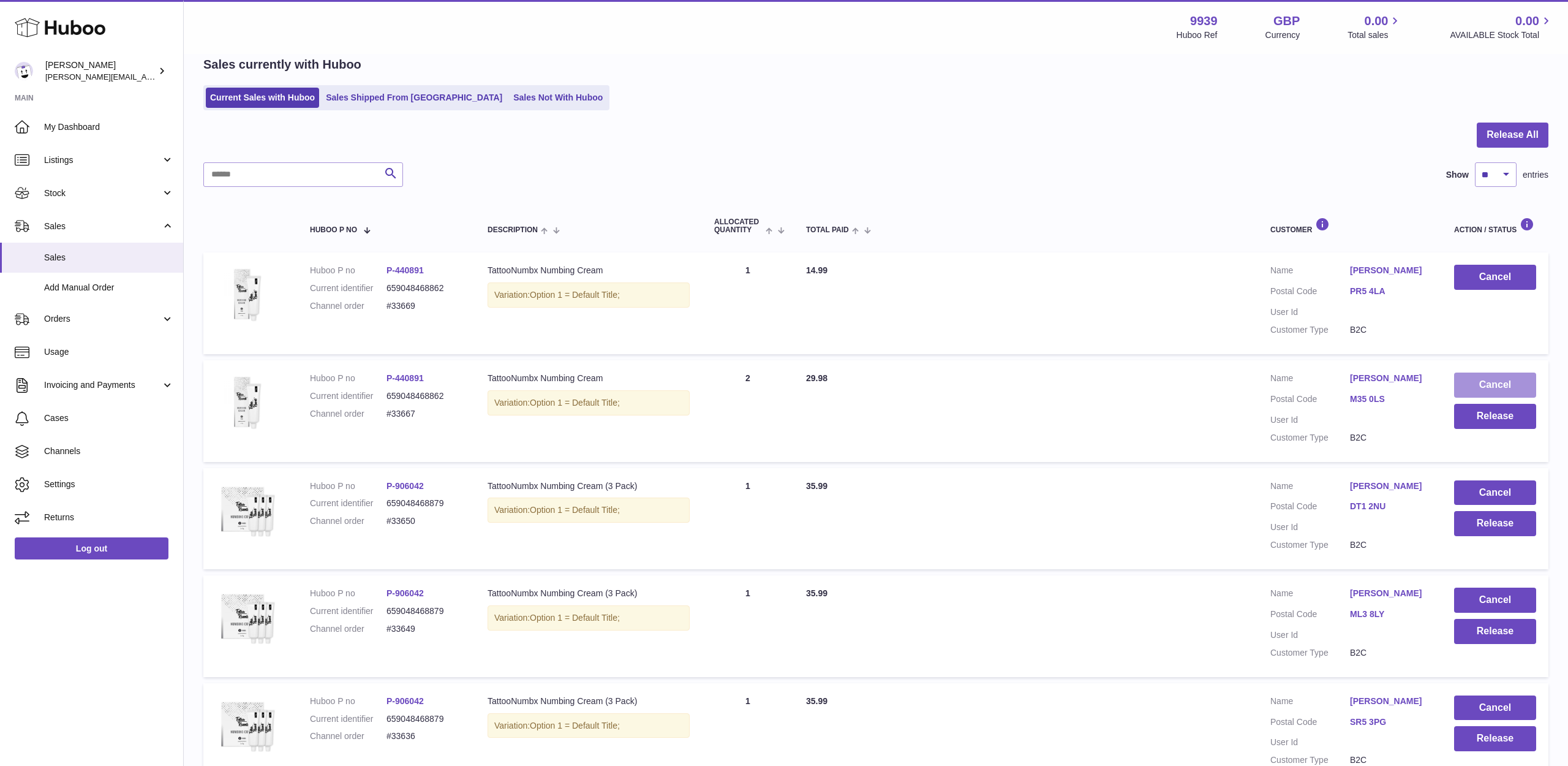
click at [1483, 398] on button "Cancel" at bounding box center [1495, 385] width 82 height 25
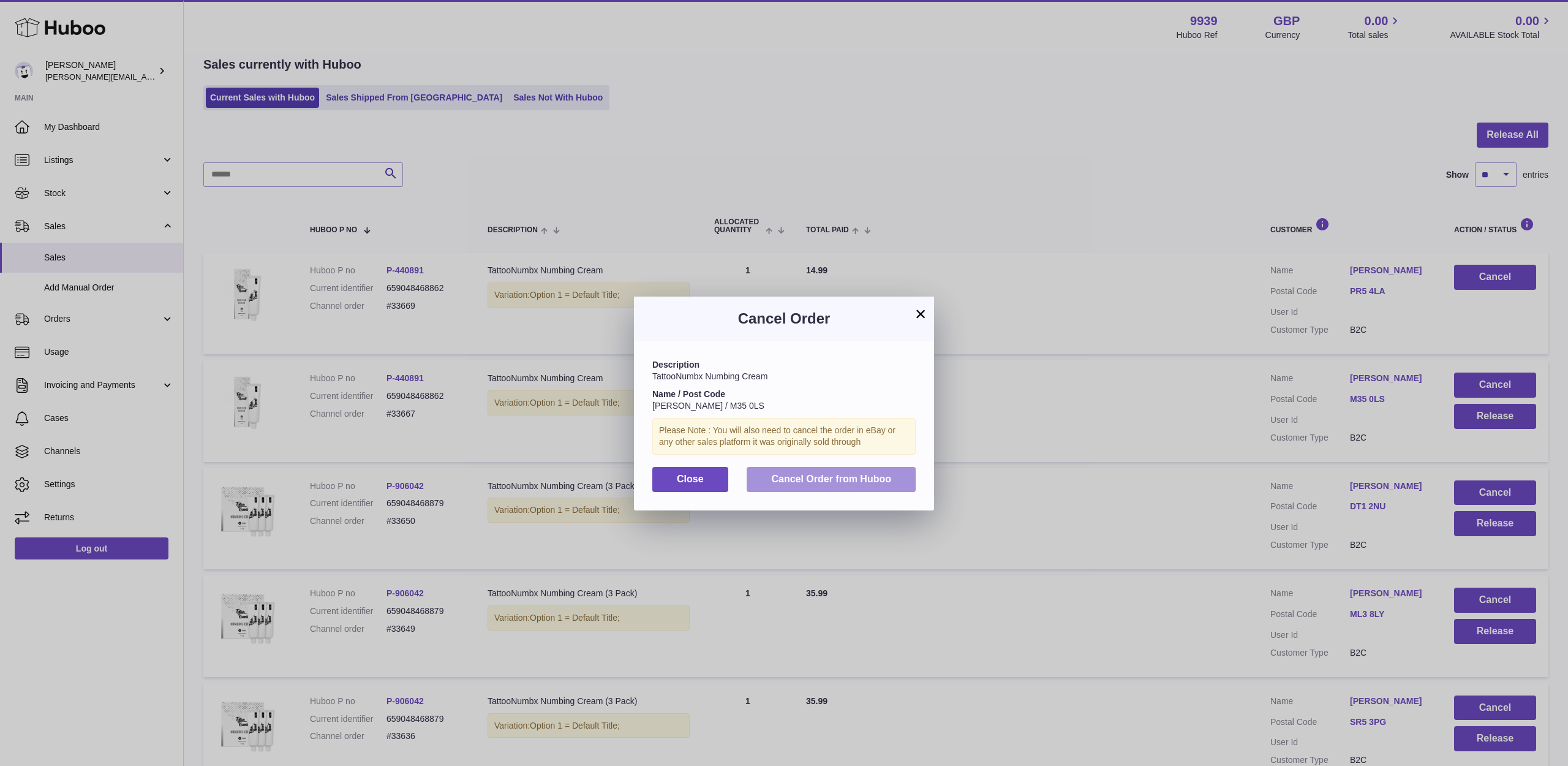
click at [857, 474] on span "Cancel Order from Huboo" at bounding box center [831, 479] width 120 height 10
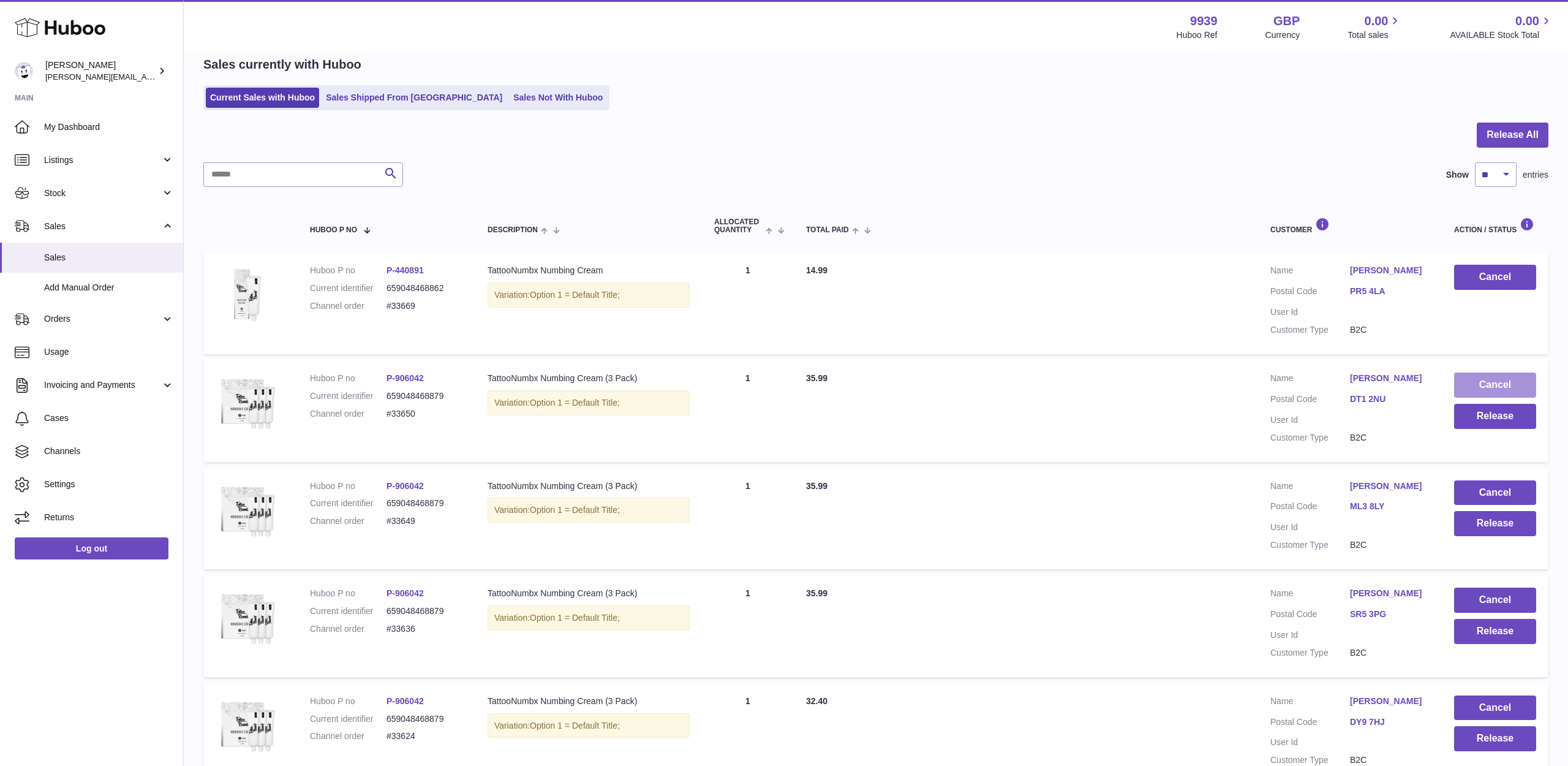
click at [1494, 397] on button "Cancel" at bounding box center [1495, 385] width 82 height 25
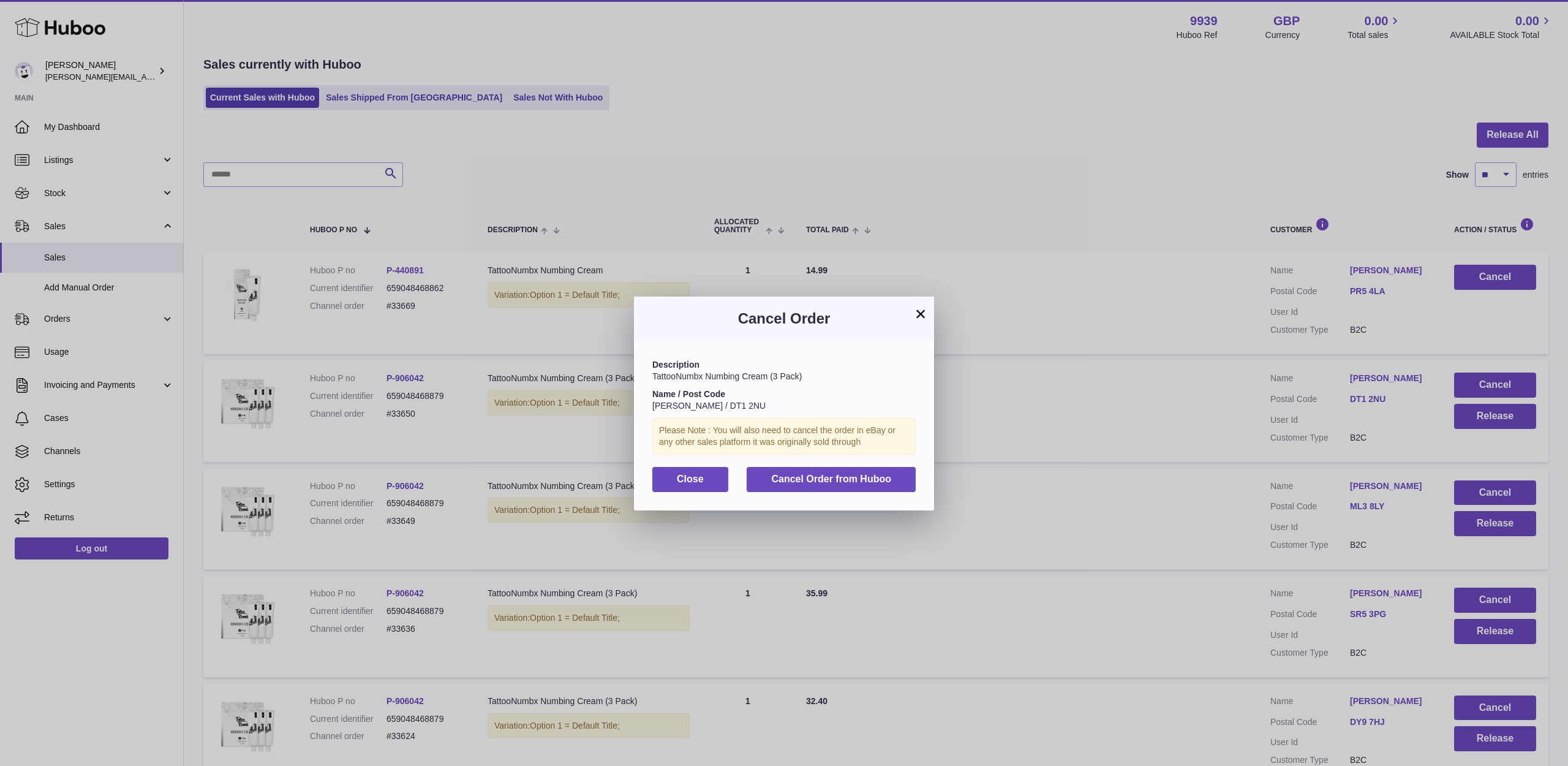
click at [888, 474] on span "Cancel Order from Huboo" at bounding box center [831, 479] width 120 height 10
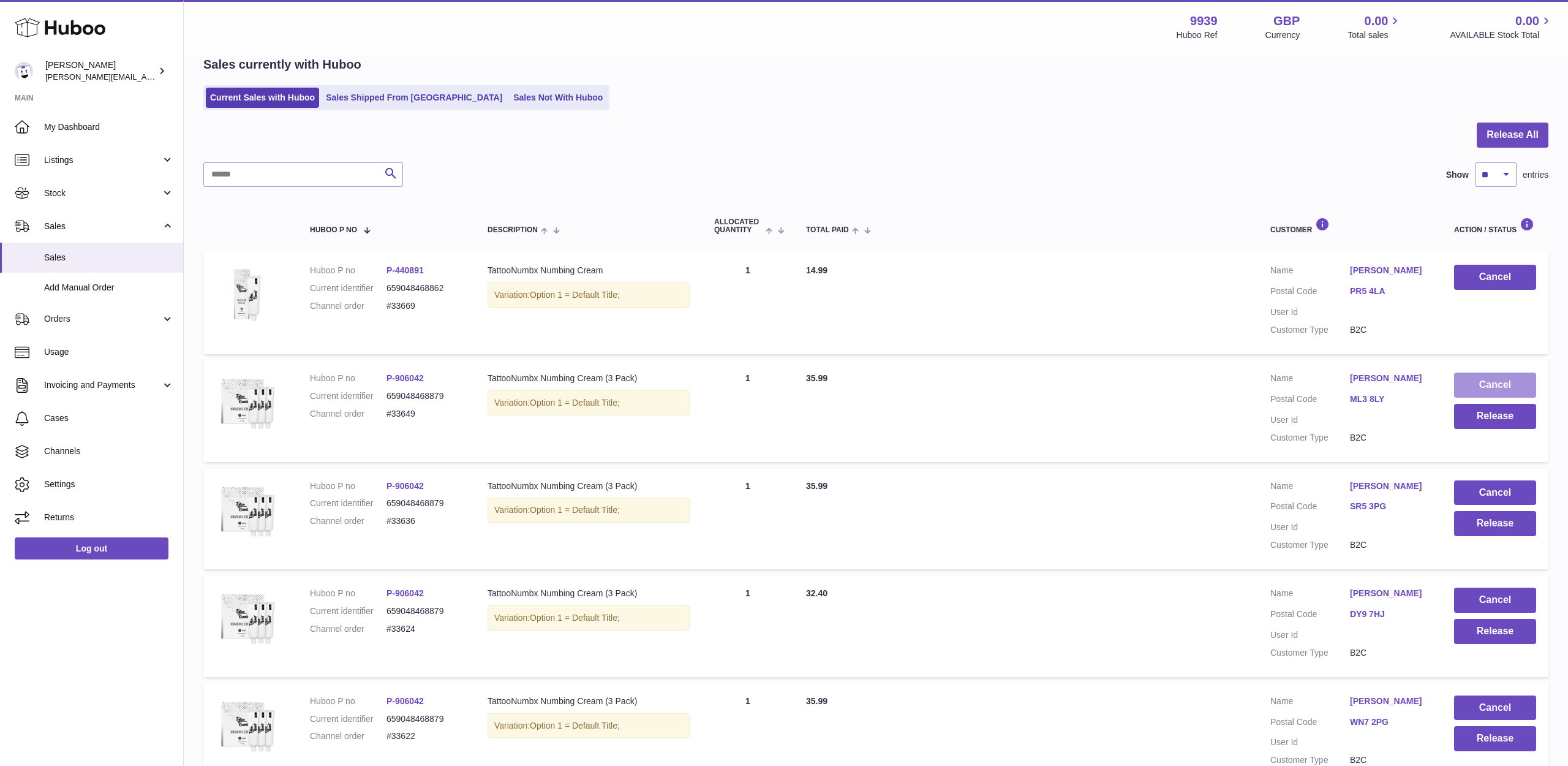
click at [1468, 397] on button "Cancel" at bounding box center [1495, 385] width 82 height 25
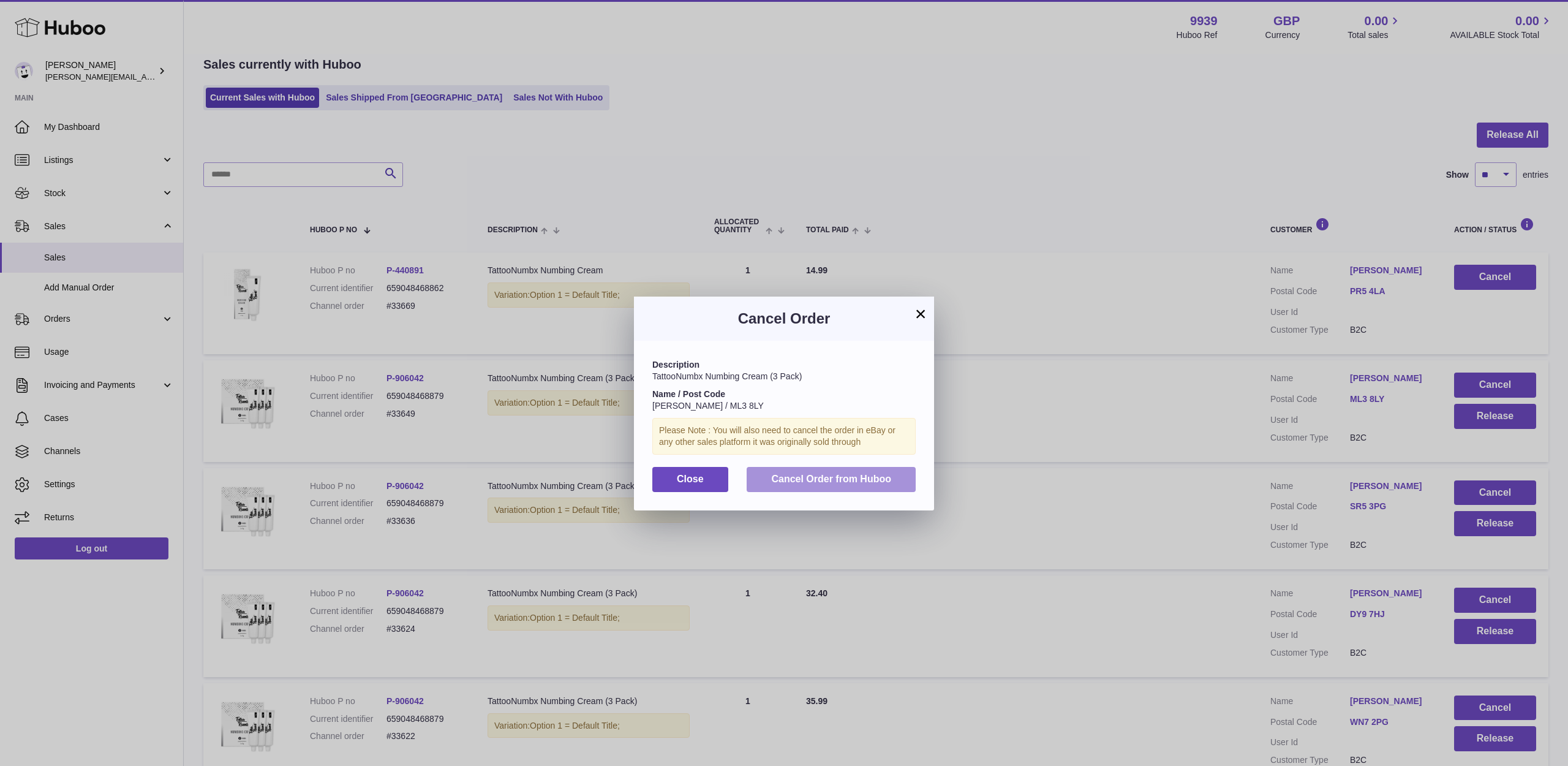
click at [905, 467] on button "Cancel Order from Huboo" at bounding box center [831, 479] width 169 height 25
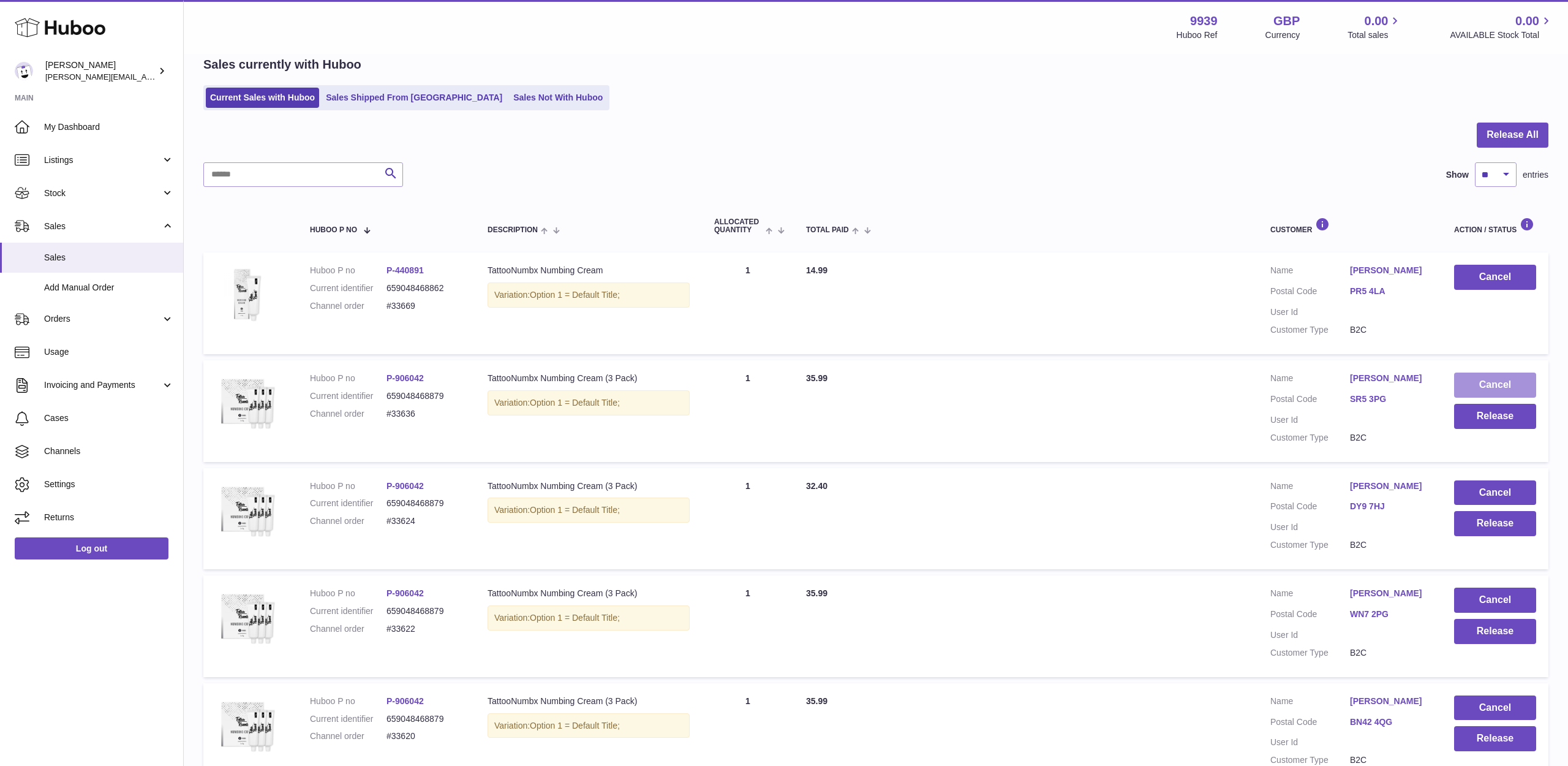
click at [1478, 394] on button "Cancel" at bounding box center [1495, 385] width 82 height 25
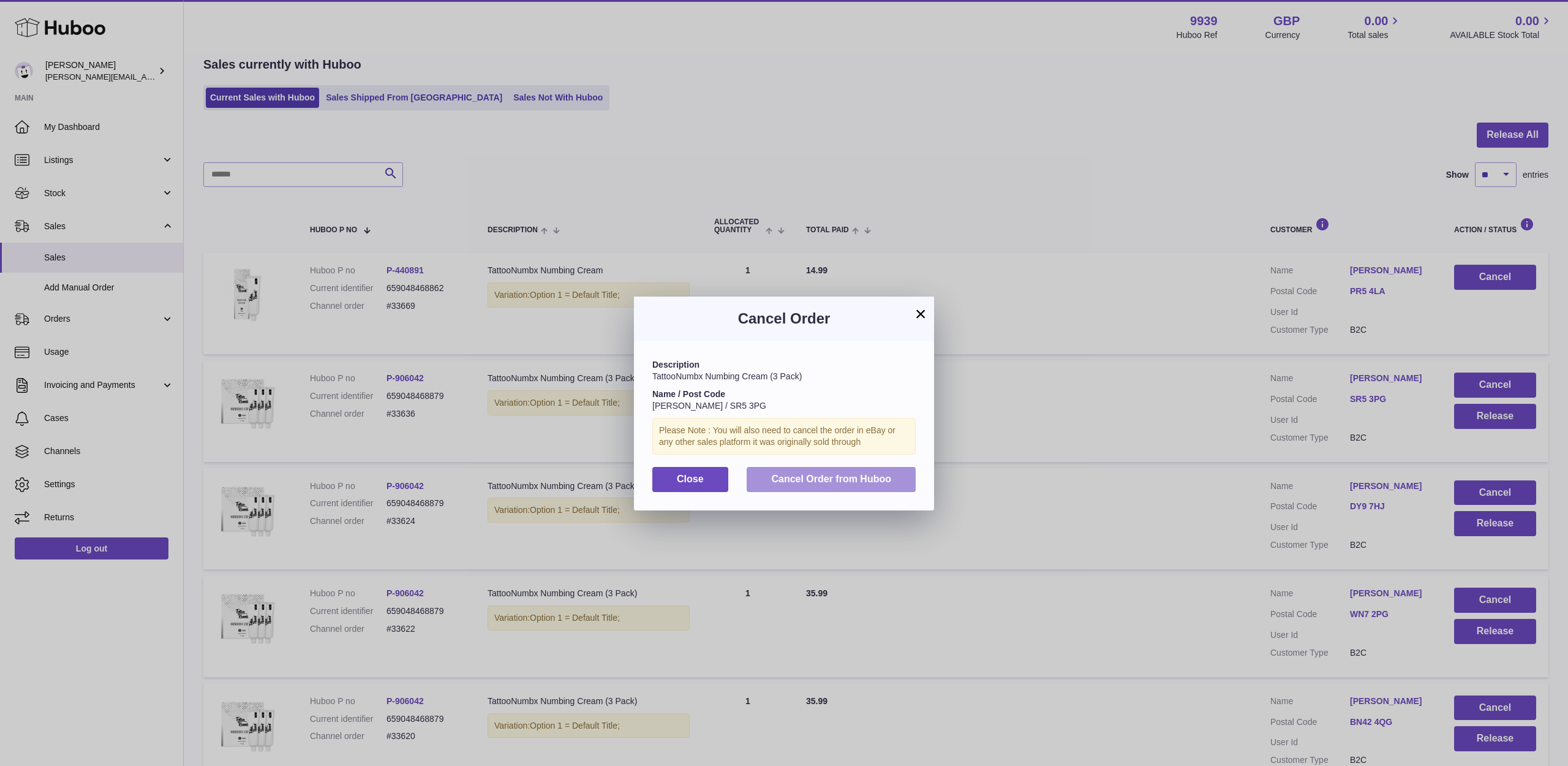
click at [913, 478] on button "Cancel Order from Huboo" at bounding box center [831, 479] width 169 height 25
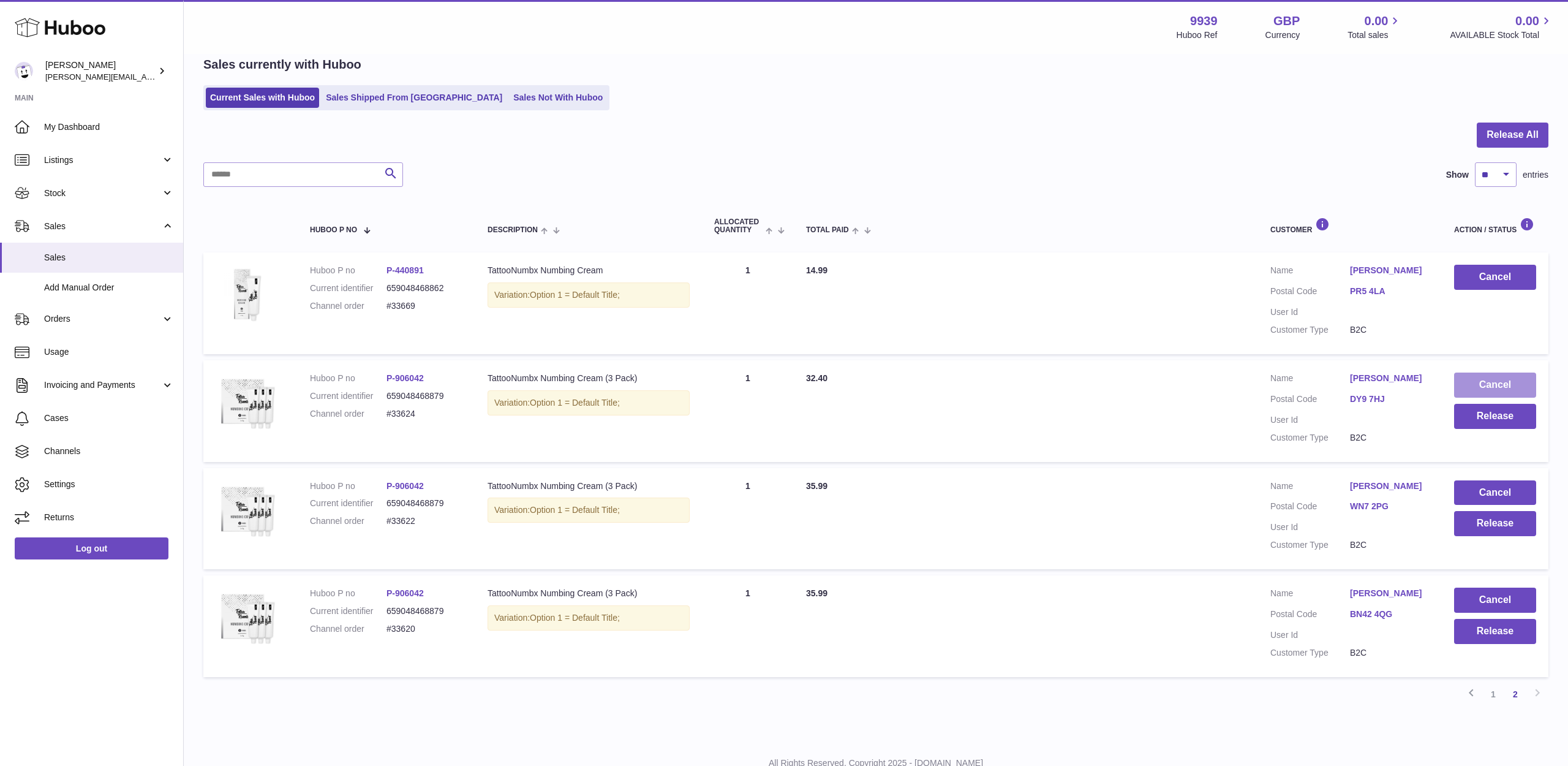
click at [1486, 398] on button "Cancel" at bounding box center [1495, 385] width 82 height 25
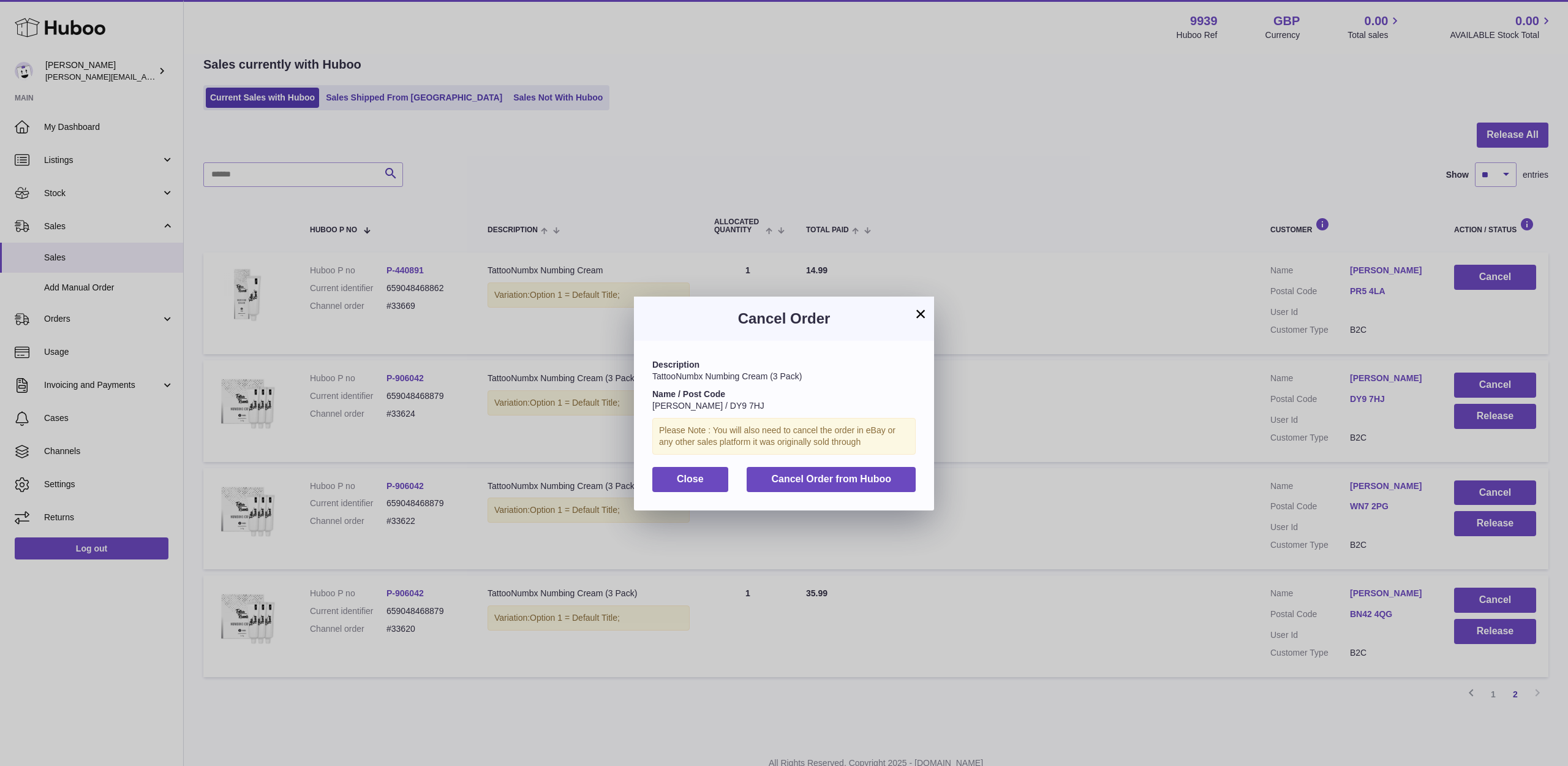
click at [909, 484] on button "Cancel Order from Huboo" at bounding box center [831, 479] width 169 height 25
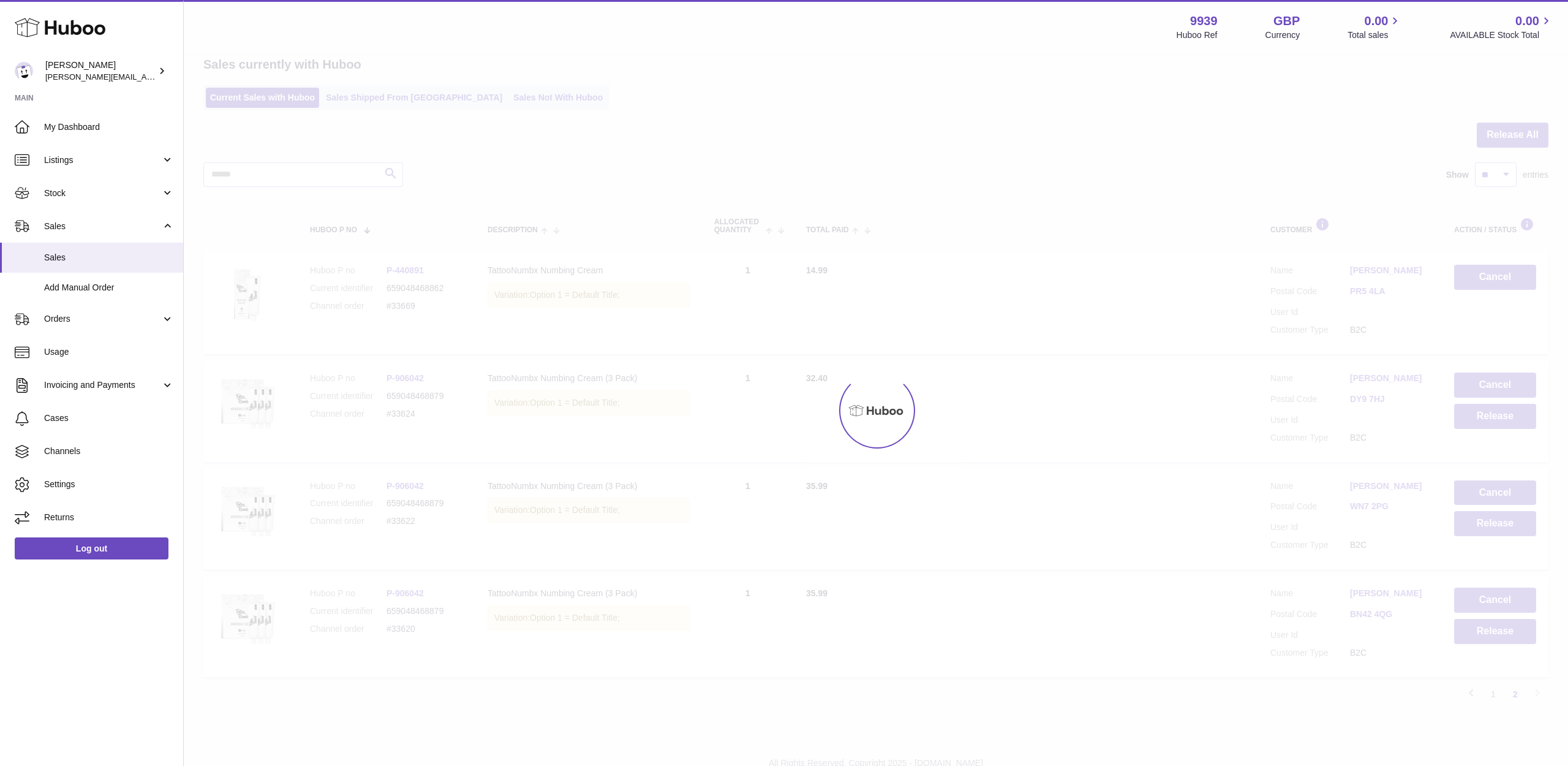
scroll to position [0, 0]
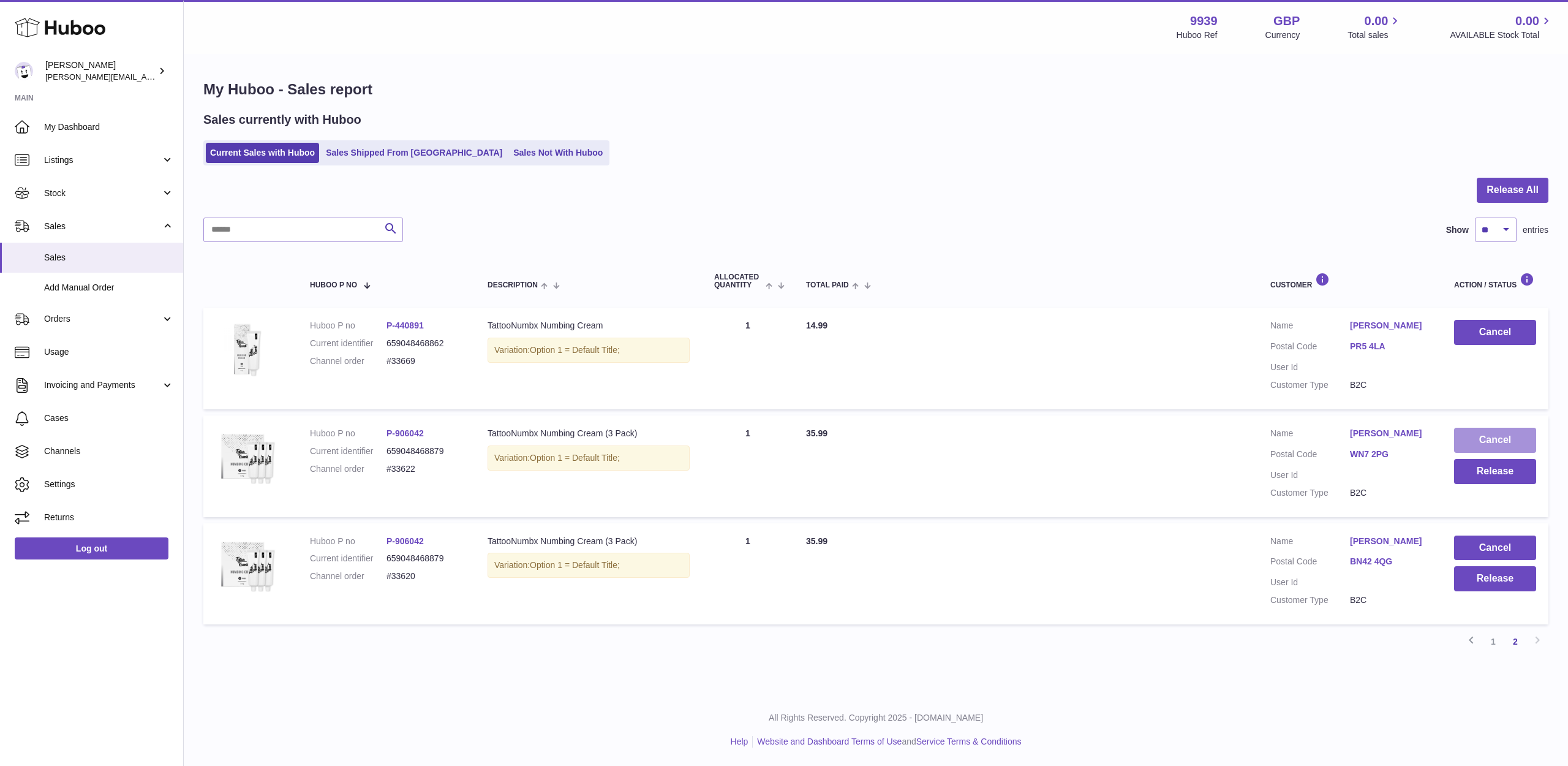
click at [1493, 443] on button "Cancel" at bounding box center [1495, 440] width 82 height 25
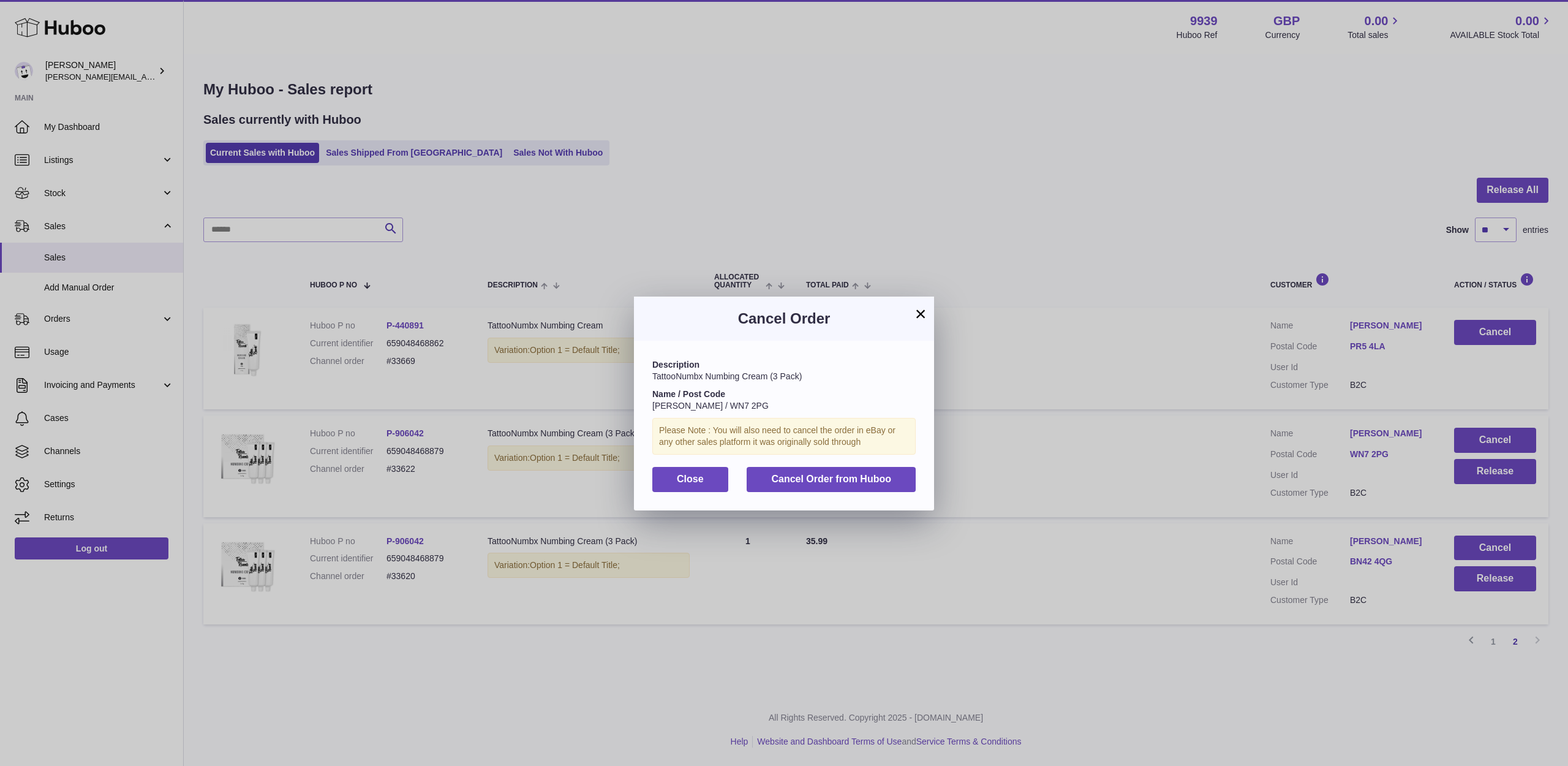
click at [808, 485] on button "Cancel Order from Huboo" at bounding box center [831, 479] width 169 height 25
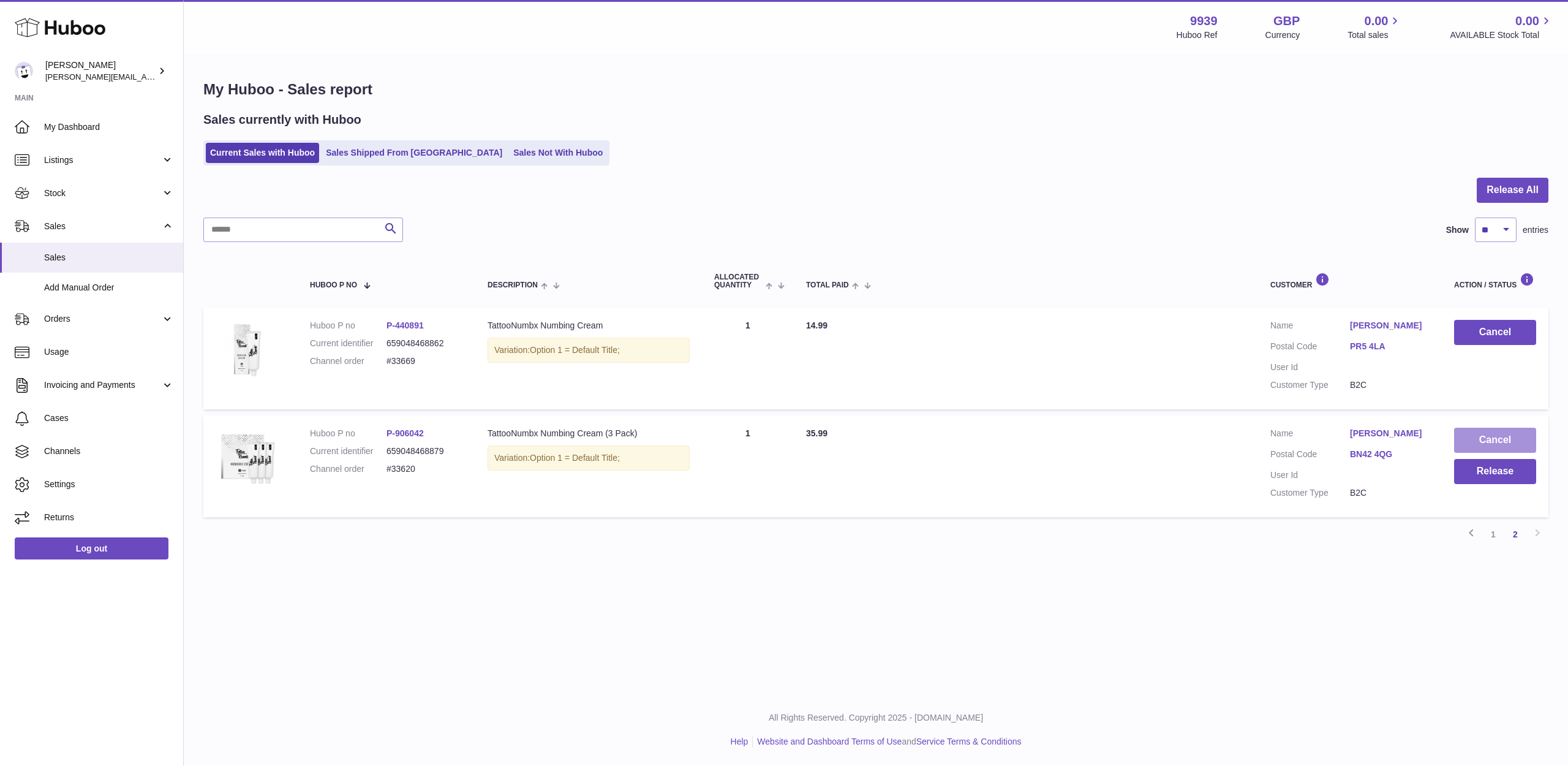
click at [1504, 436] on button "Cancel" at bounding box center [1495, 440] width 82 height 25
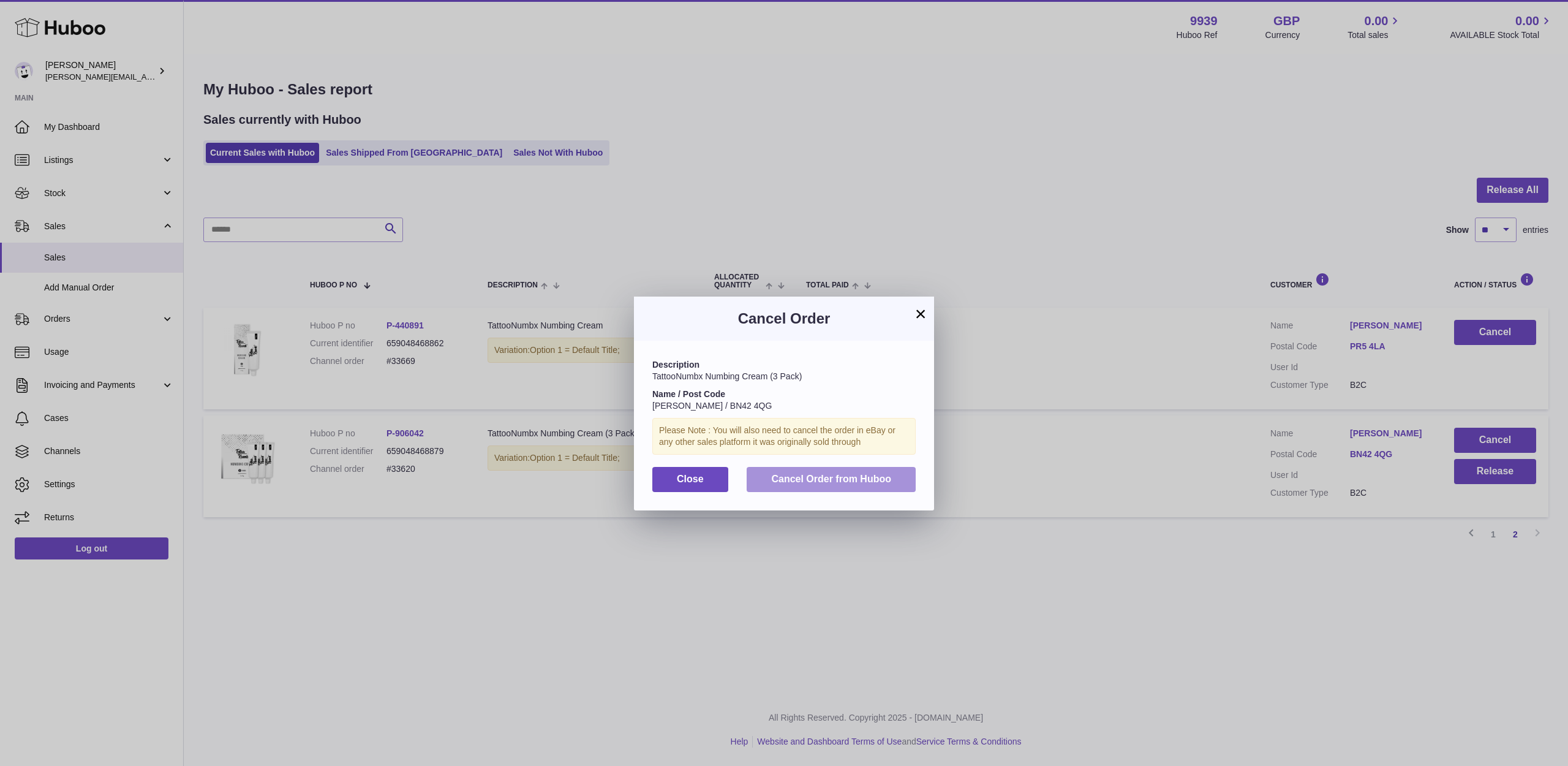
drag, startPoint x: 897, startPoint y: 461, endPoint x: 898, endPoint y: 467, distance: 6.1
click at [897, 461] on div "Description TattooNumbx Numbing Cream (3 Pack) Name / Post Code [PERSON_NAME] /…" at bounding box center [784, 426] width 300 height 169
click at [897, 468] on button "Cancel Order from Huboo" at bounding box center [831, 479] width 169 height 25
